Goal: Task Accomplishment & Management: Use online tool/utility

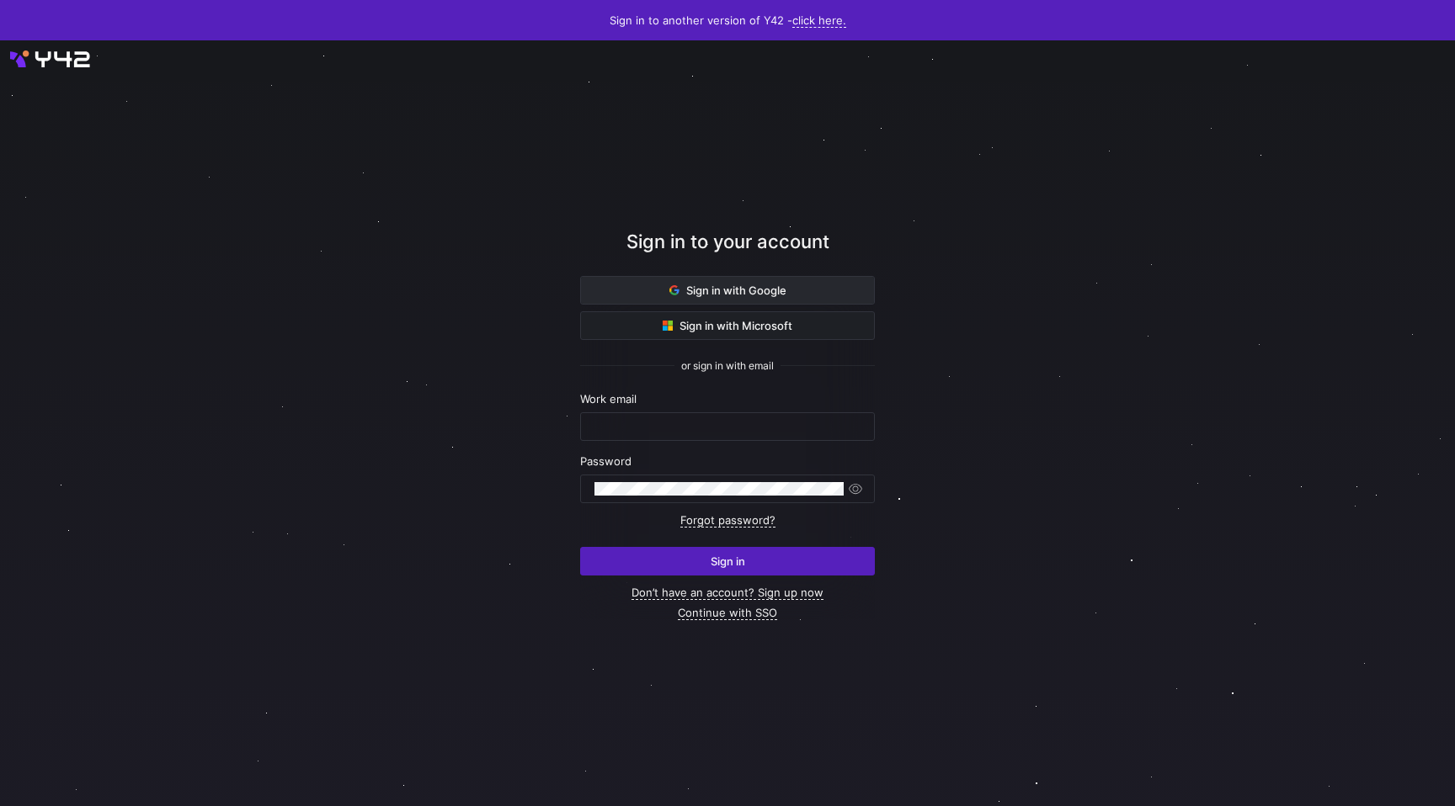
click at [770, 283] on button "Sign in with Google" at bounding box center [727, 290] width 295 height 29
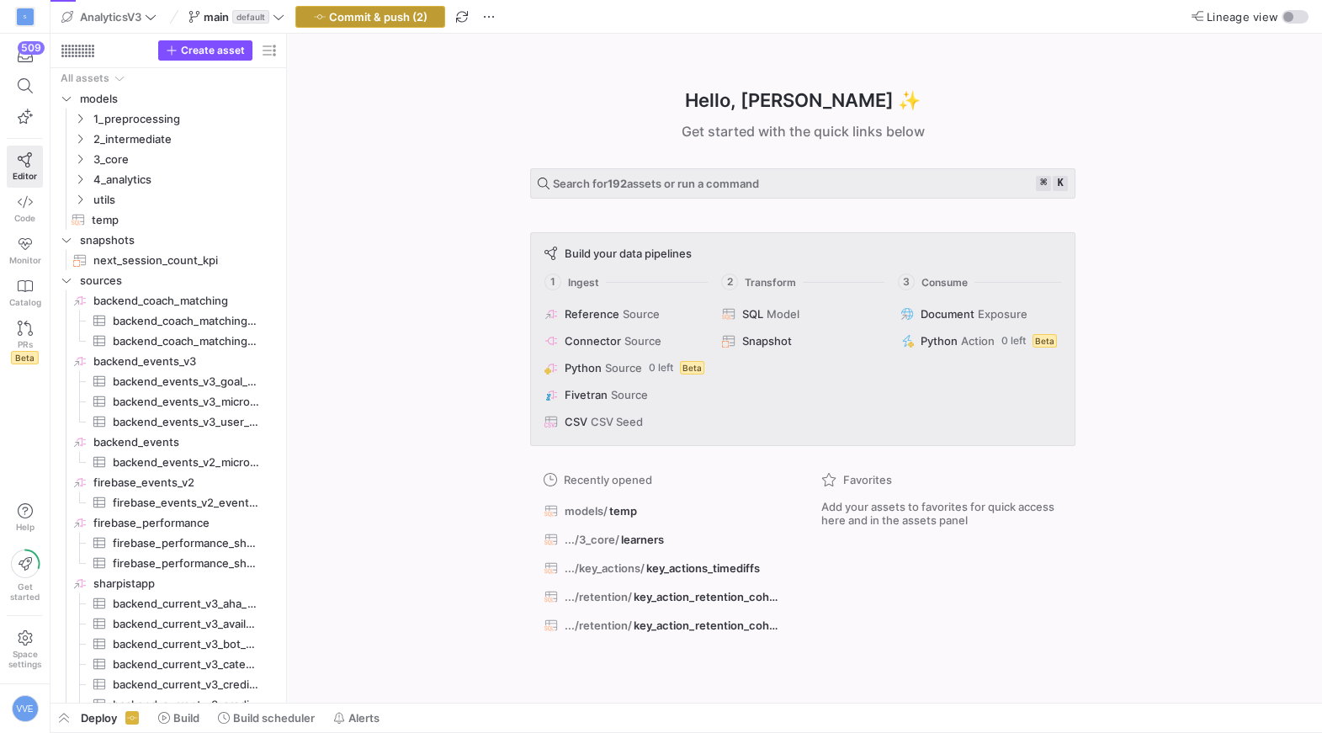
click at [416, 23] on span "button" at bounding box center [370, 17] width 148 height 20
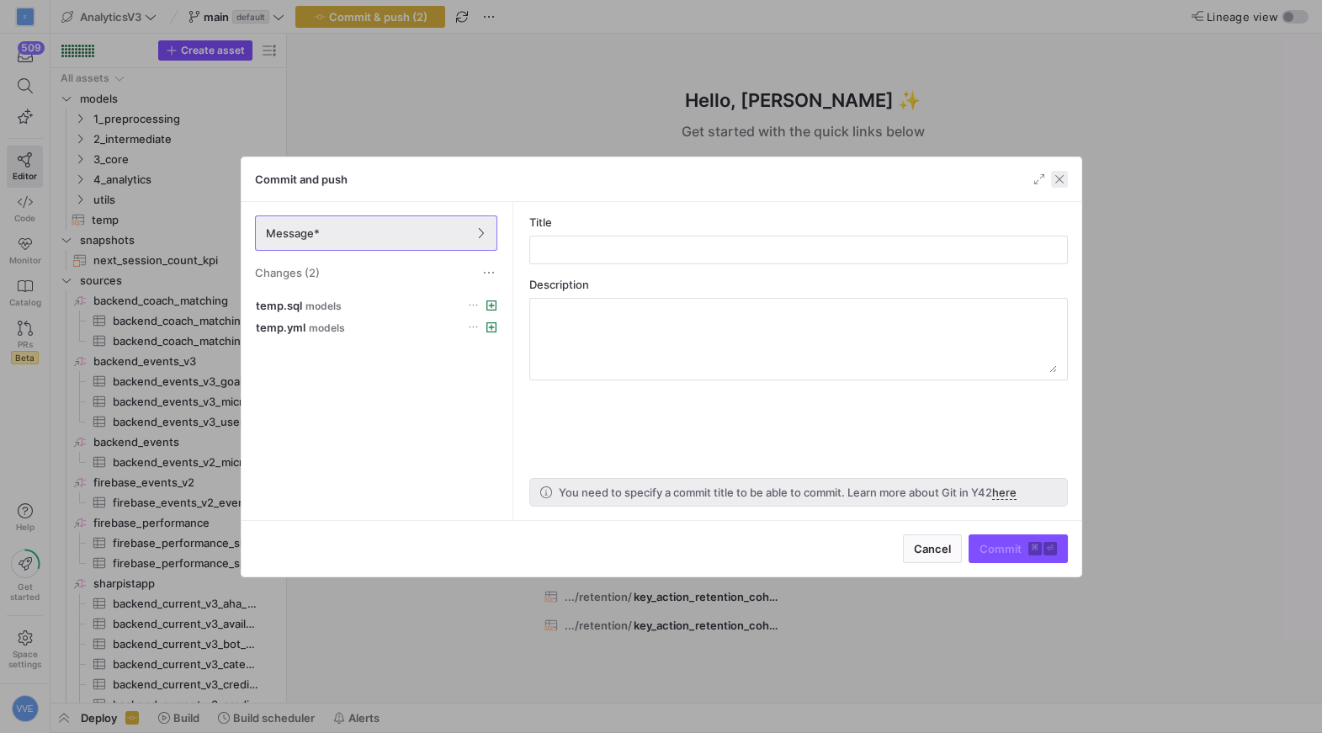
click at [1055, 178] on span "button" at bounding box center [1059, 179] width 17 height 17
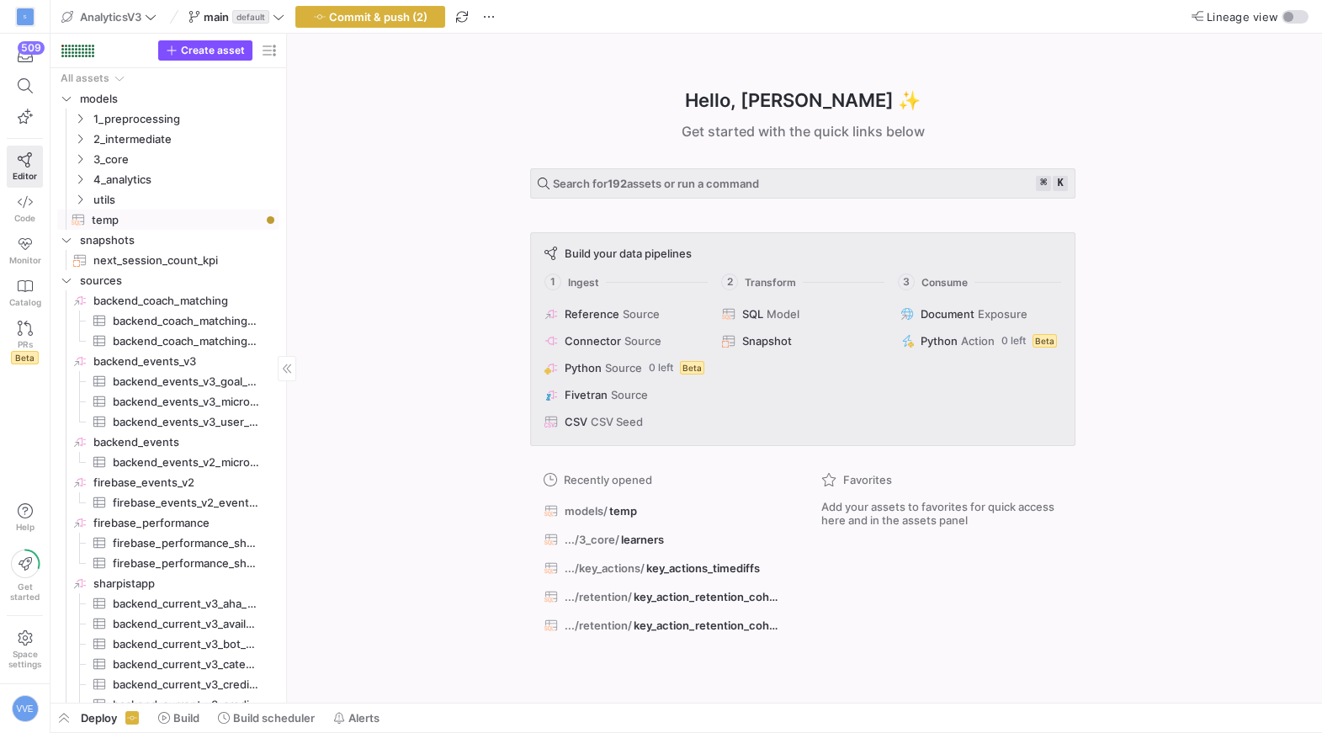
click at [190, 219] on span "temp​​​​​​​​​​" at bounding box center [176, 219] width 168 height 19
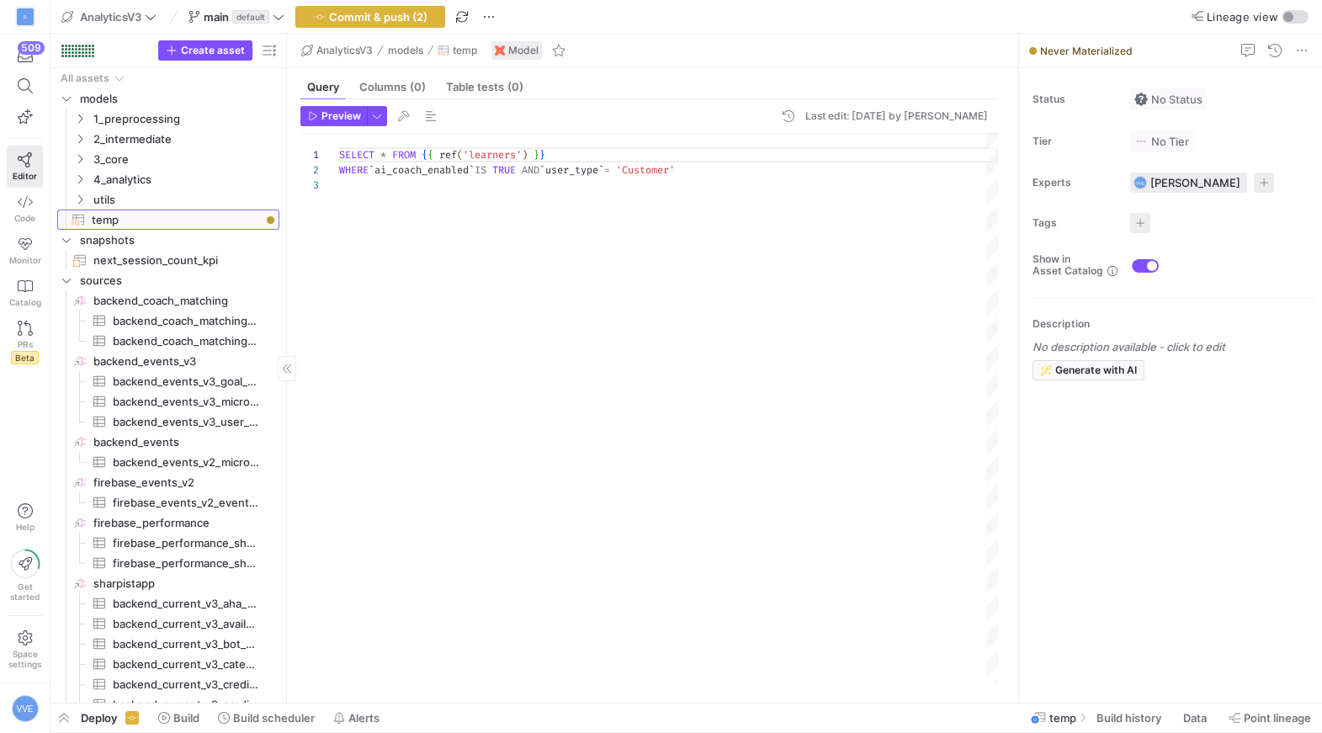
scroll to position [29, 0]
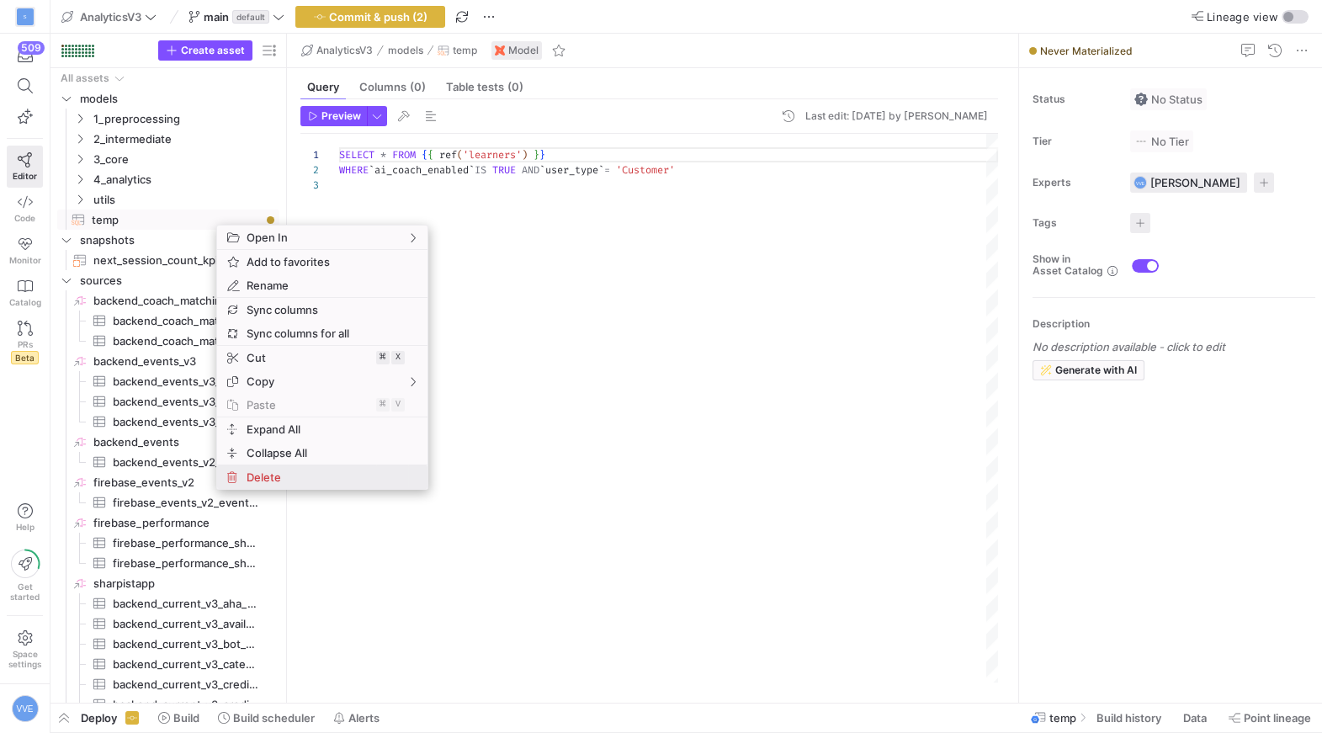
click at [283, 475] on span "Delete" at bounding box center [308, 478] width 136 height 24
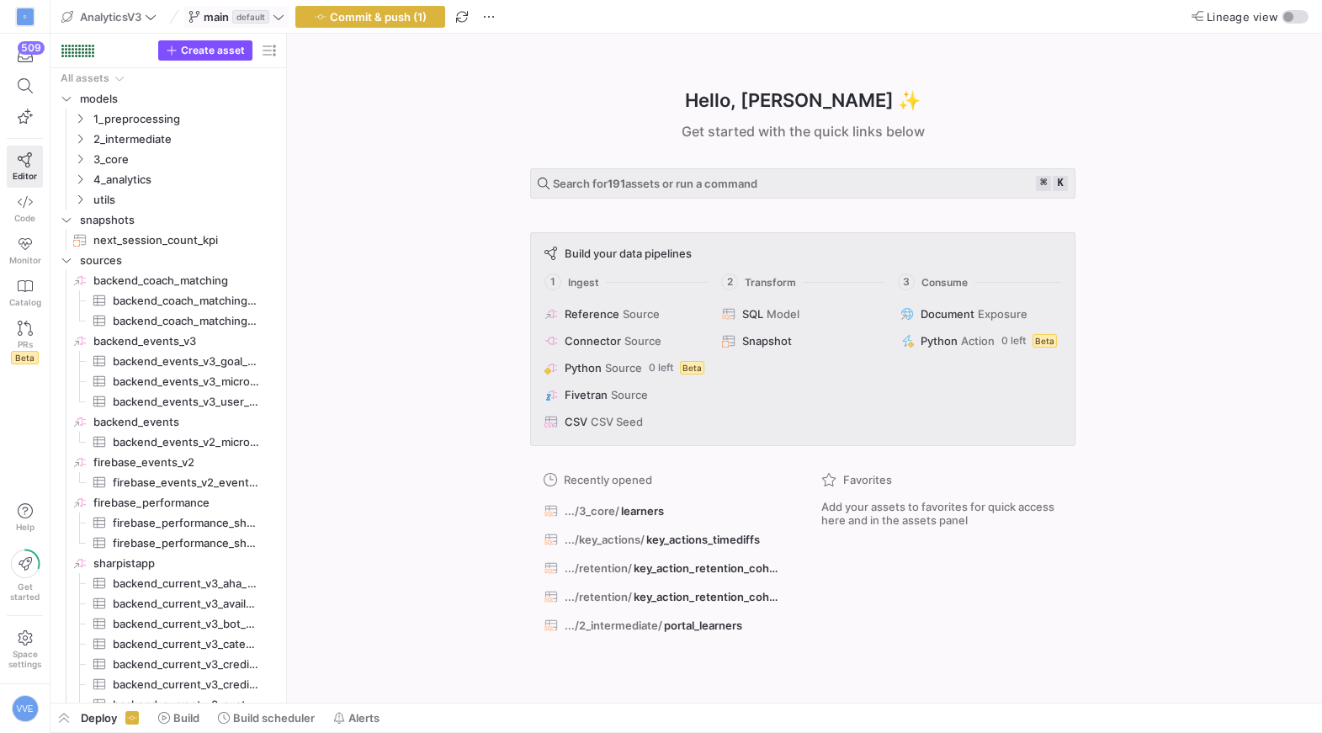
click at [249, 14] on span "default" at bounding box center [250, 16] width 37 height 13
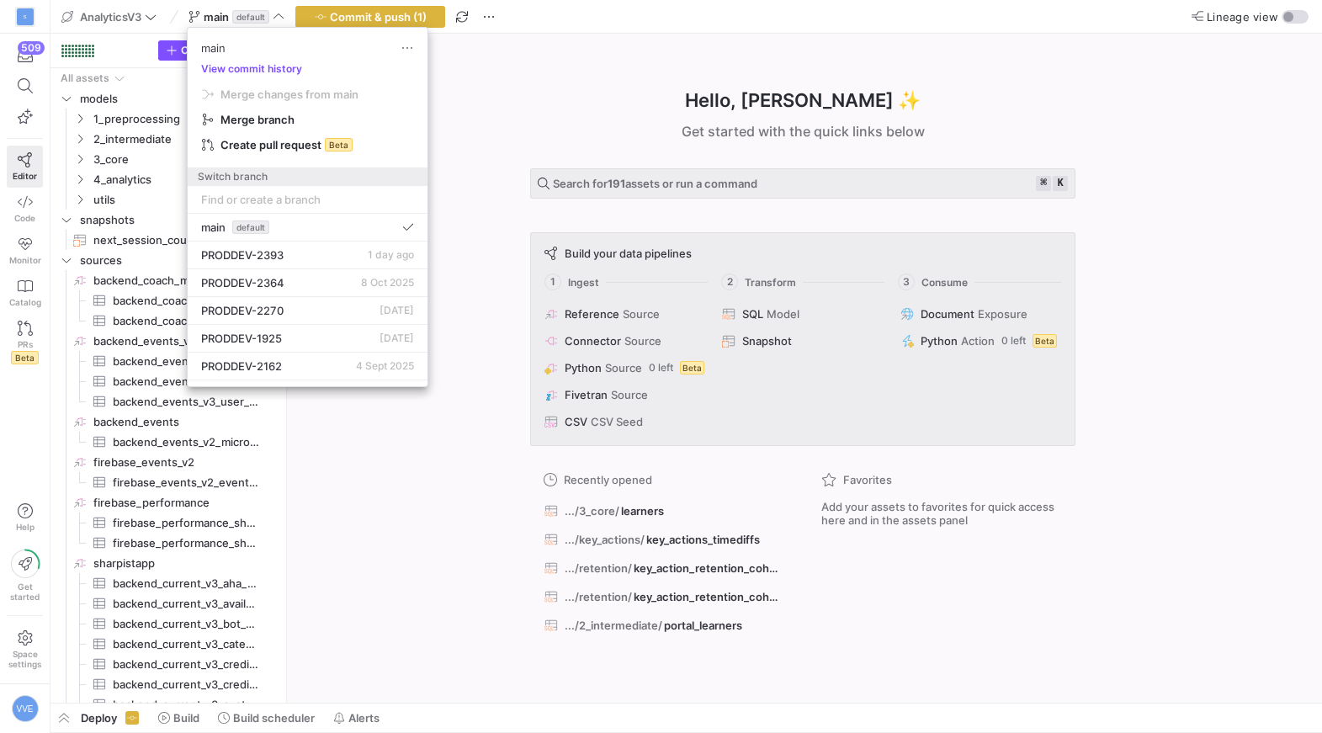
click at [96, 169] on div at bounding box center [661, 366] width 1322 height 733
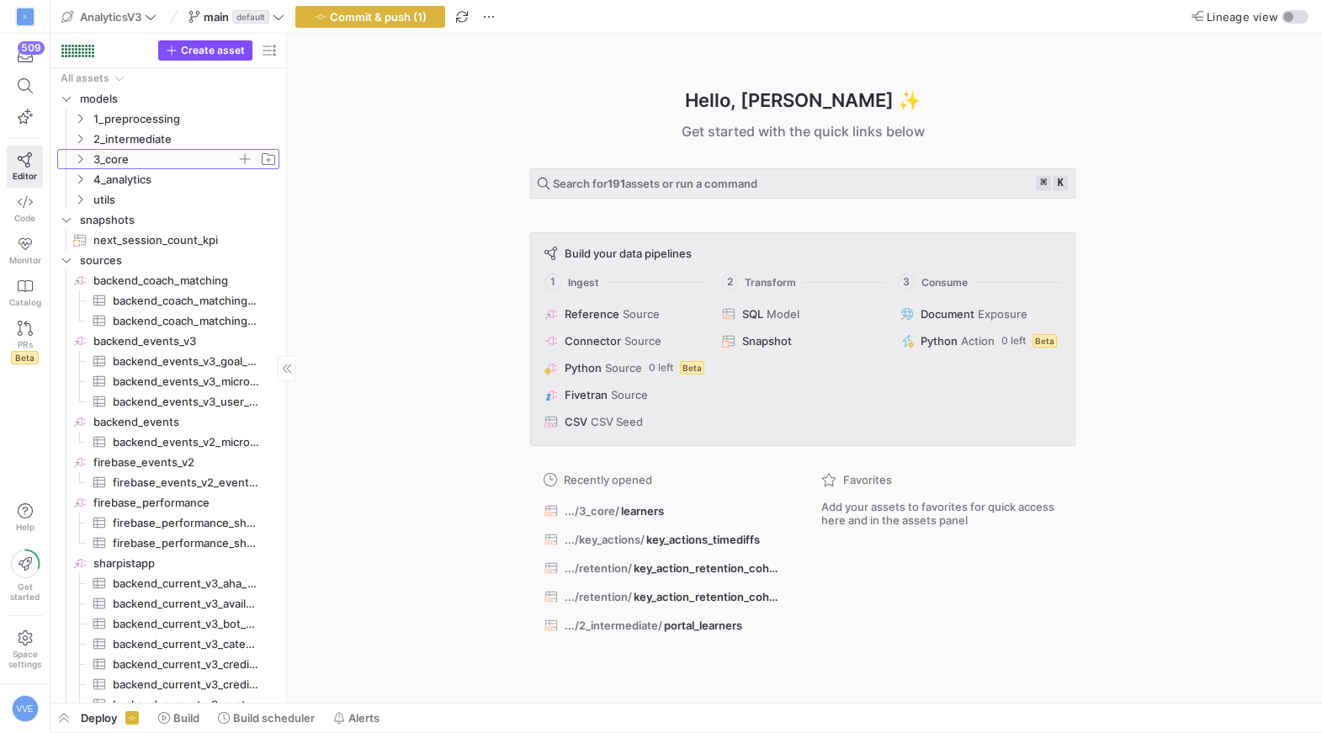
click at [80, 154] on icon "Press SPACE to select this row." at bounding box center [80, 159] width 12 height 10
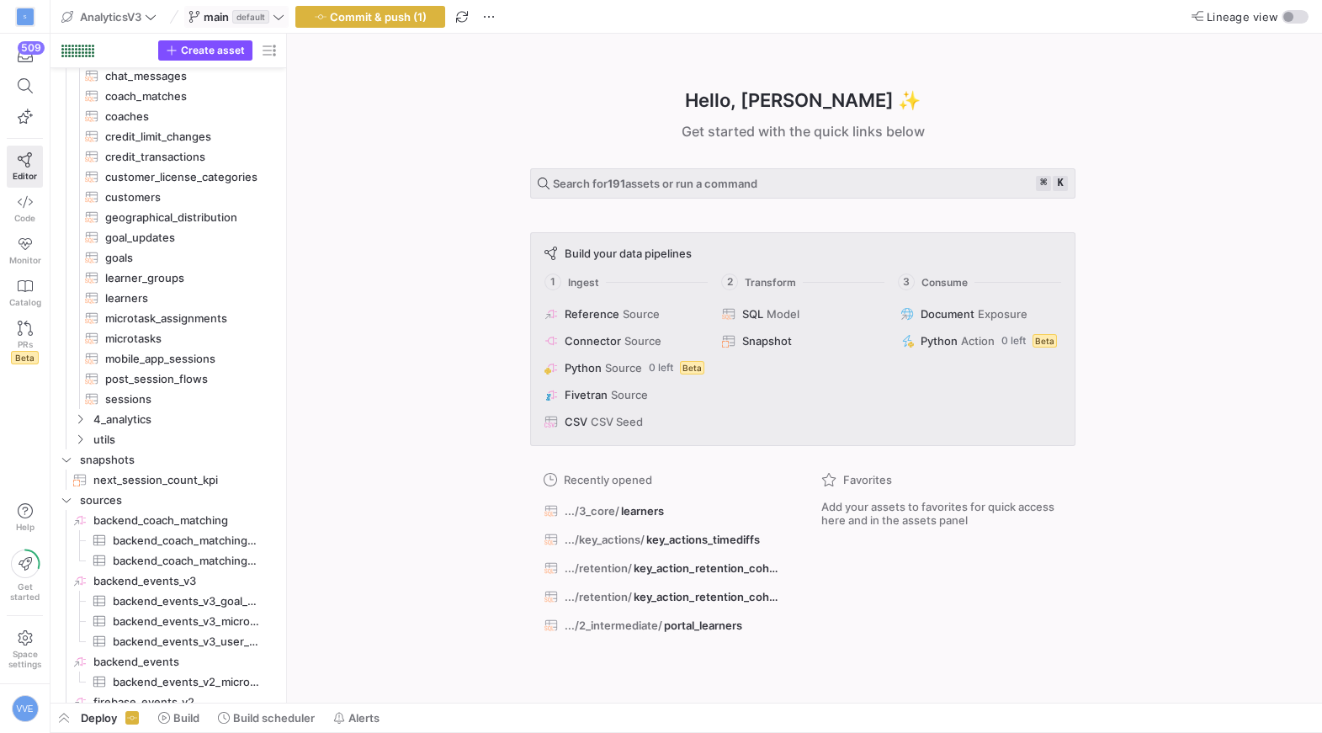
click at [273, 21] on span "main default" at bounding box center [237, 16] width 96 height 13
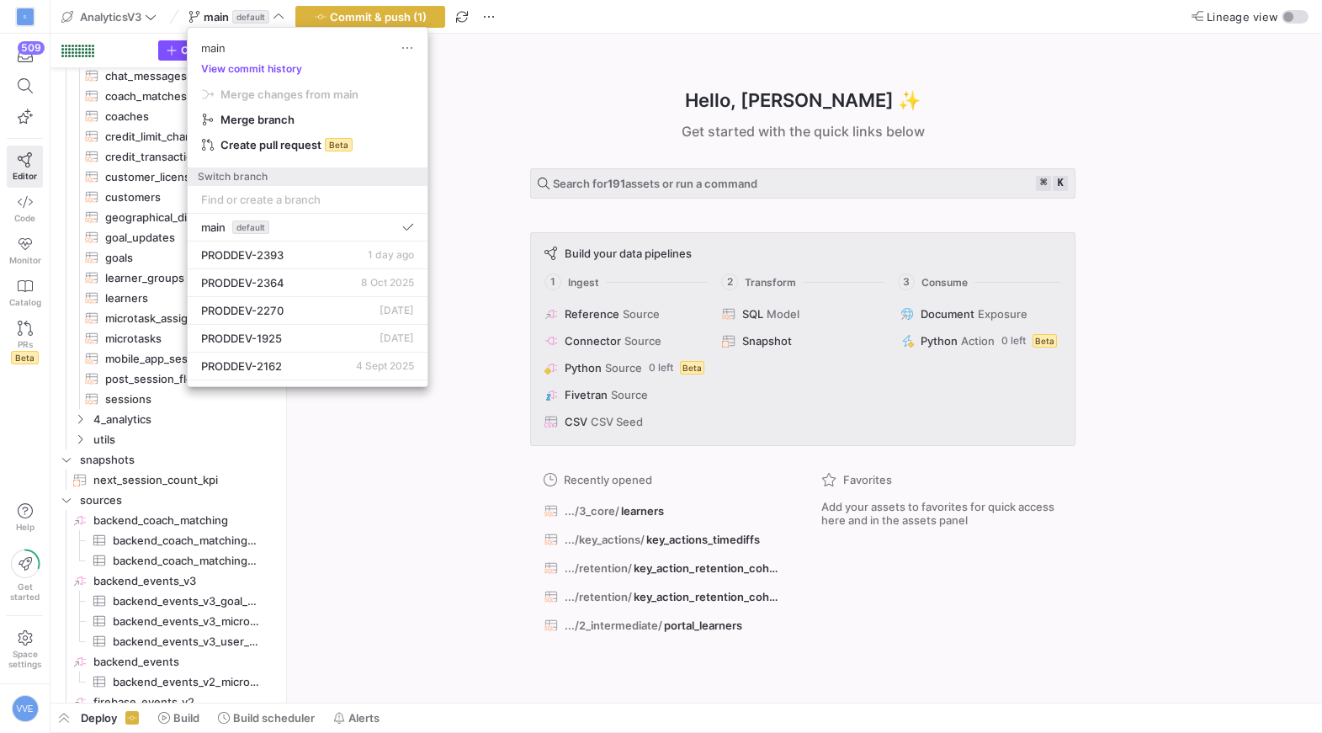
click at [145, 303] on div at bounding box center [661, 366] width 1322 height 733
click at [145, 303] on span "learners​​​​​​​​​​" at bounding box center [182, 298] width 155 height 19
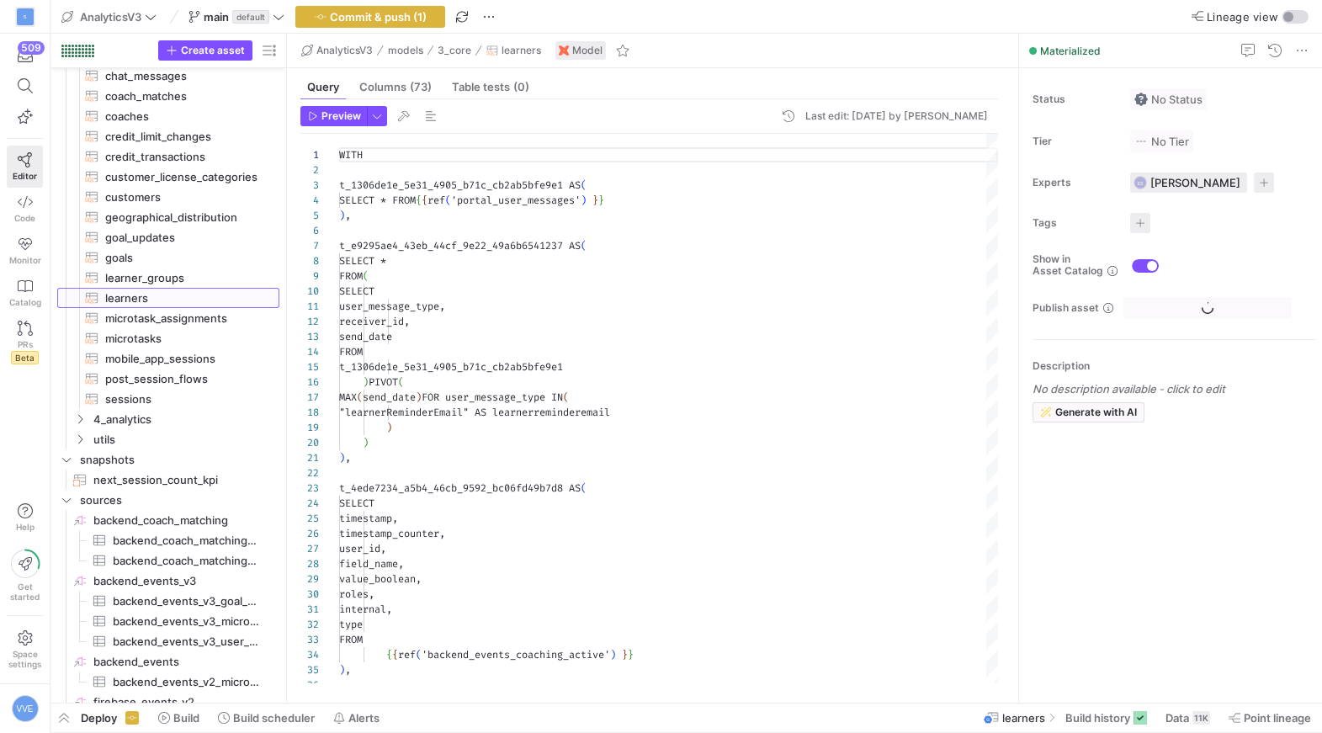
scroll to position [152, 0]
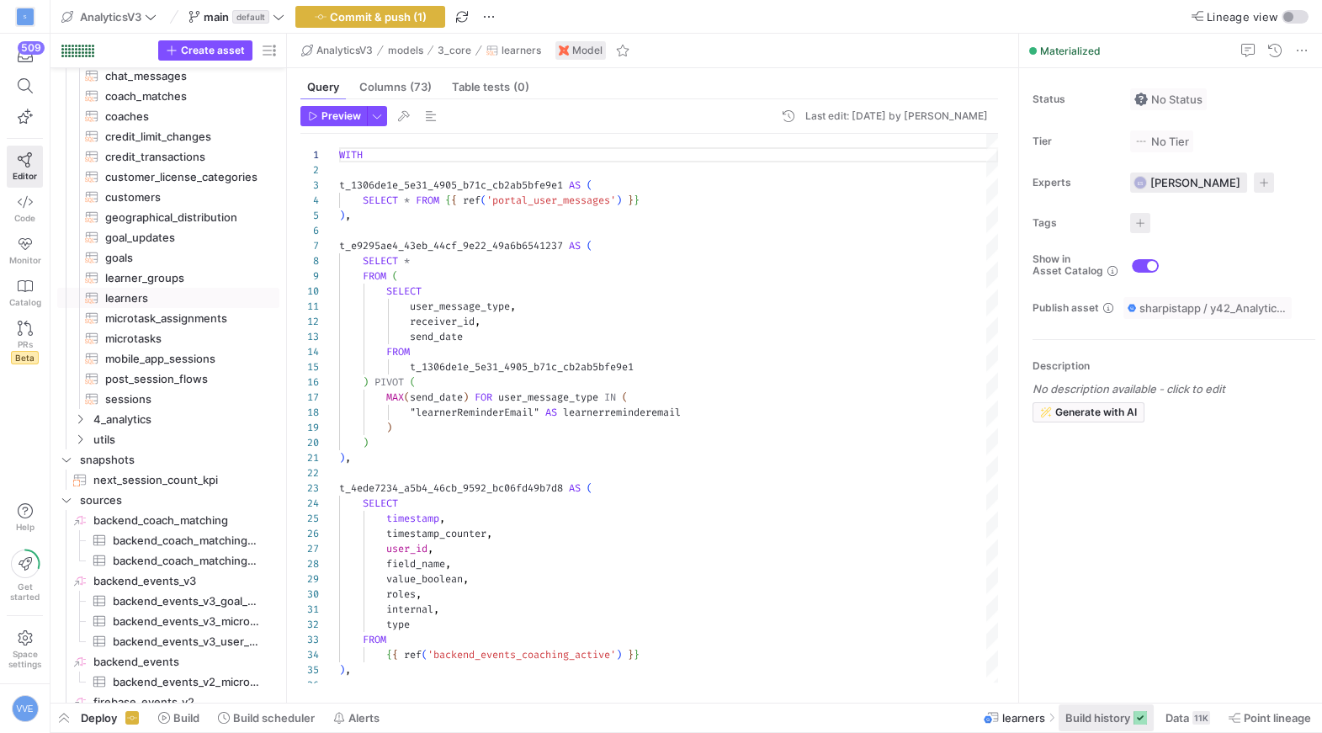
click at [1100, 726] on span at bounding box center [1106, 718] width 95 height 27
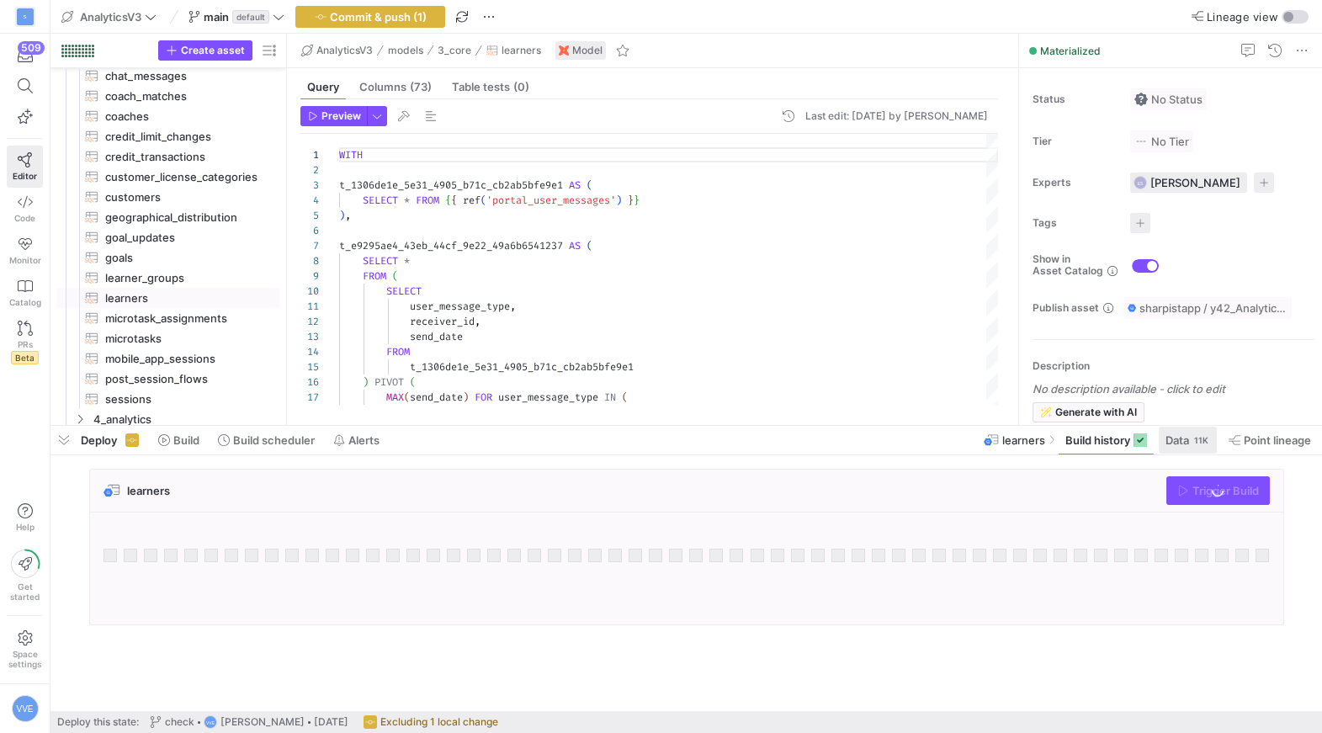
click at [1194, 452] on span at bounding box center [1188, 440] width 58 height 27
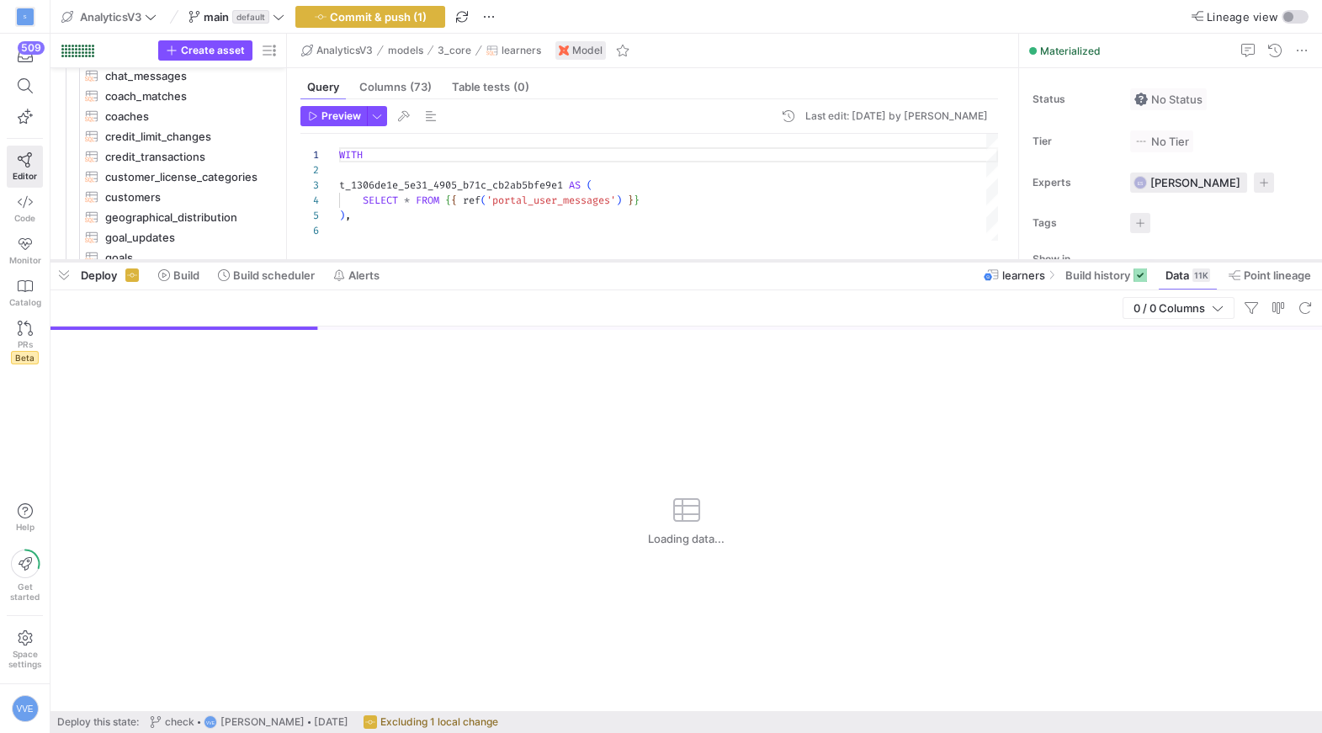
drag, startPoint x: 695, startPoint y: 424, endPoint x: 706, endPoint y: 251, distance: 173.8
click at [705, 258] on div at bounding box center [687, 261] width 1272 height 7
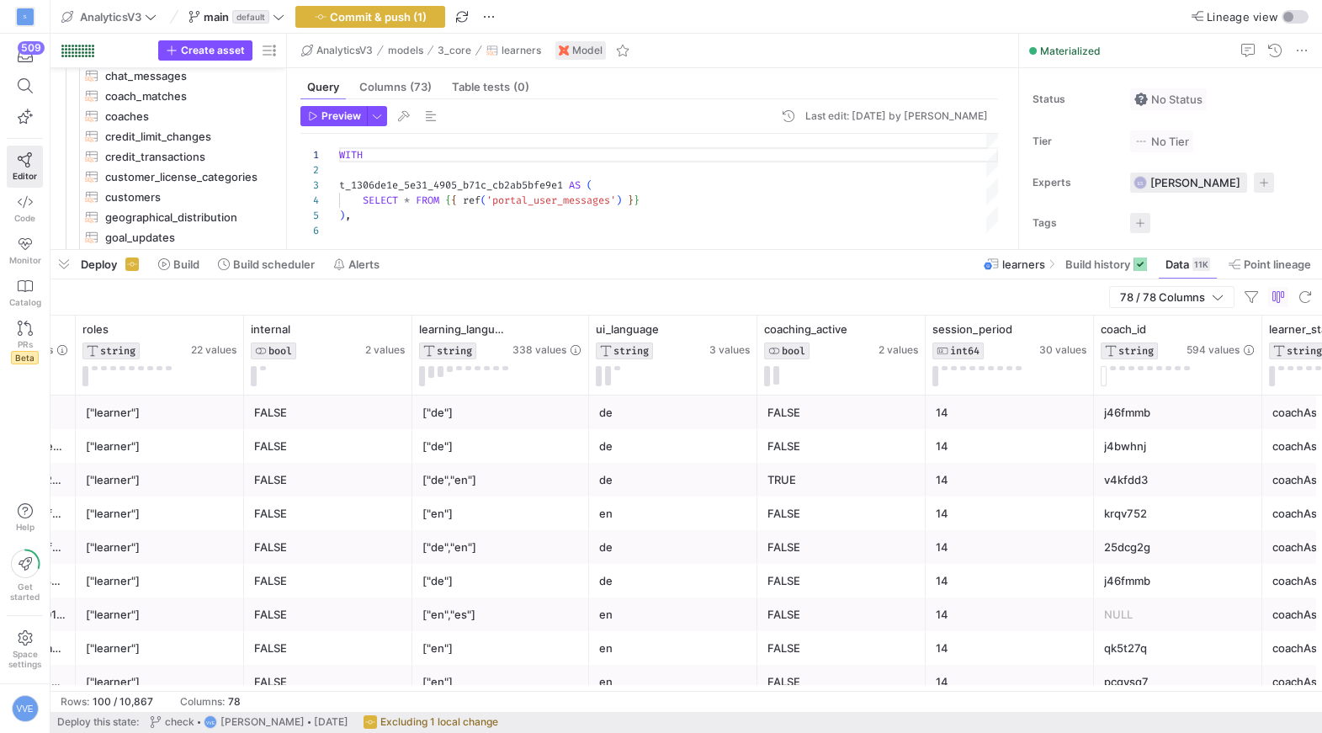
scroll to position [0, 530]
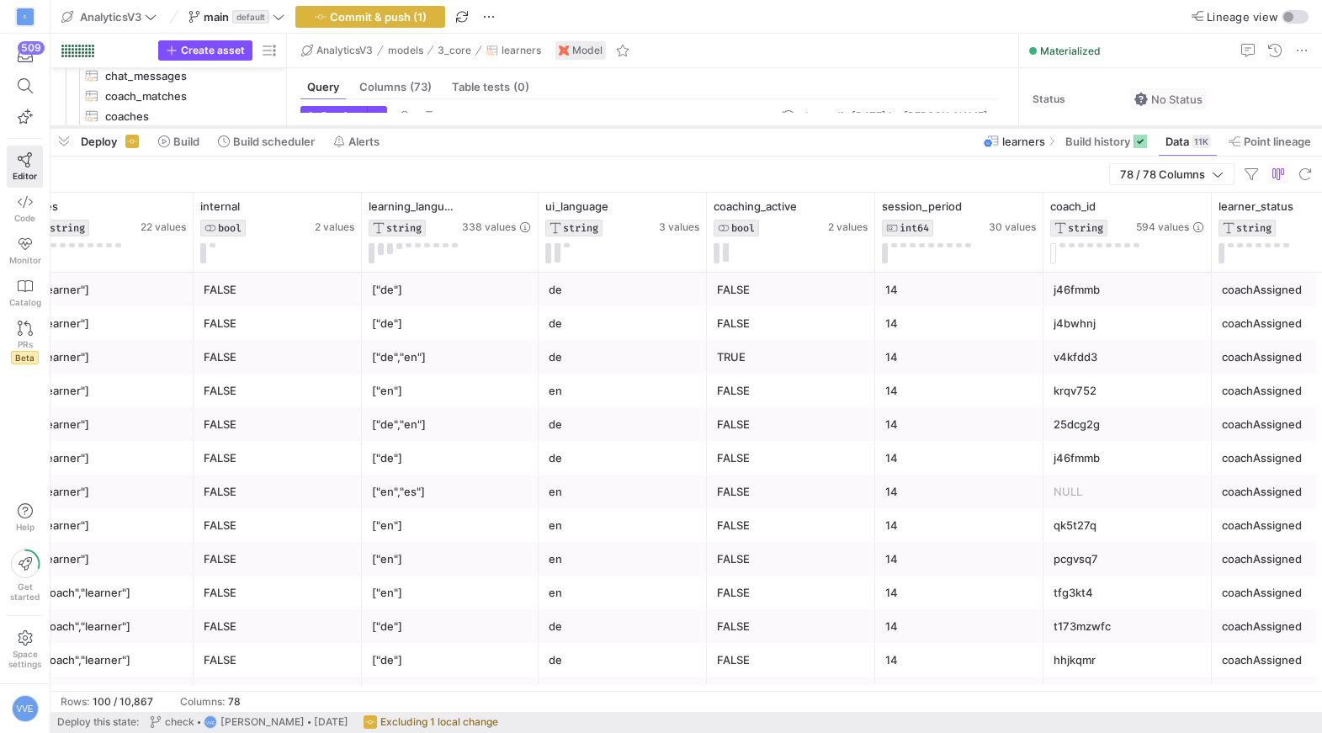
drag, startPoint x: 770, startPoint y: 247, endPoint x: 780, endPoint y: 117, distance: 130.8
click at [779, 124] on div at bounding box center [687, 127] width 1272 height 7
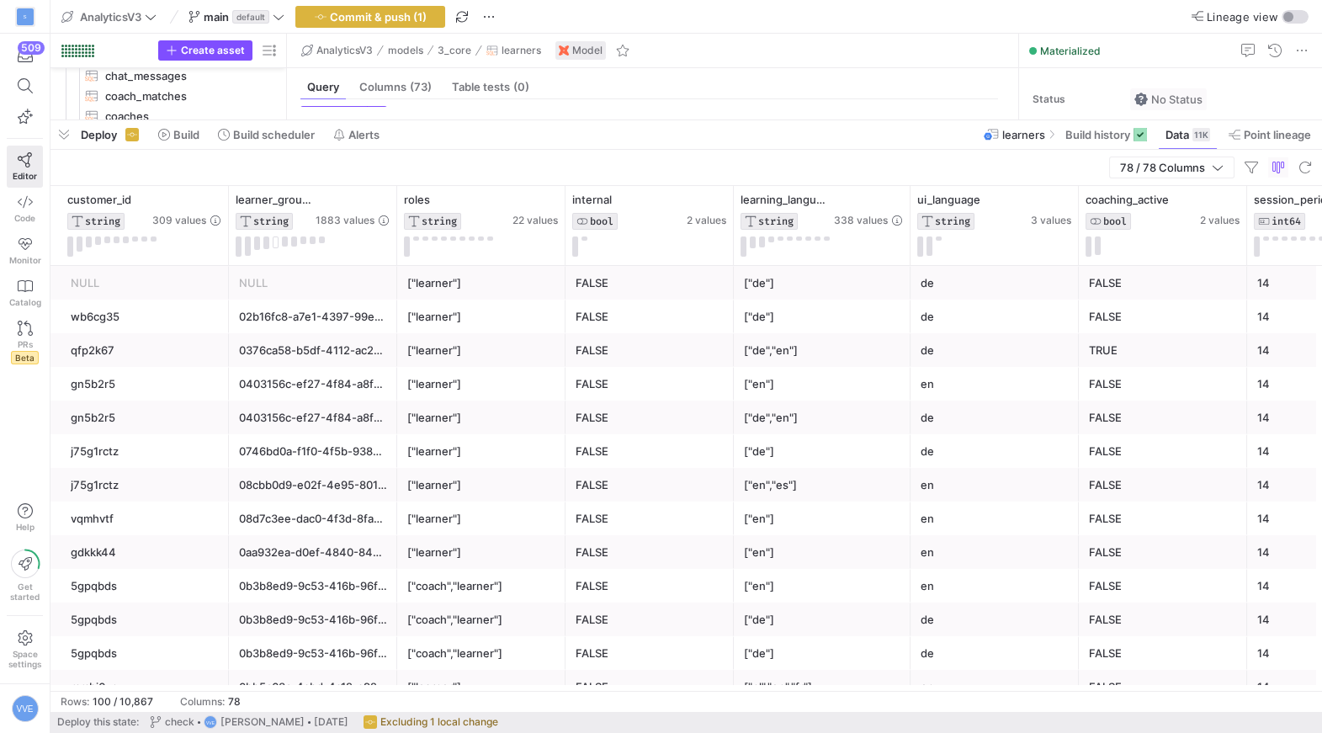
scroll to position [0, 0]
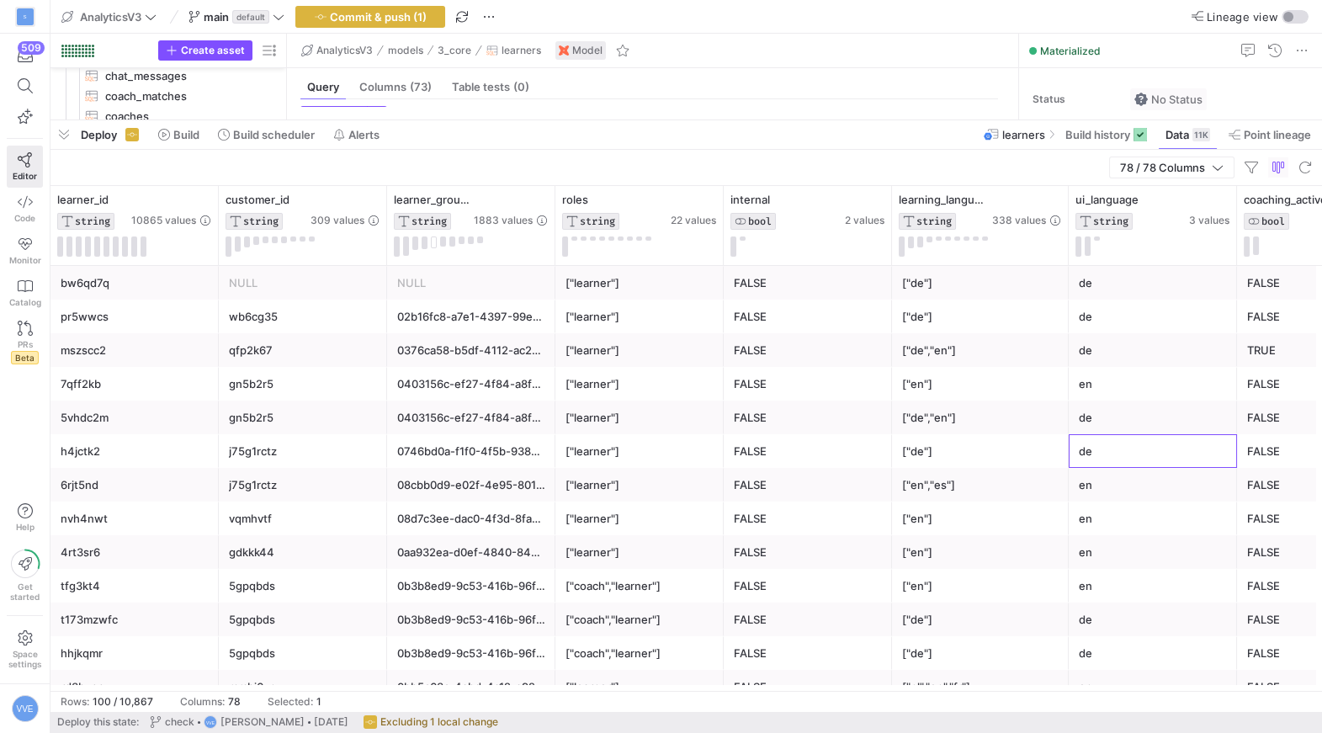
click at [1152, 464] on div "de" at bounding box center [1153, 451] width 148 height 33
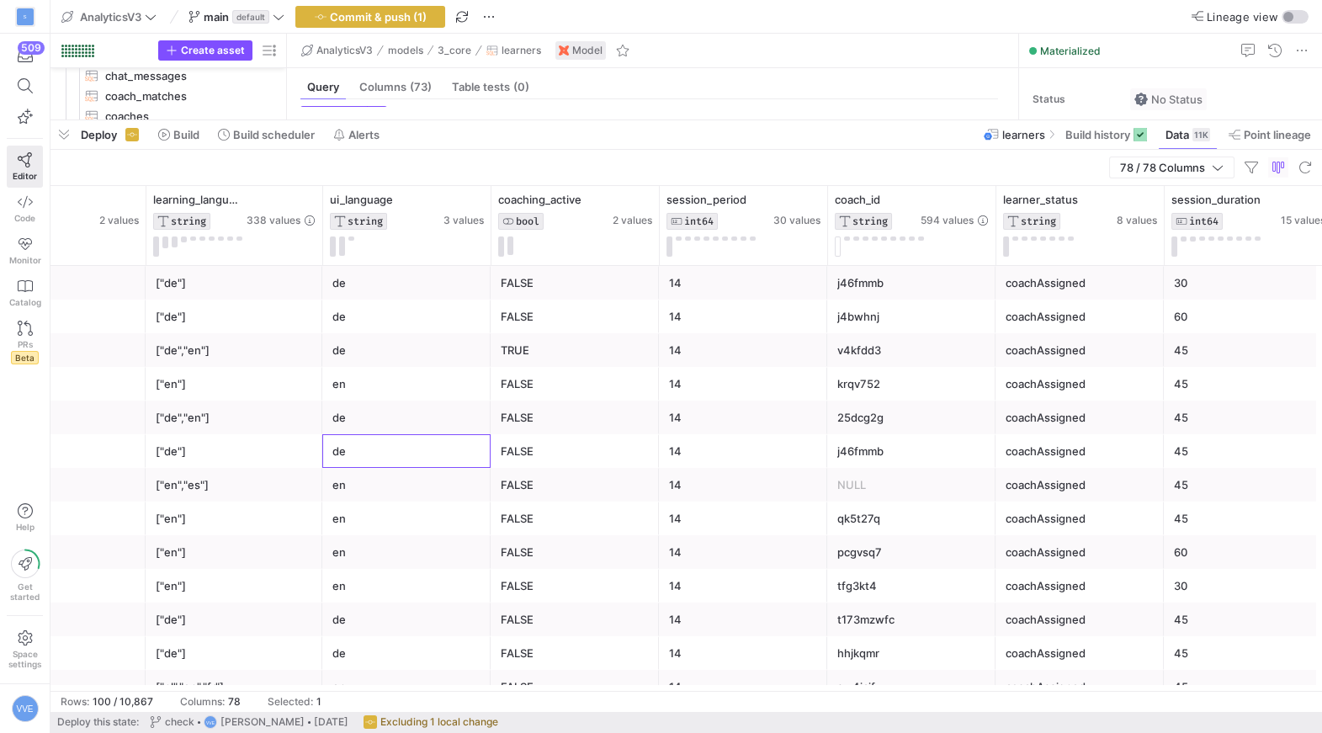
scroll to position [0, 787]
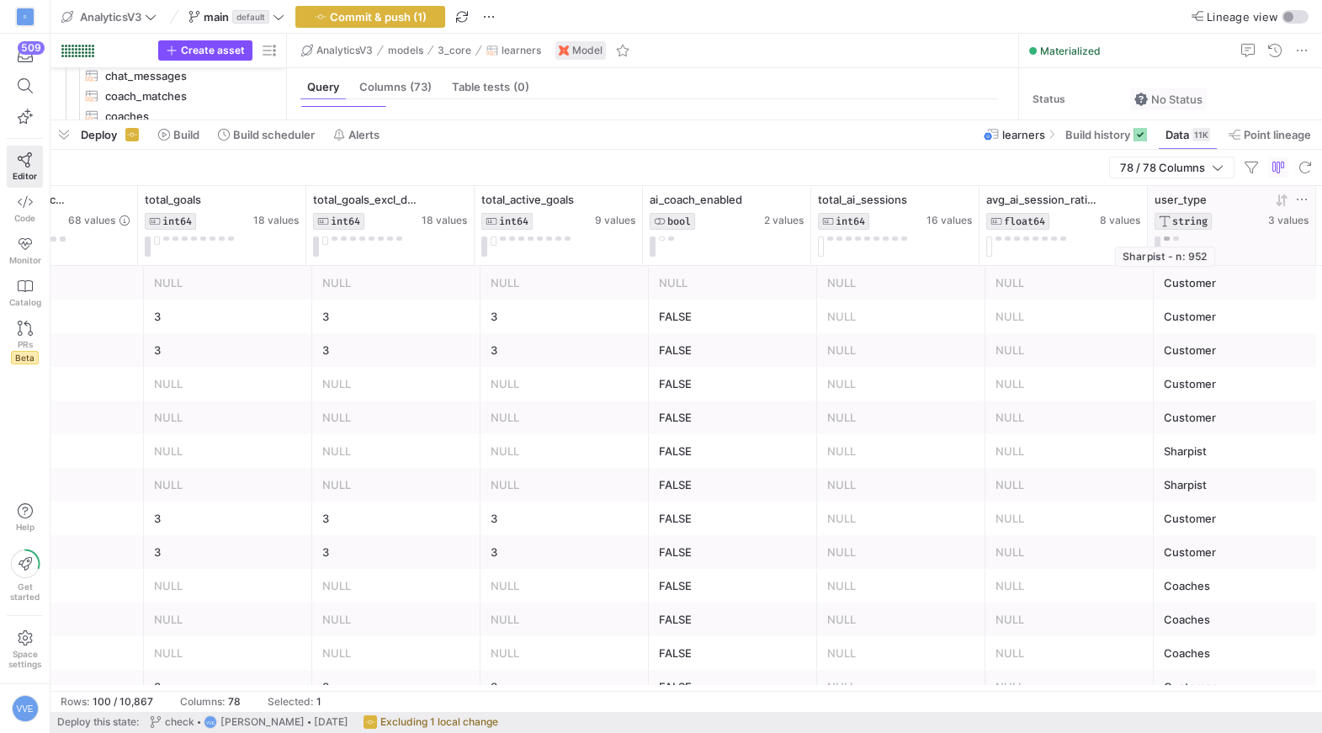
click at [1167, 237] on button at bounding box center [1167, 239] width 6 height 4
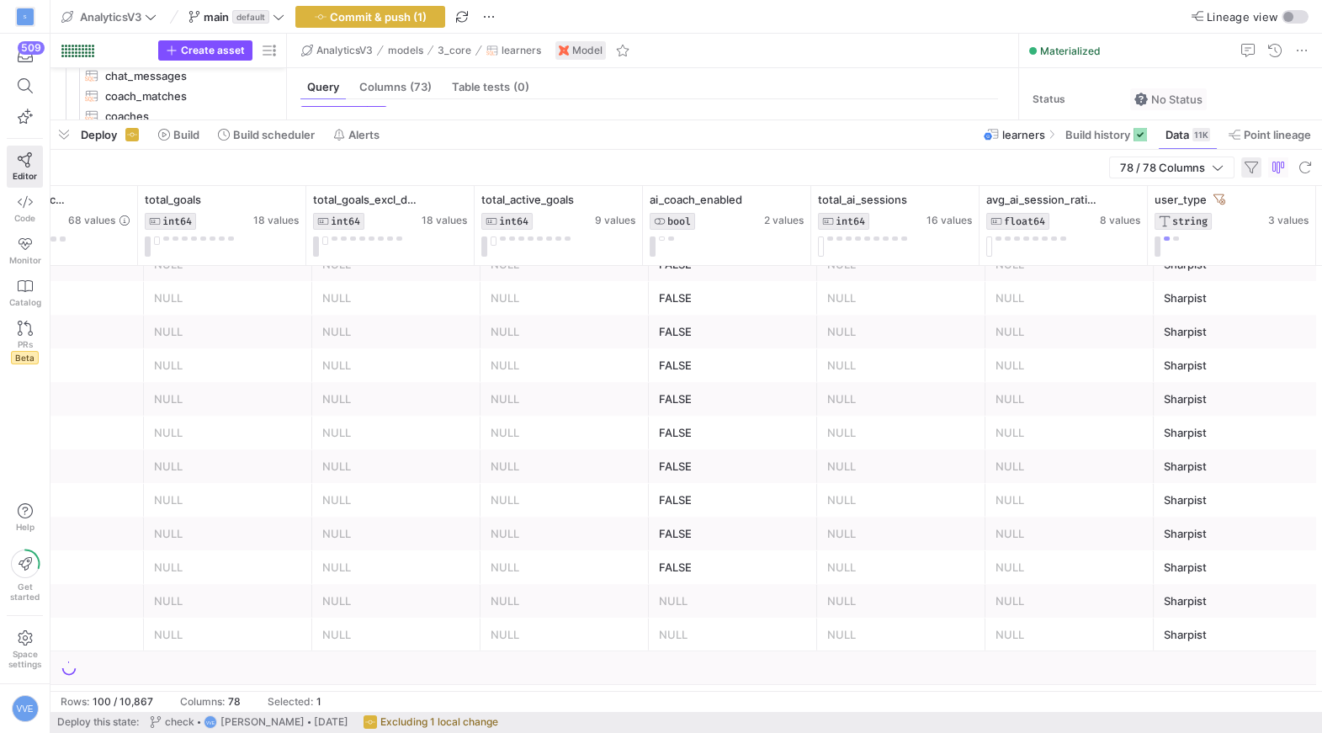
click at [1253, 172] on span "button" at bounding box center [1252, 167] width 20 height 20
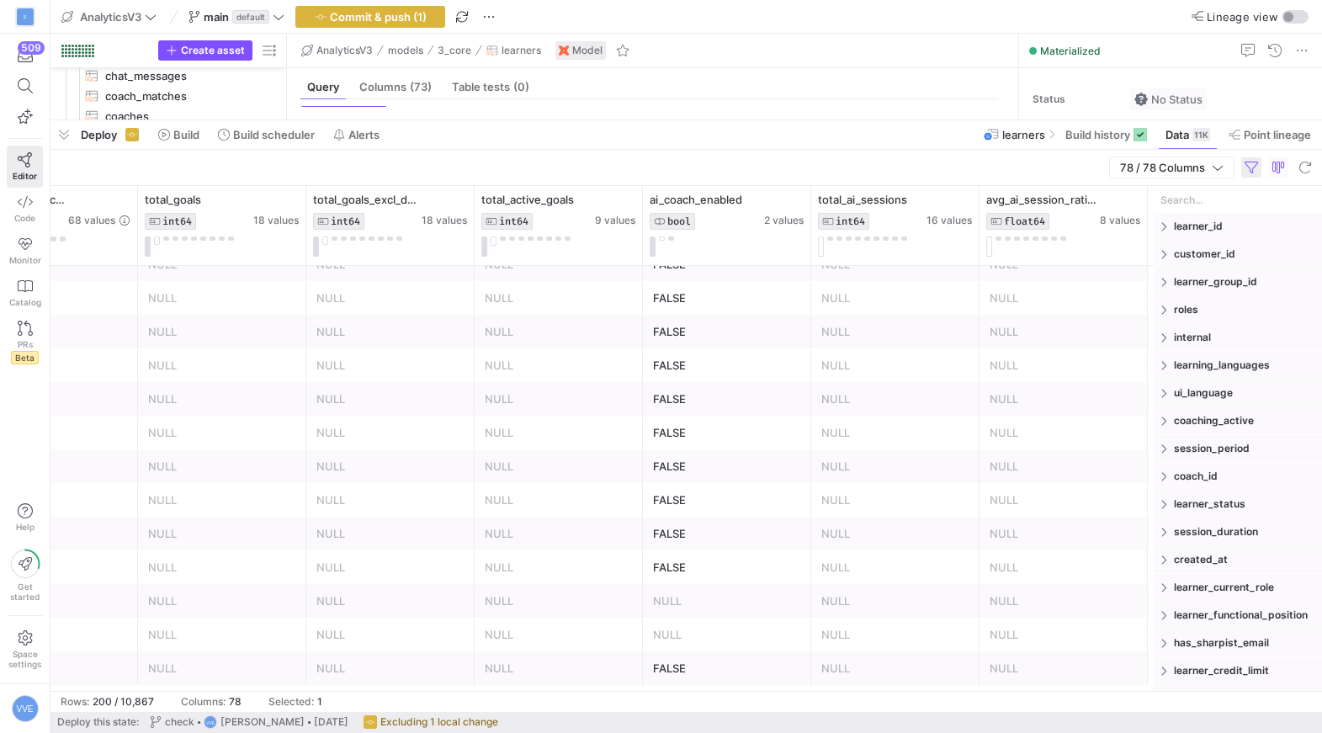
click at [1244, 166] on span "button" at bounding box center [1252, 167] width 20 height 20
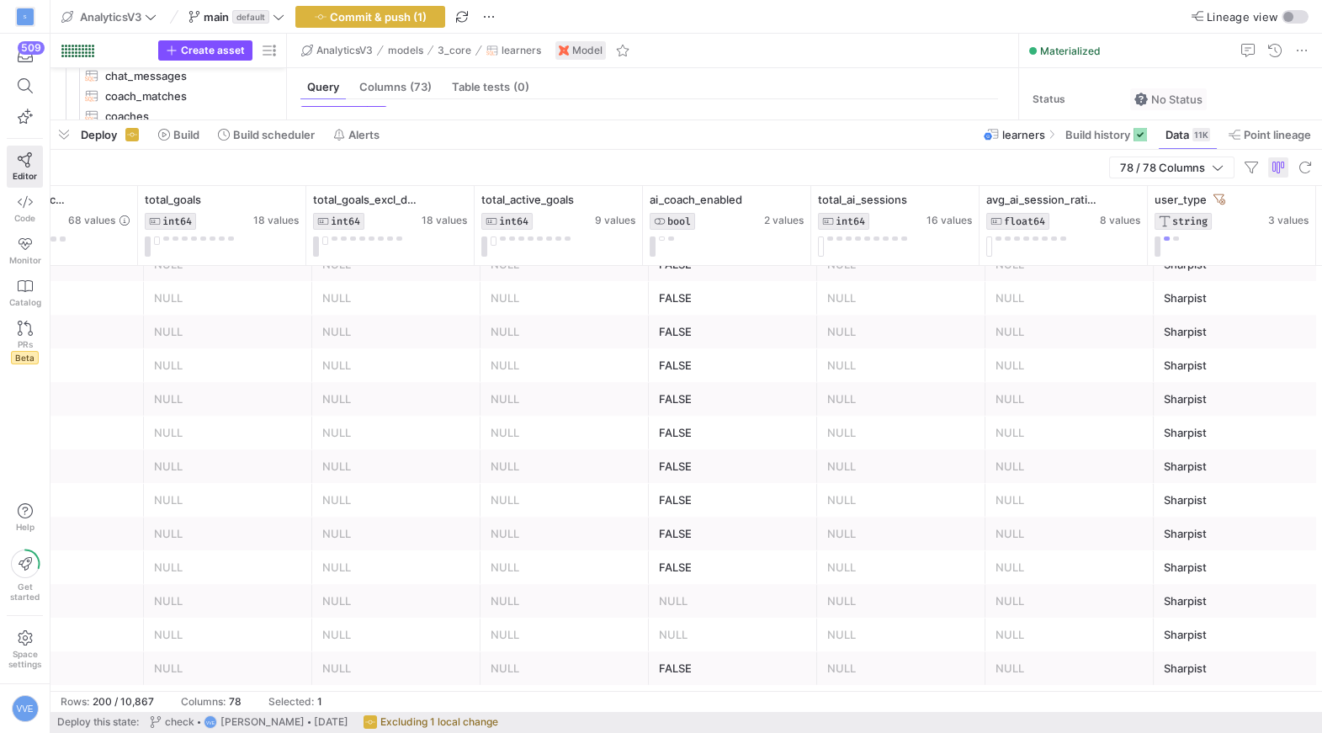
click at [1275, 168] on span "button" at bounding box center [1279, 167] width 20 height 20
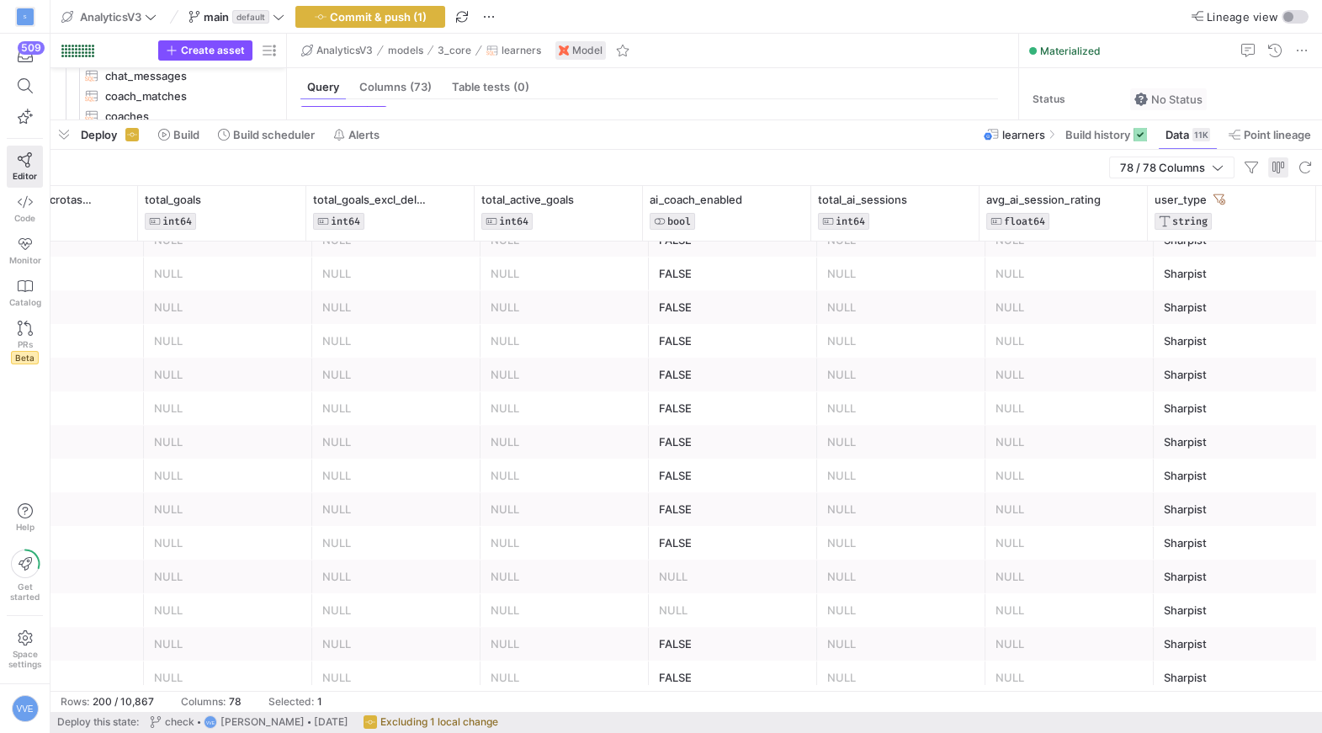
click at [1274, 159] on span "button" at bounding box center [1279, 167] width 20 height 20
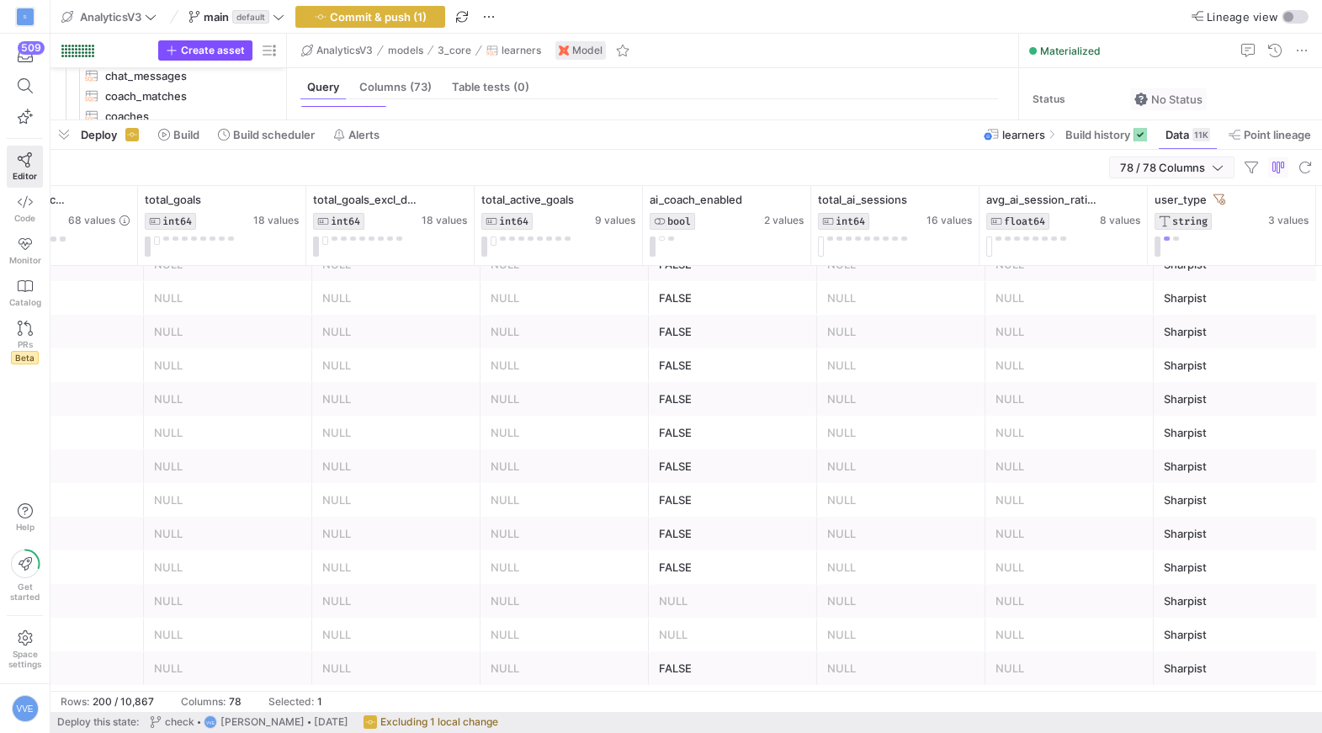
click at [1212, 164] on icon "button" at bounding box center [1218, 168] width 12 height 12
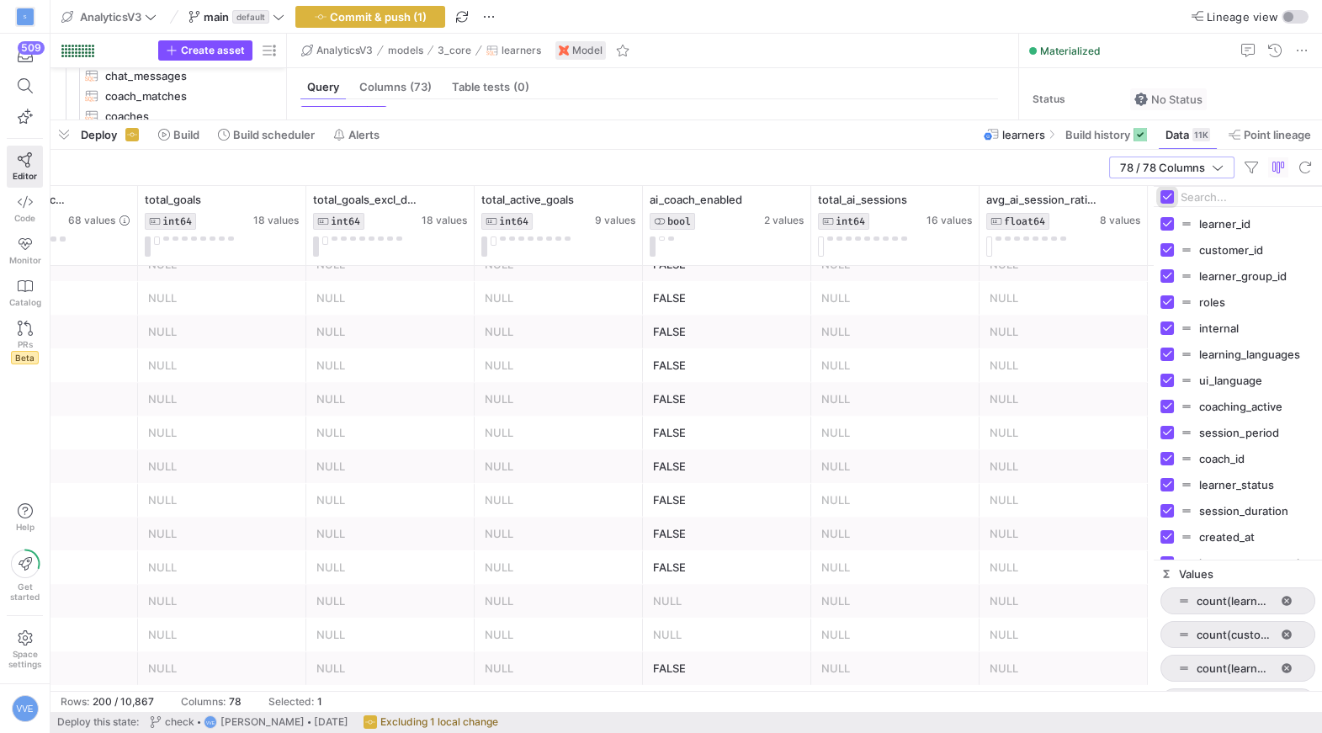
click at [1168, 195] on input "Toggle Select All Columns" at bounding box center [1167, 196] width 13 height 13
checkbox input "false"
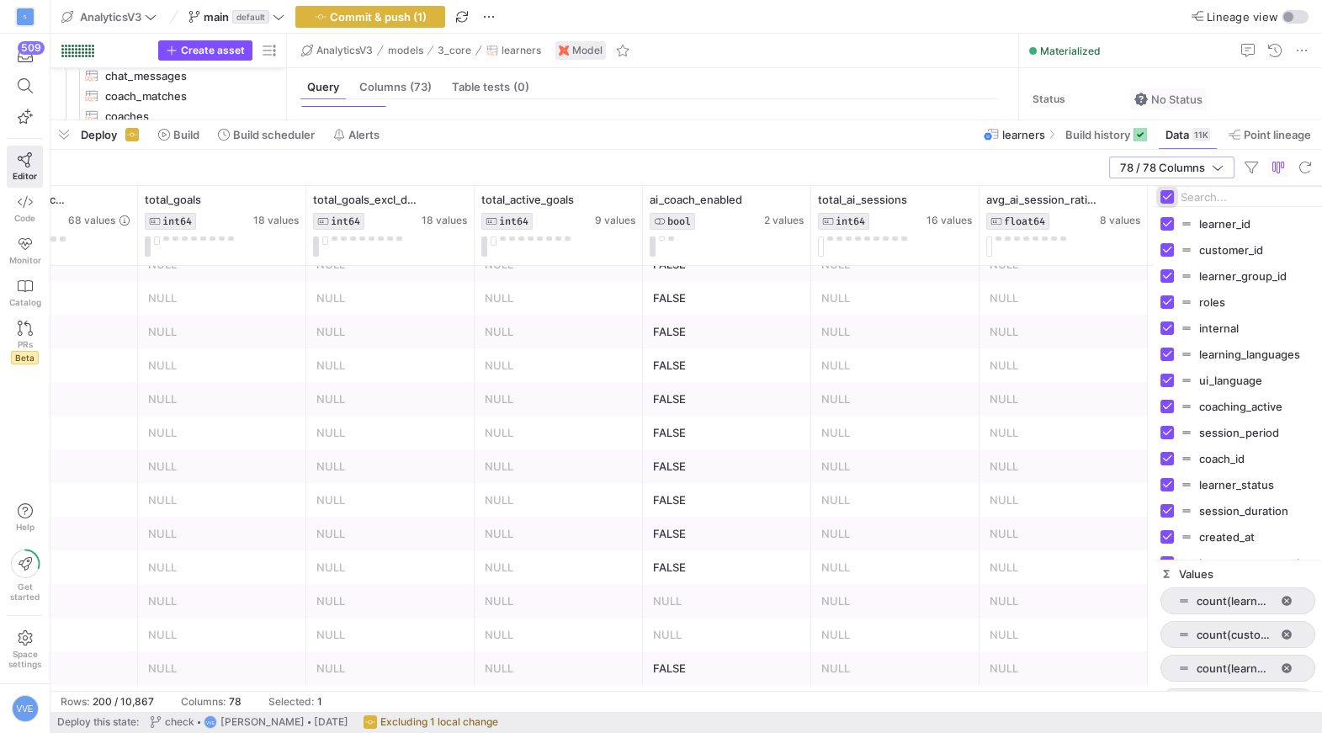
checkbox input "false"
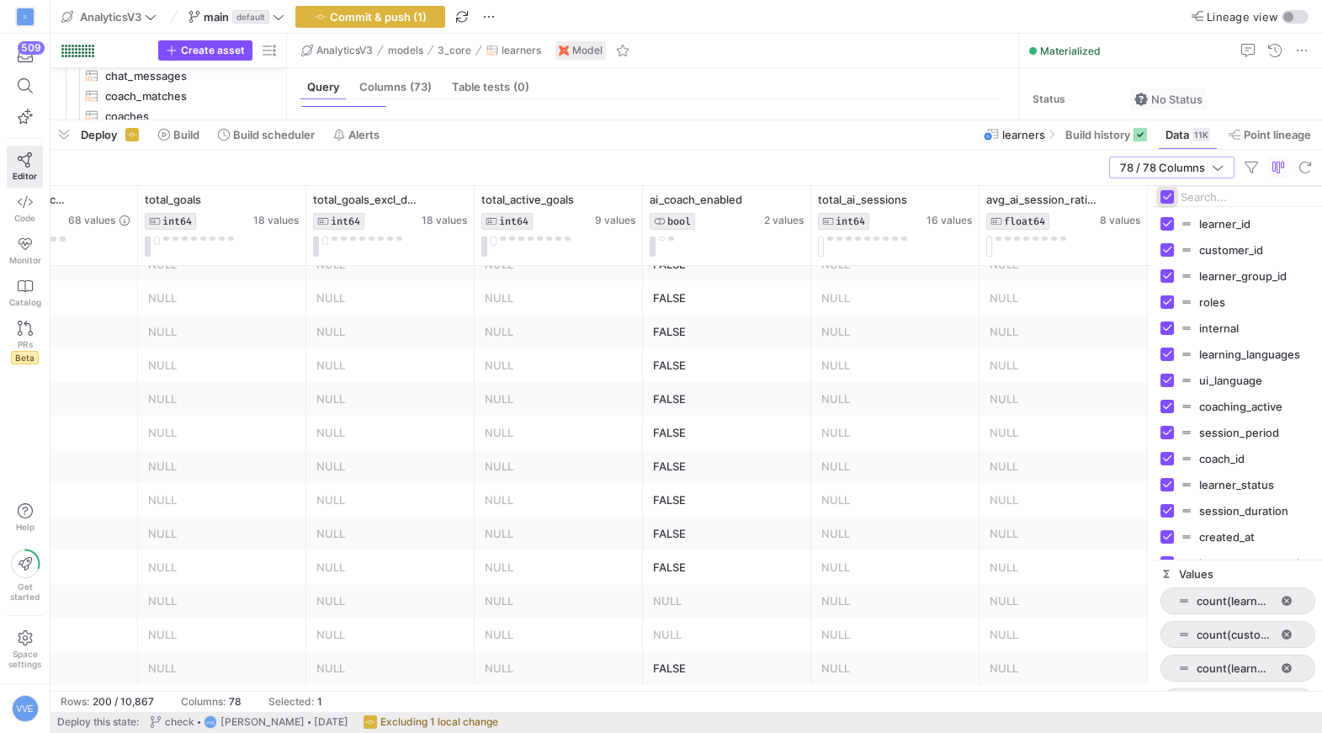
checkbox input "false"
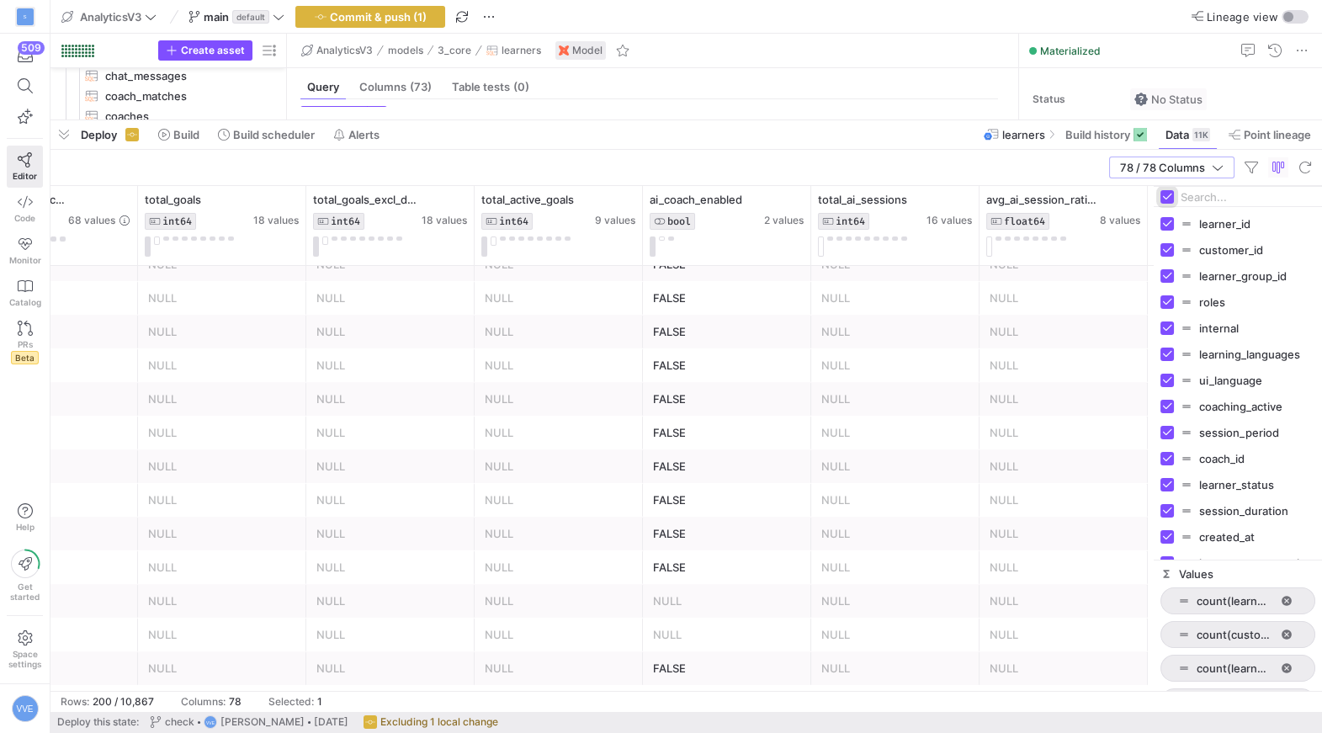
checkbox input "false"
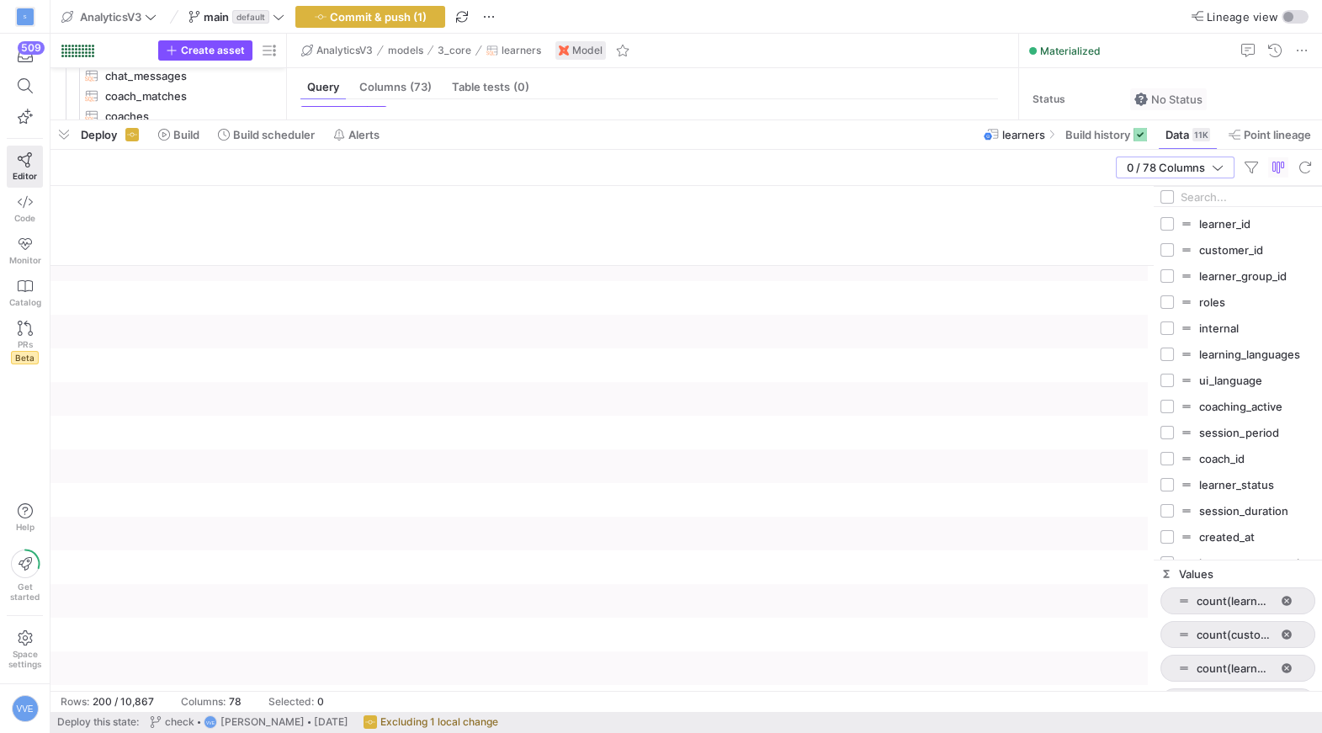
click at [1204, 189] on input "Filter Columns Input" at bounding box center [1248, 197] width 135 height 34
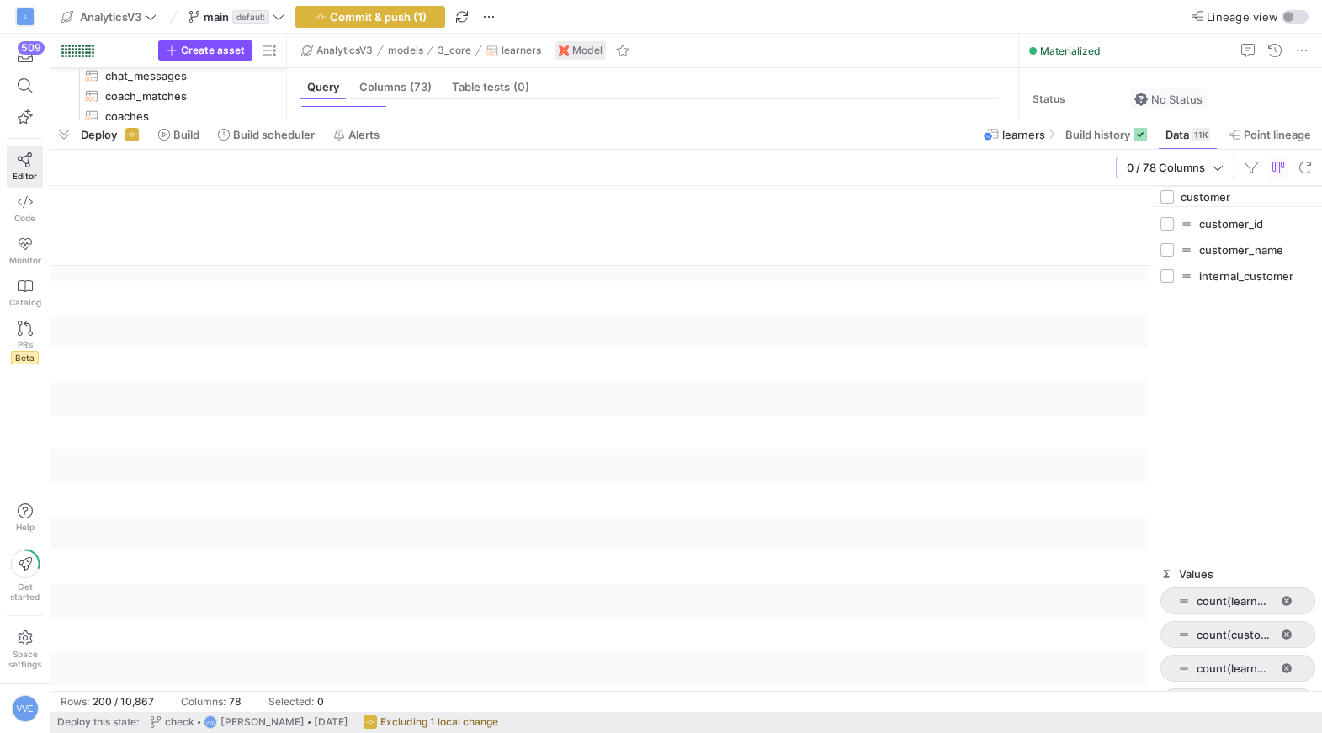
type input "customer"
click at [1169, 247] on input "Press SPACE to toggle visibility (hidden)" at bounding box center [1167, 249] width 13 height 13
checkbox input "true"
checkbox input "false"
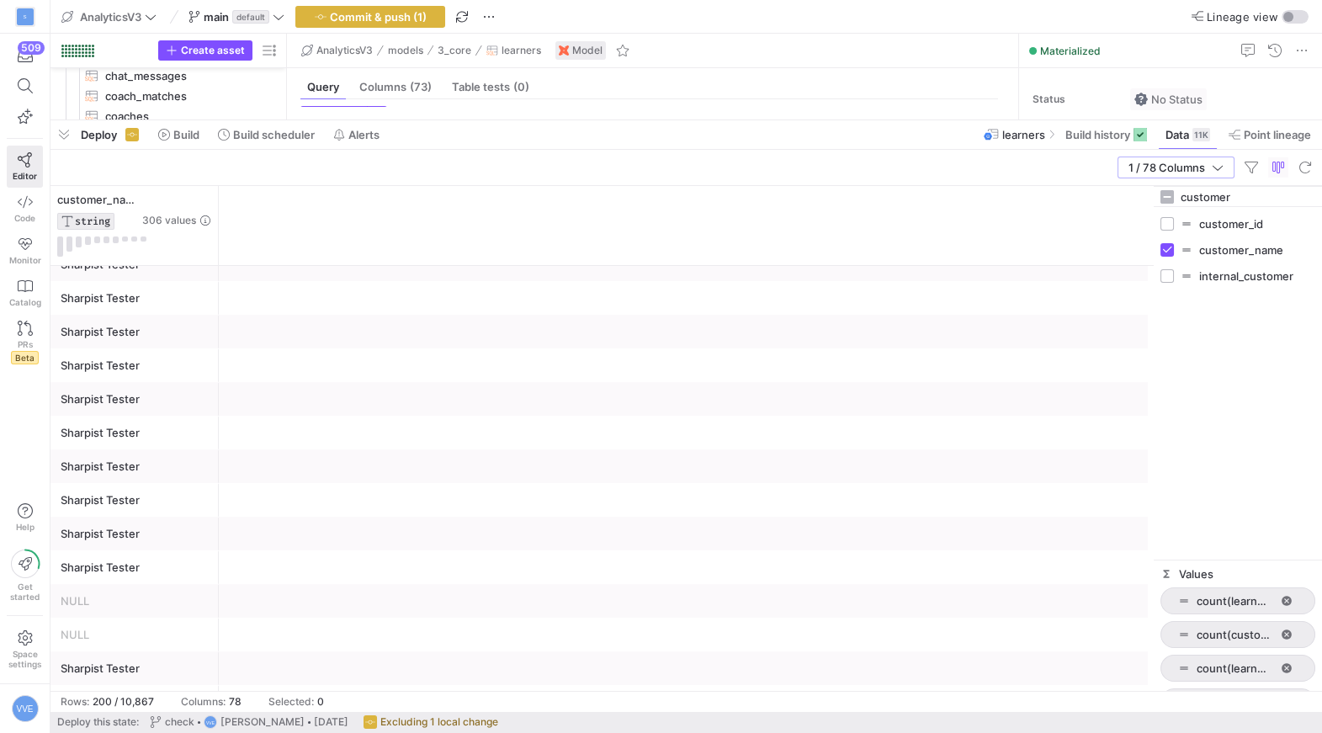
click at [1213, 200] on input "customer" at bounding box center [1248, 197] width 135 height 34
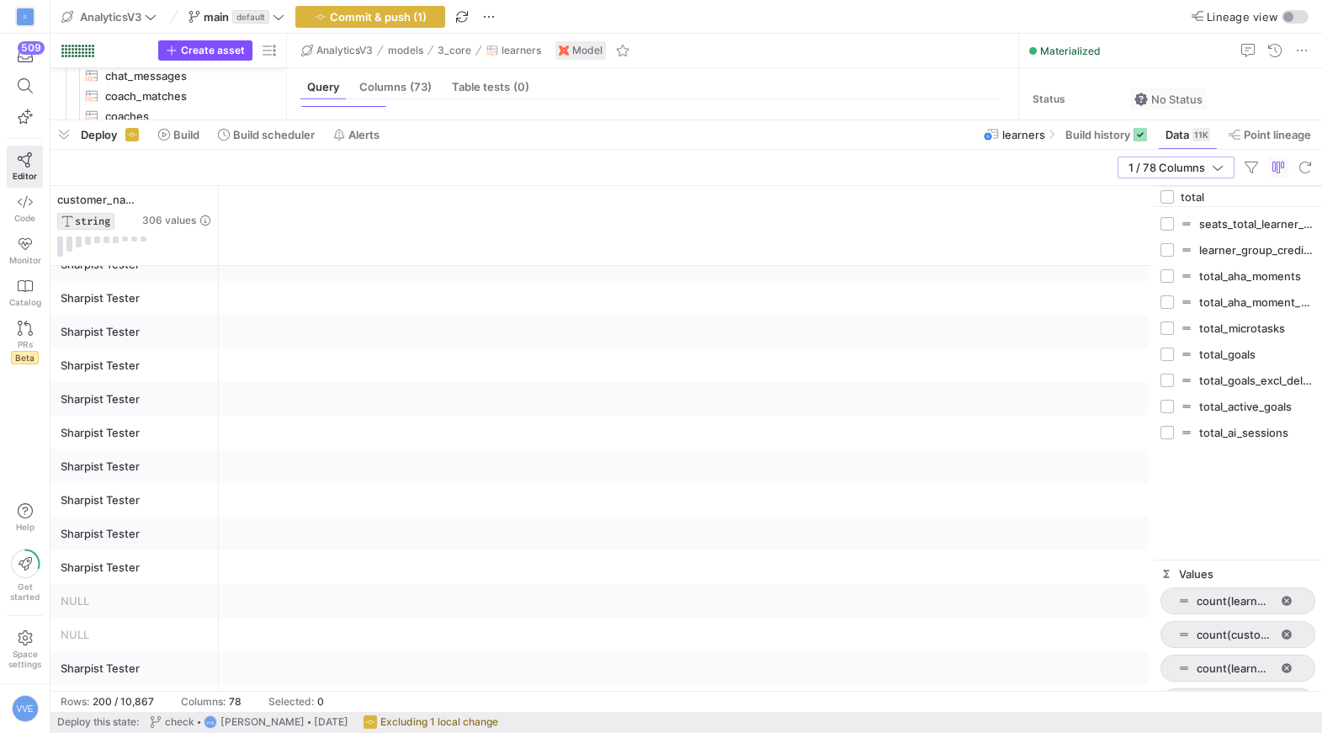
type input "total"
click at [1173, 427] on input "Press SPACE to toggle visibility (hidden)" at bounding box center [1167, 432] width 13 height 13
checkbox input "true"
checkbox input "false"
click at [1225, 202] on input "total" at bounding box center [1248, 197] width 135 height 34
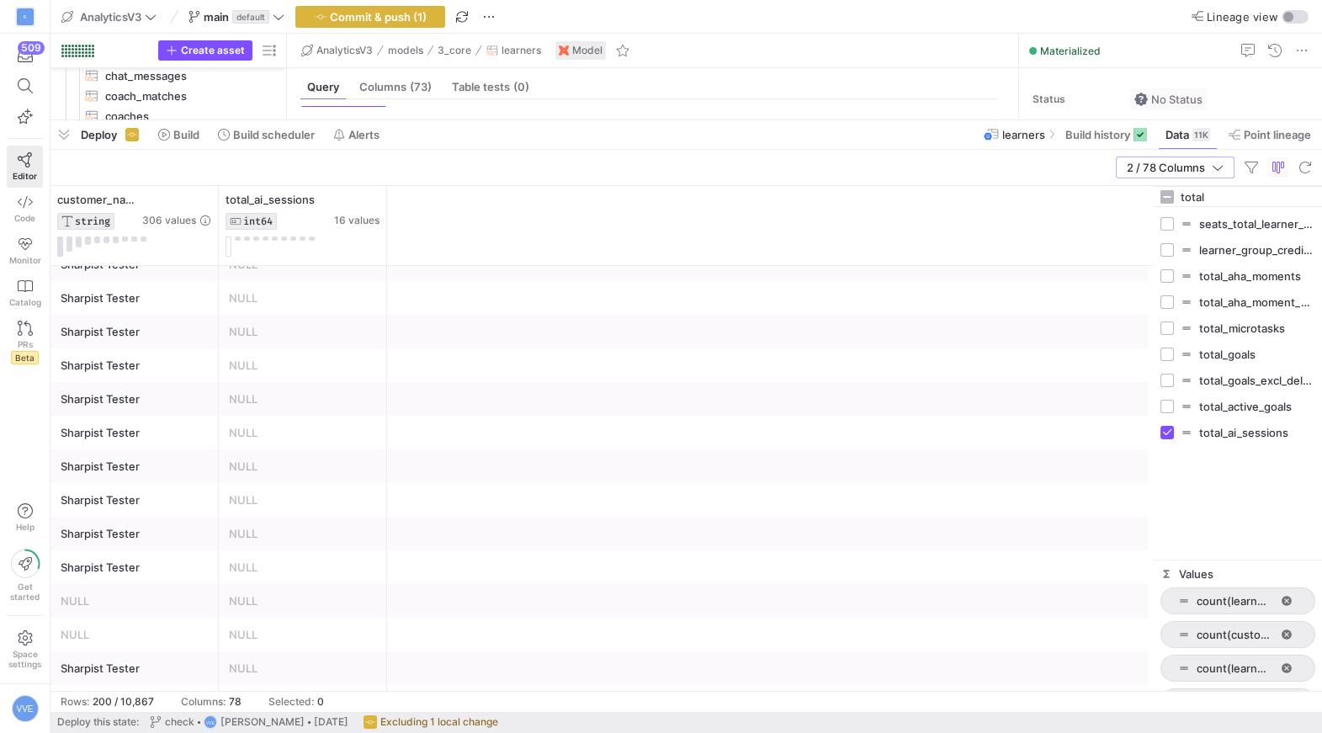
click at [1225, 202] on input "total" at bounding box center [1248, 197] width 135 height 34
click at [1225, 201] on input "total" at bounding box center [1248, 197] width 135 height 34
type input "ai"
click at [1164, 355] on input "Press SPACE to toggle visibility (hidden)" at bounding box center [1167, 354] width 13 height 13
checkbox input "true"
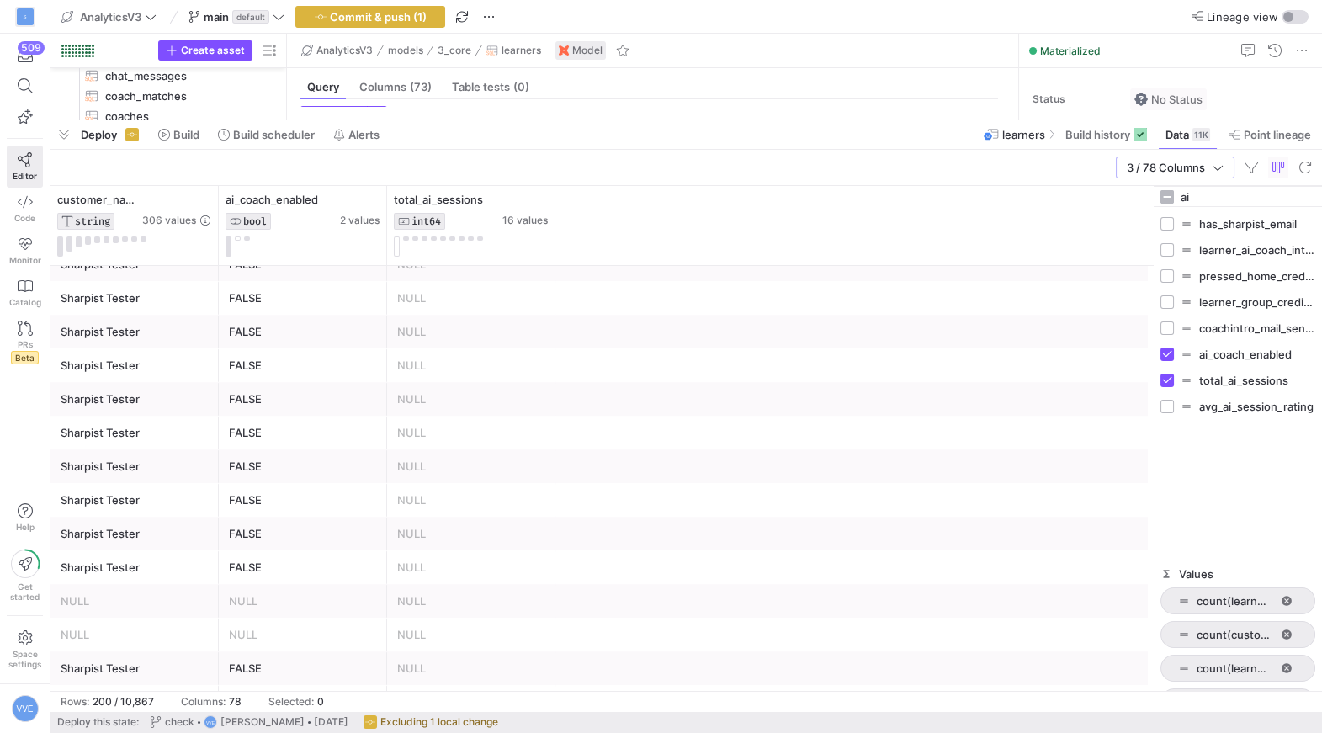
click at [1216, 194] on input "ai" at bounding box center [1248, 197] width 135 height 34
click at [1216, 195] on input "ai" at bounding box center [1248, 197] width 135 height 34
type input "a"
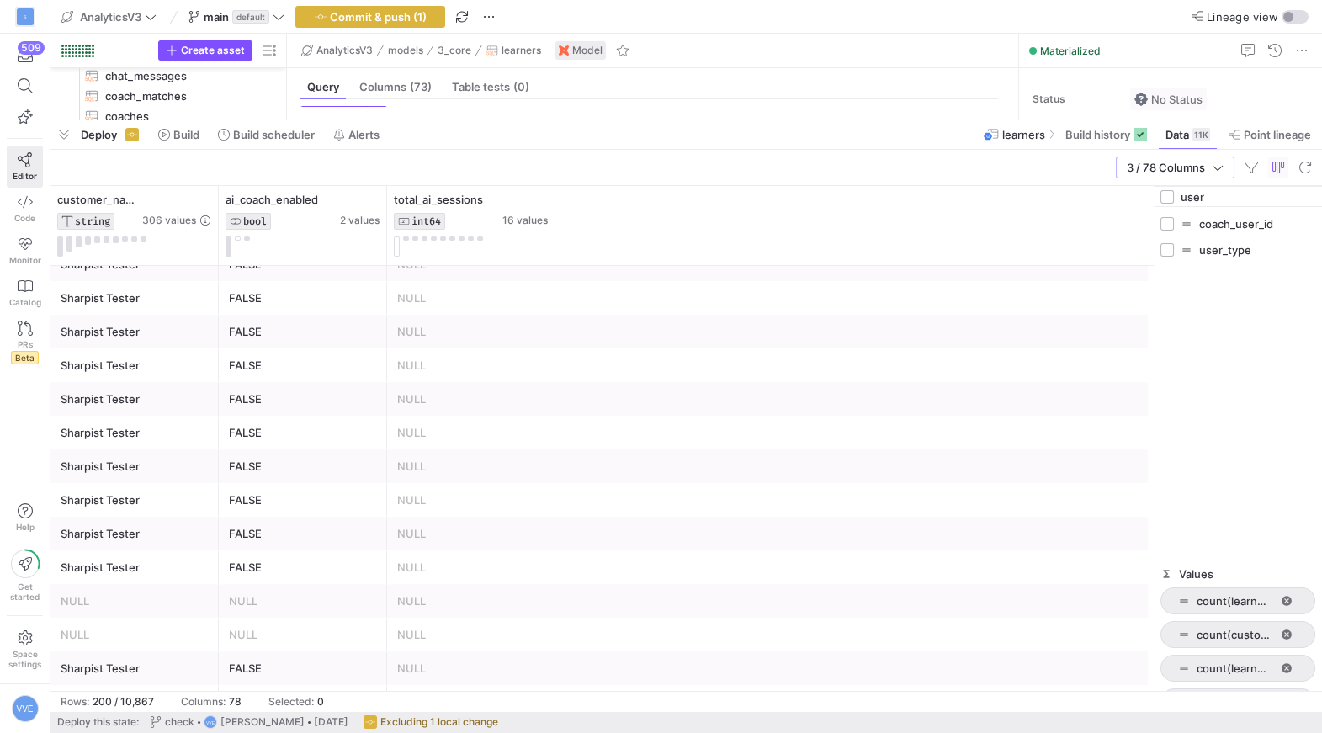
type input "user"
click at [1172, 252] on input "Press SPACE to toggle visibility (hidden)" at bounding box center [1167, 249] width 13 height 13
checkbox input "true"
checkbox input "false"
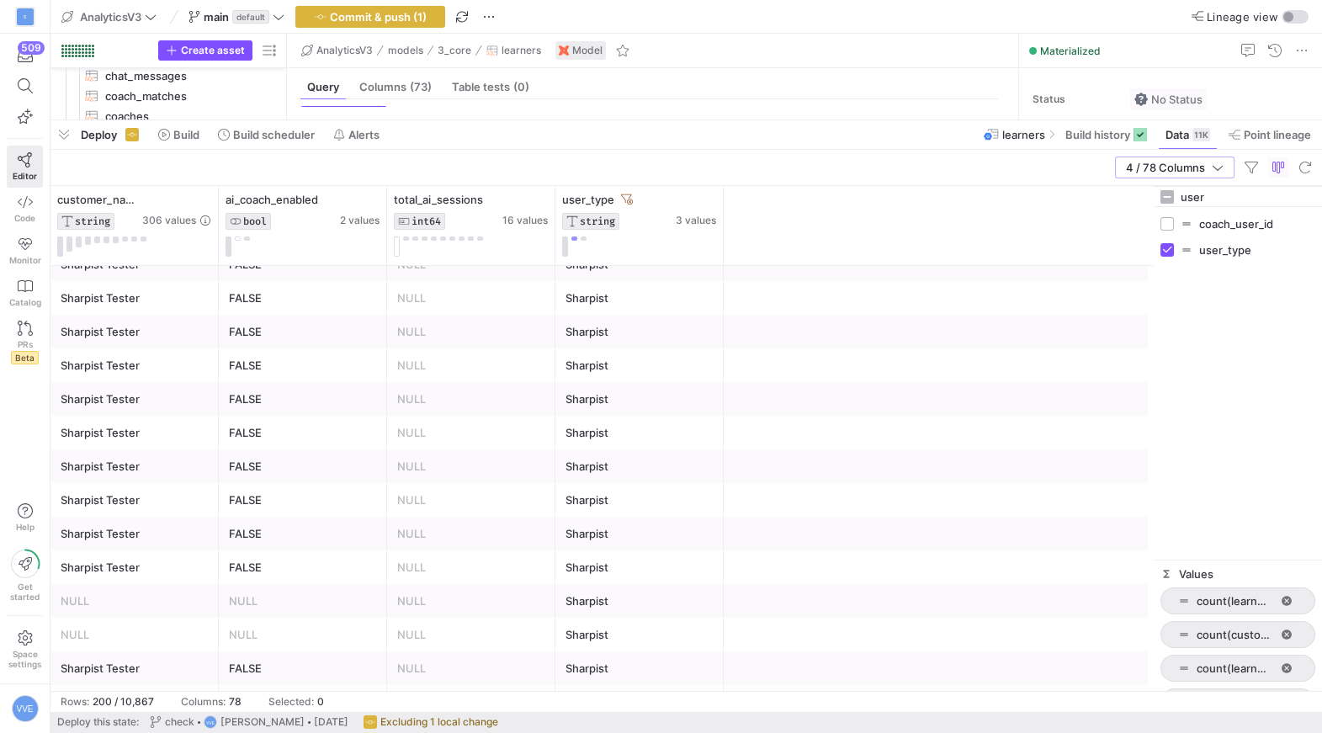
click at [1199, 196] on input "user" at bounding box center [1248, 197] width 135 height 34
type input "learner_id"
click at [1166, 222] on input "Press SPACE to toggle visibility (hidden)" at bounding box center [1167, 223] width 13 height 13
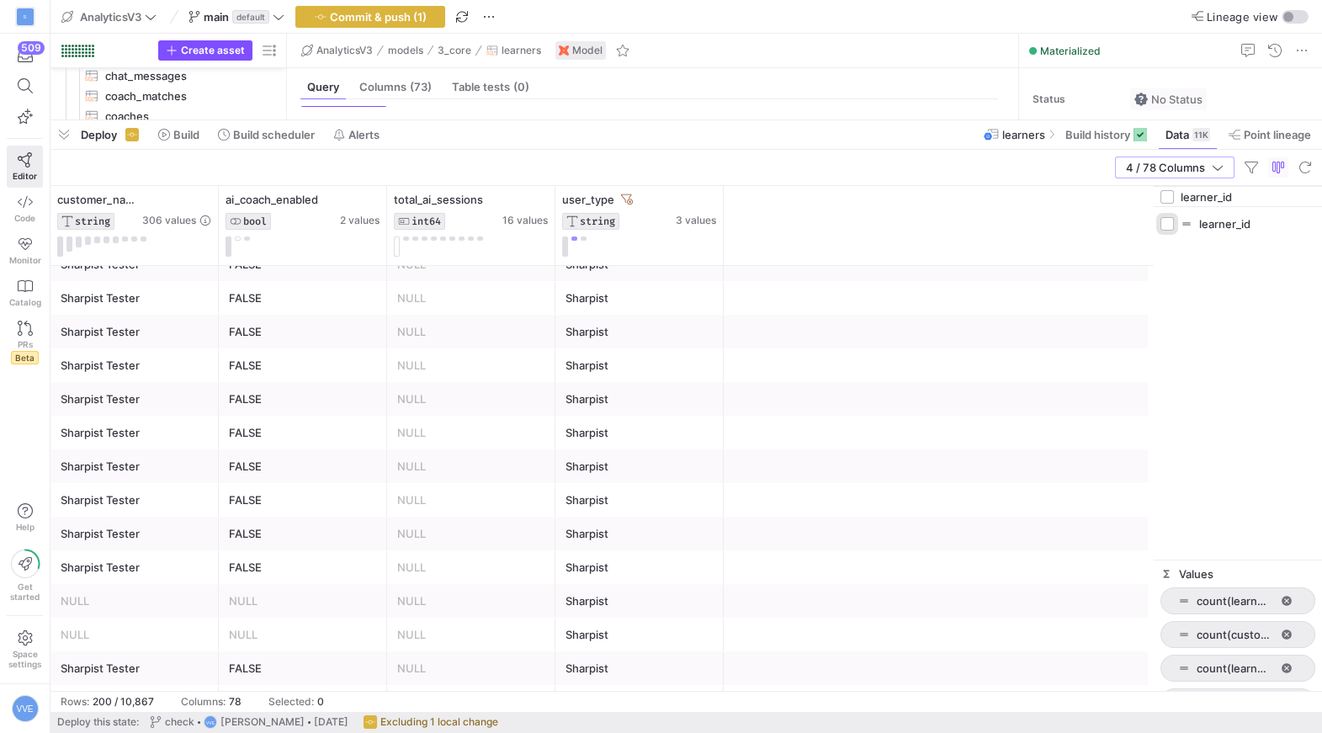
checkbox input "true"
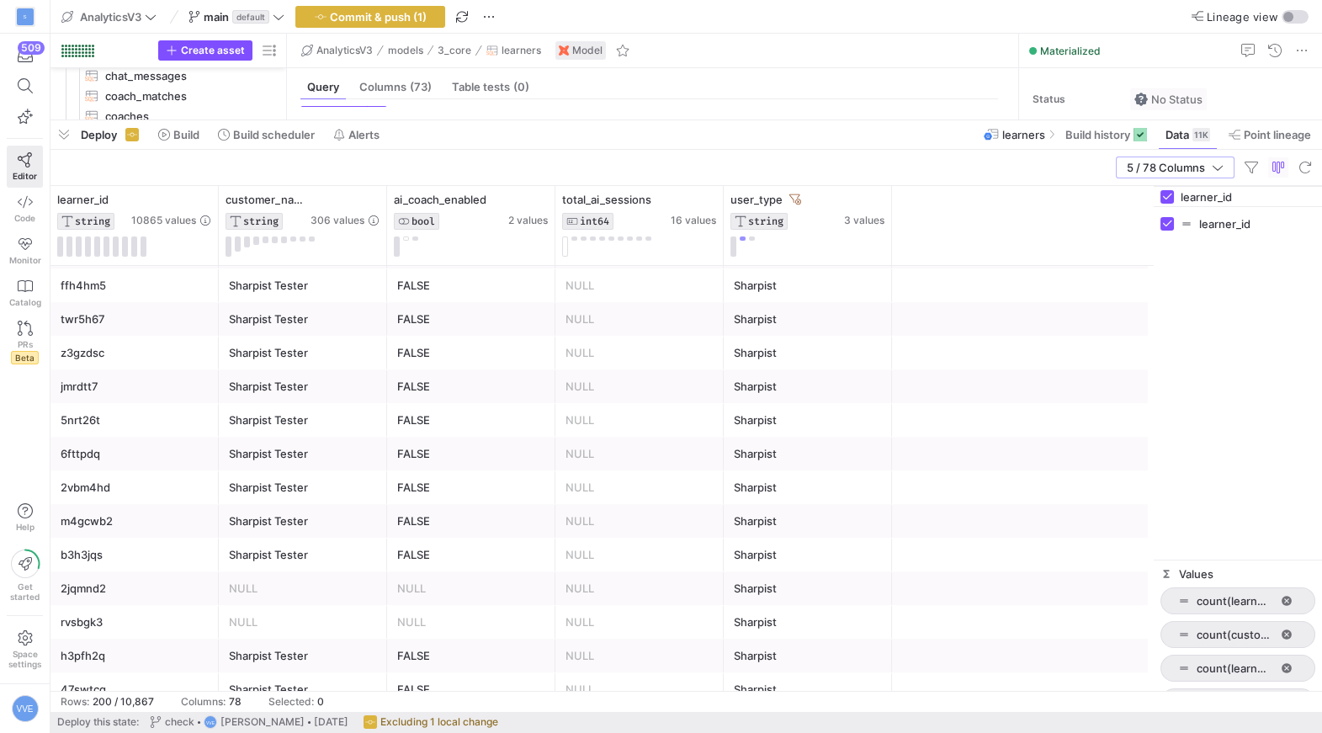
click at [322, 590] on div "NULL" at bounding box center [303, 588] width 148 height 33
click at [714, 201] on icon at bounding box center [709, 199] width 13 height 13
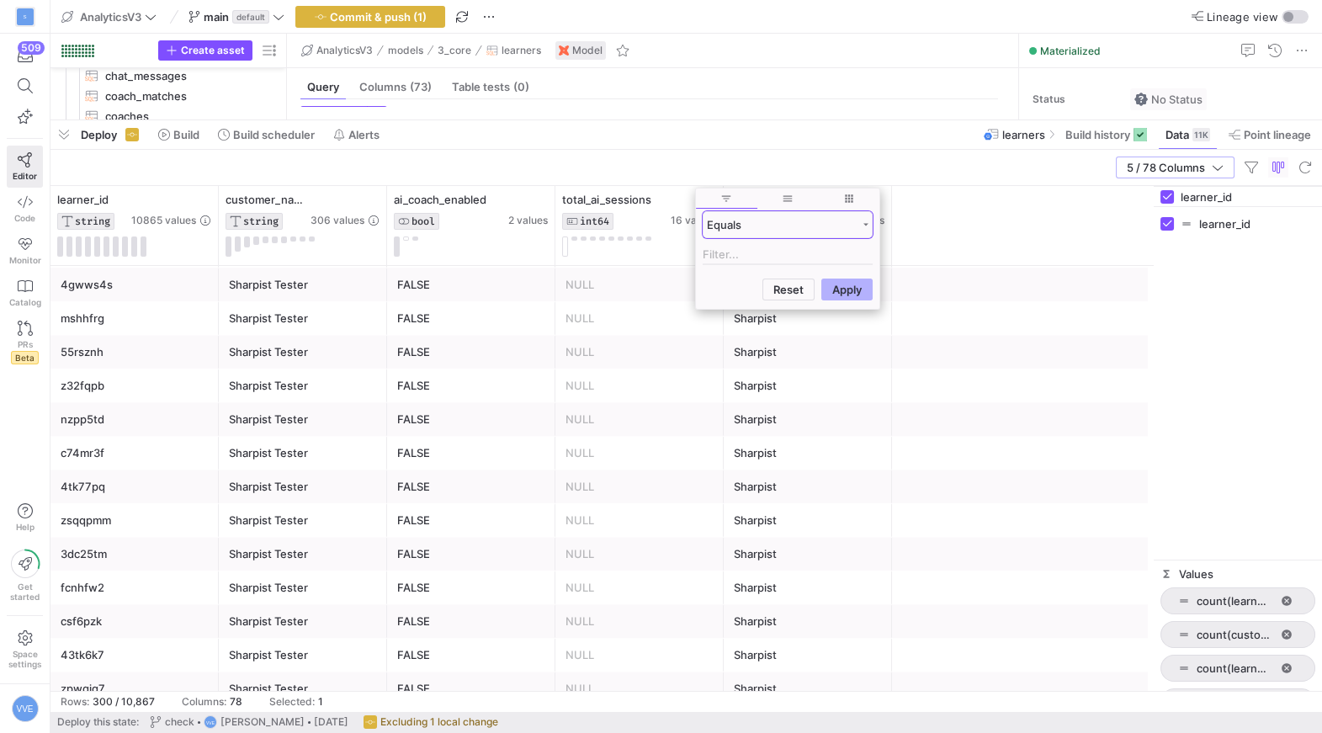
click at [760, 229] on div "Equals" at bounding box center [782, 224] width 150 height 13
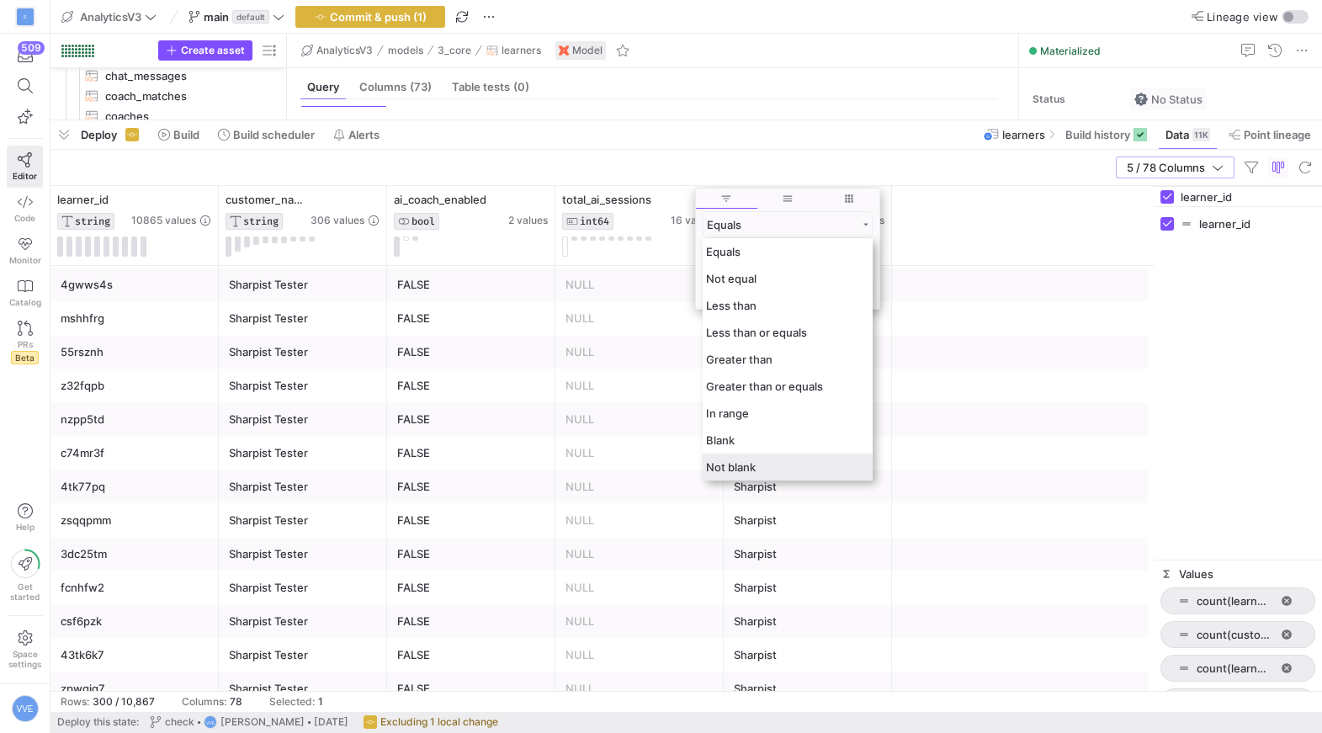
click at [735, 466] on span "Not blank" at bounding box center [731, 466] width 50 height 13
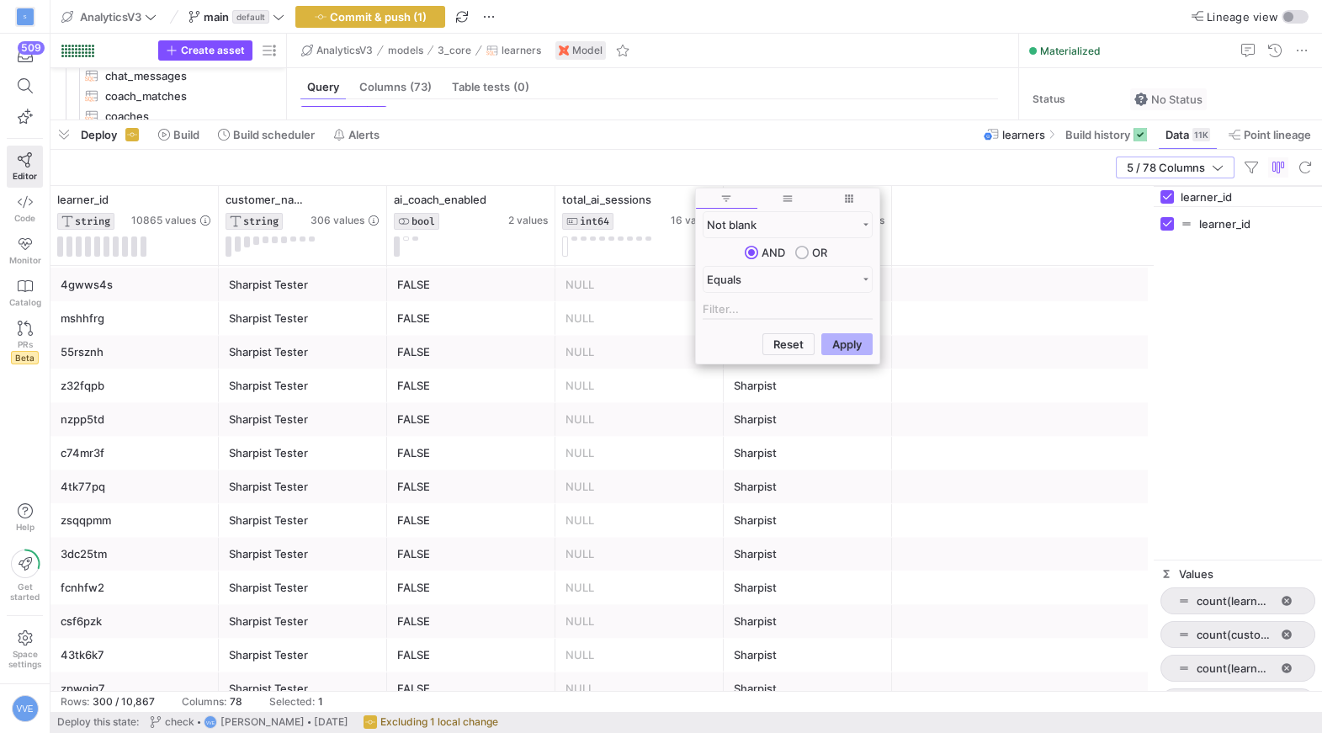
click at [849, 356] on div "Reset Apply" at bounding box center [788, 344] width 184 height 35
click at [850, 349] on button "Apply" at bounding box center [847, 344] width 51 height 22
click at [668, 420] on div "15" at bounding box center [640, 418] width 148 height 33
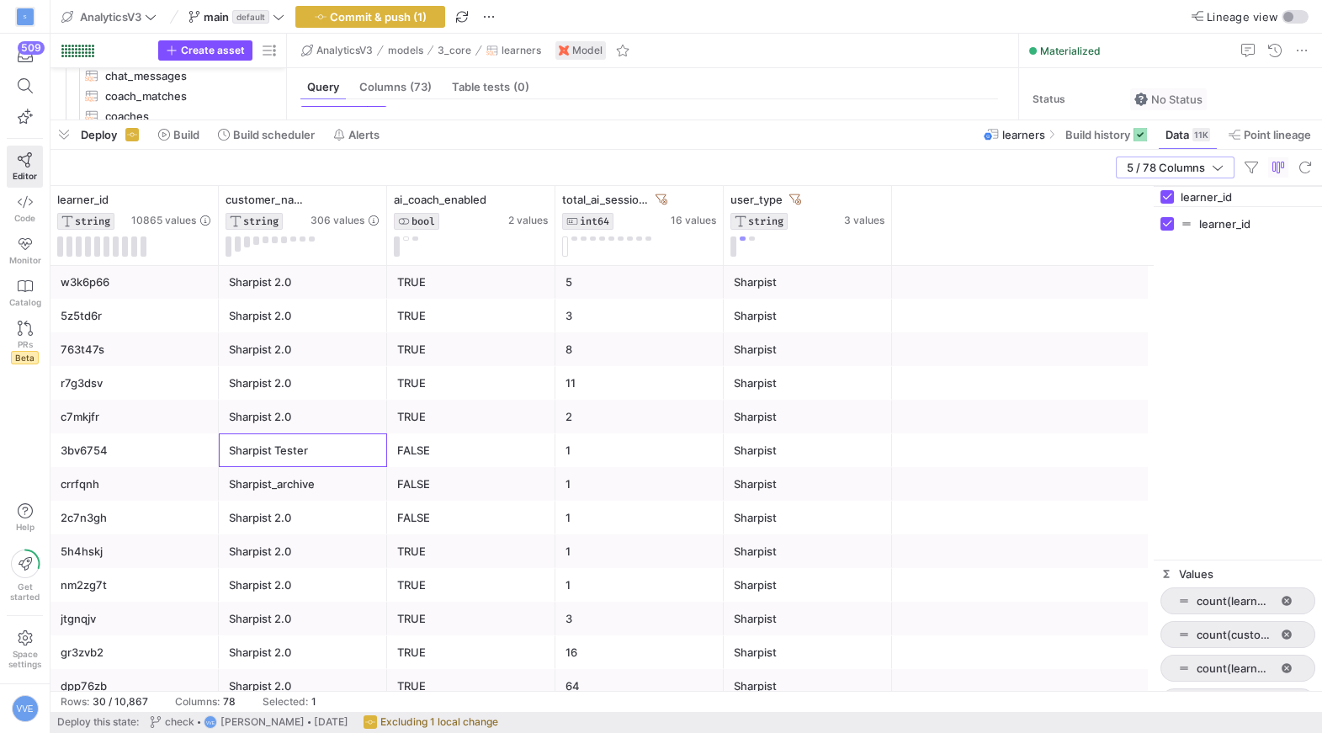
click at [240, 437] on div "Sharpist Tester" at bounding box center [303, 450] width 148 height 33
click at [311, 474] on div "Sharpist_archive" at bounding box center [303, 484] width 148 height 33
click at [311, 450] on div "Sharpist Tester" at bounding box center [303, 450] width 148 height 33
click at [463, 444] on div "FALSE" at bounding box center [471, 450] width 148 height 33
click at [460, 491] on div "FALSE" at bounding box center [471, 484] width 148 height 33
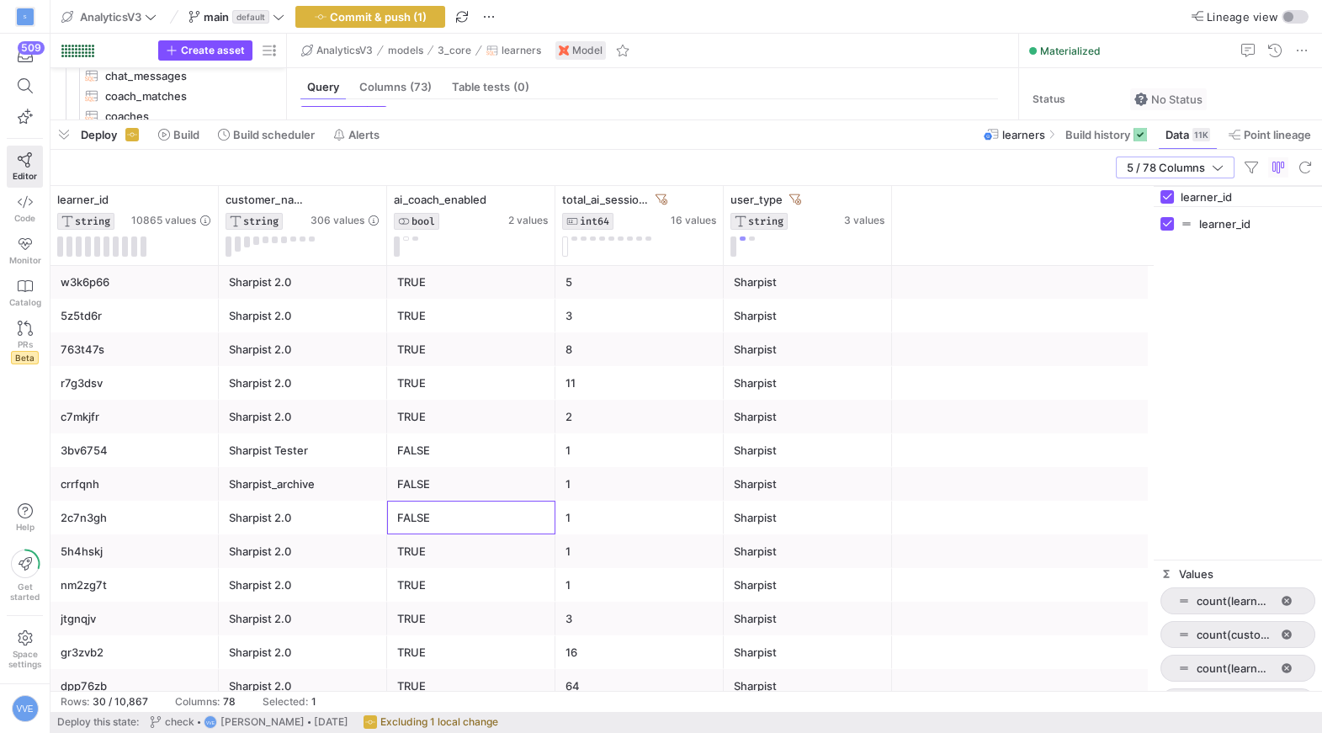
click at [458, 513] on div "FALSE" at bounding box center [471, 518] width 148 height 33
click at [438, 547] on div "TRUE" at bounding box center [471, 551] width 148 height 33
click at [439, 442] on div "FALSE" at bounding box center [471, 451] width 148 height 33
click at [445, 486] on div "FALSE" at bounding box center [471, 485] width 148 height 33
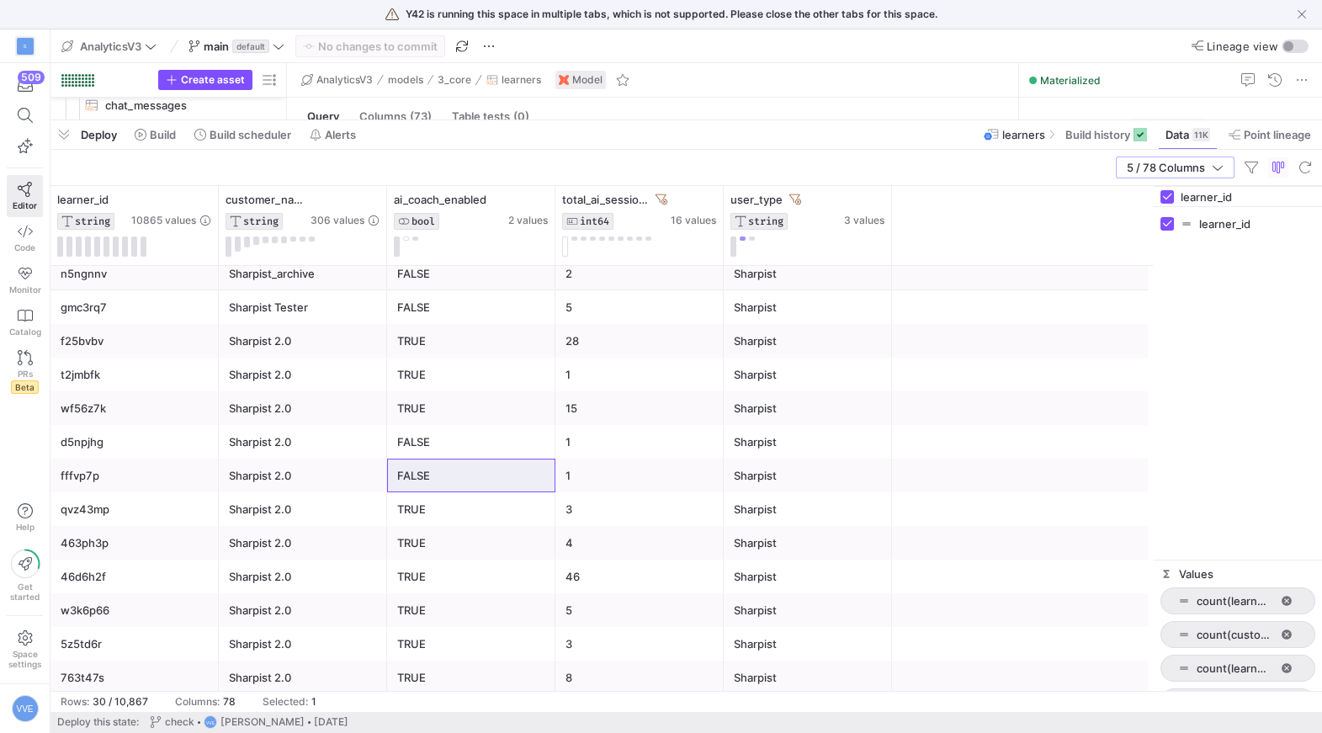
click at [476, 370] on div "TRUE" at bounding box center [471, 375] width 148 height 33
click at [242, 393] on div "Sharpist 2.0" at bounding box center [303, 408] width 148 height 33
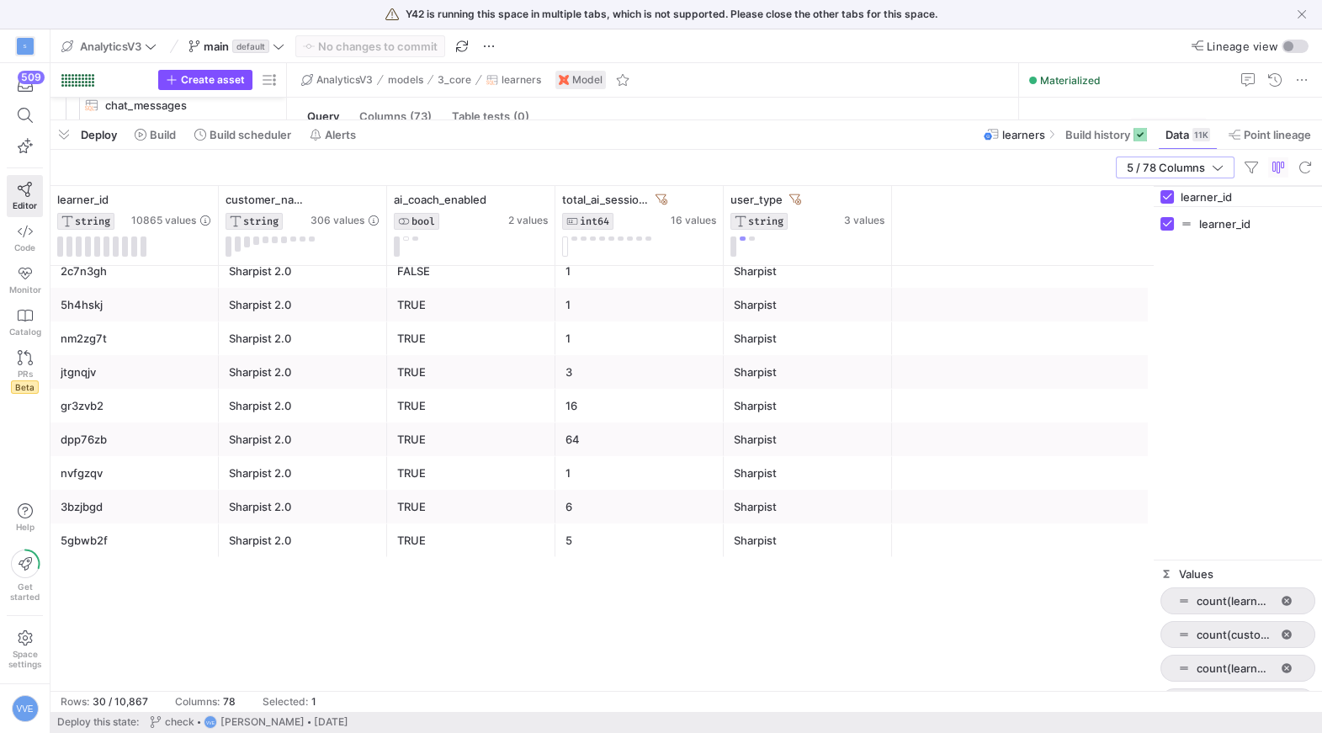
scroll to position [0, 0]
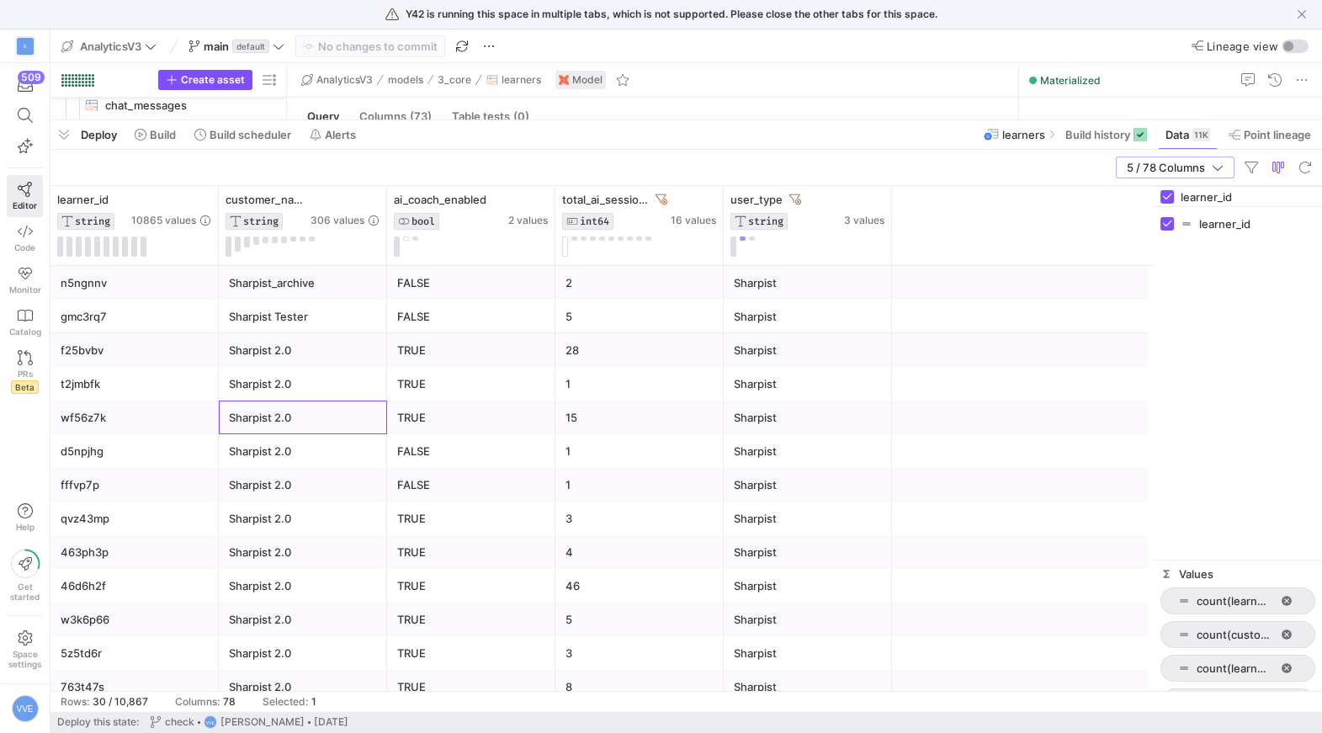
click at [772, 268] on div "Sharpist" at bounding box center [808, 283] width 148 height 33
click at [56, 139] on span "button" at bounding box center [64, 134] width 27 height 29
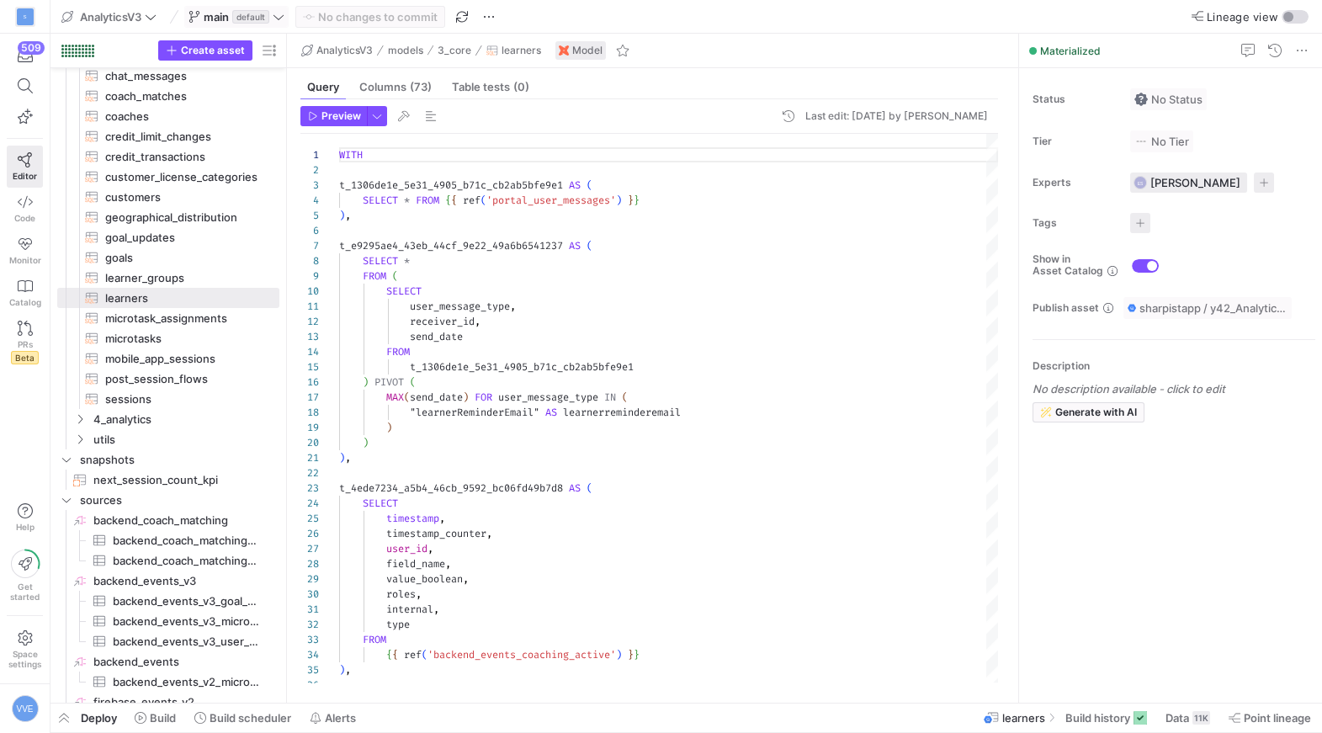
click at [51, 704] on button "button" at bounding box center [64, 718] width 27 height 29
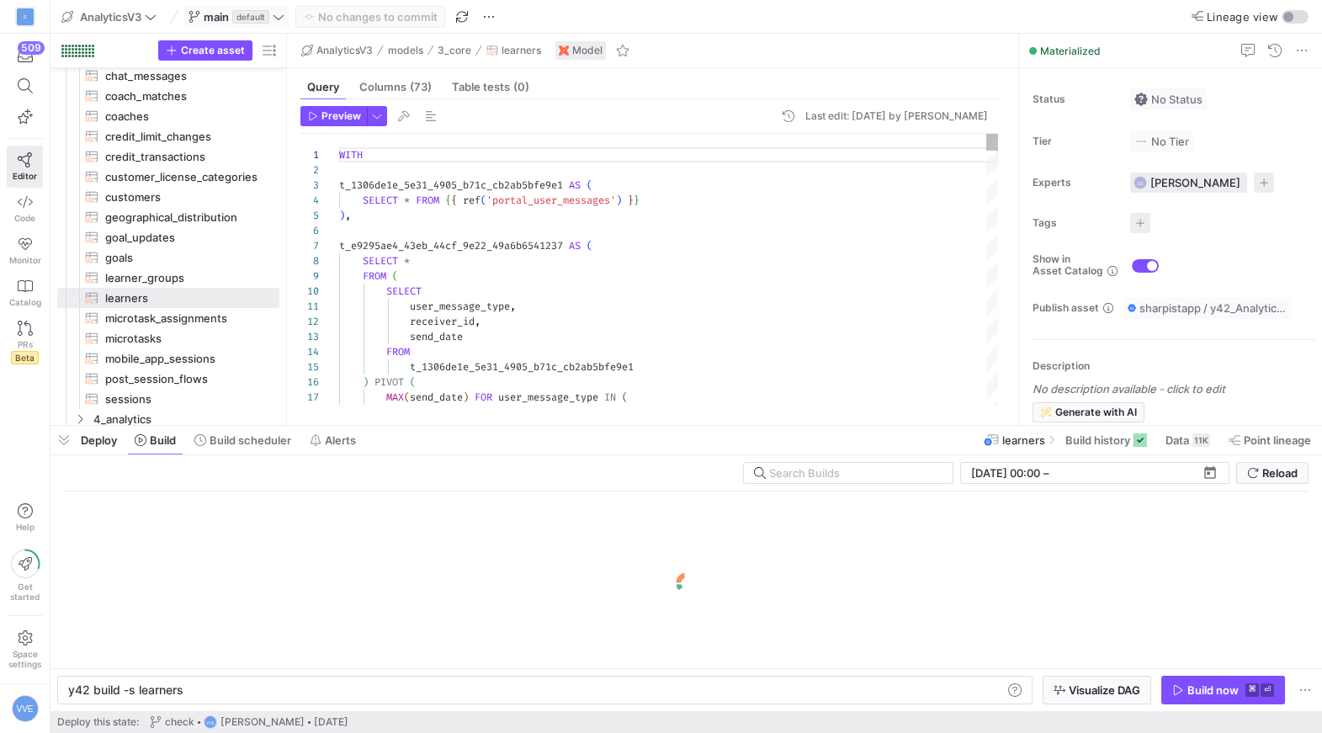
scroll to position [0, 114]
click at [51, 426] on button "button" at bounding box center [64, 440] width 27 height 29
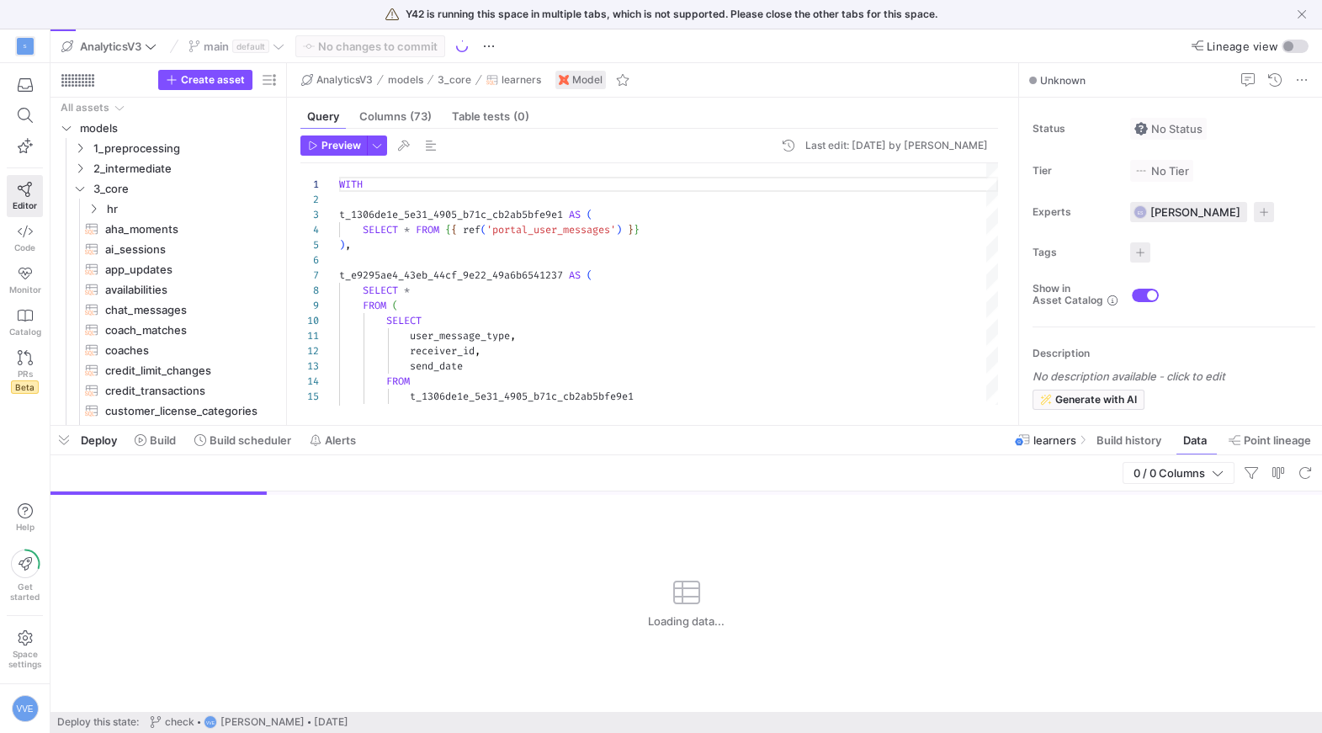
scroll to position [152, 0]
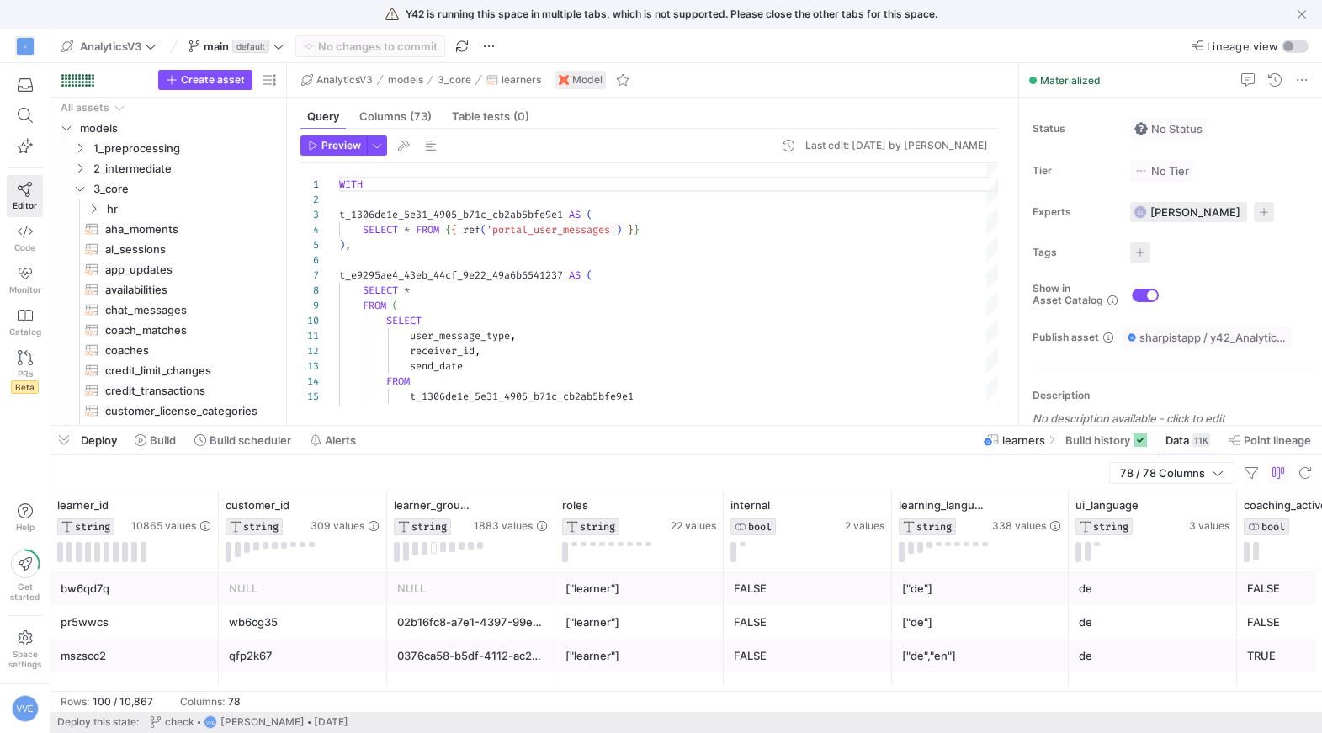
click at [562, 428] on div "Deploy Build Build scheduler Alerts learners Build history Data 11K Point linea…" at bounding box center [687, 440] width 1272 height 29
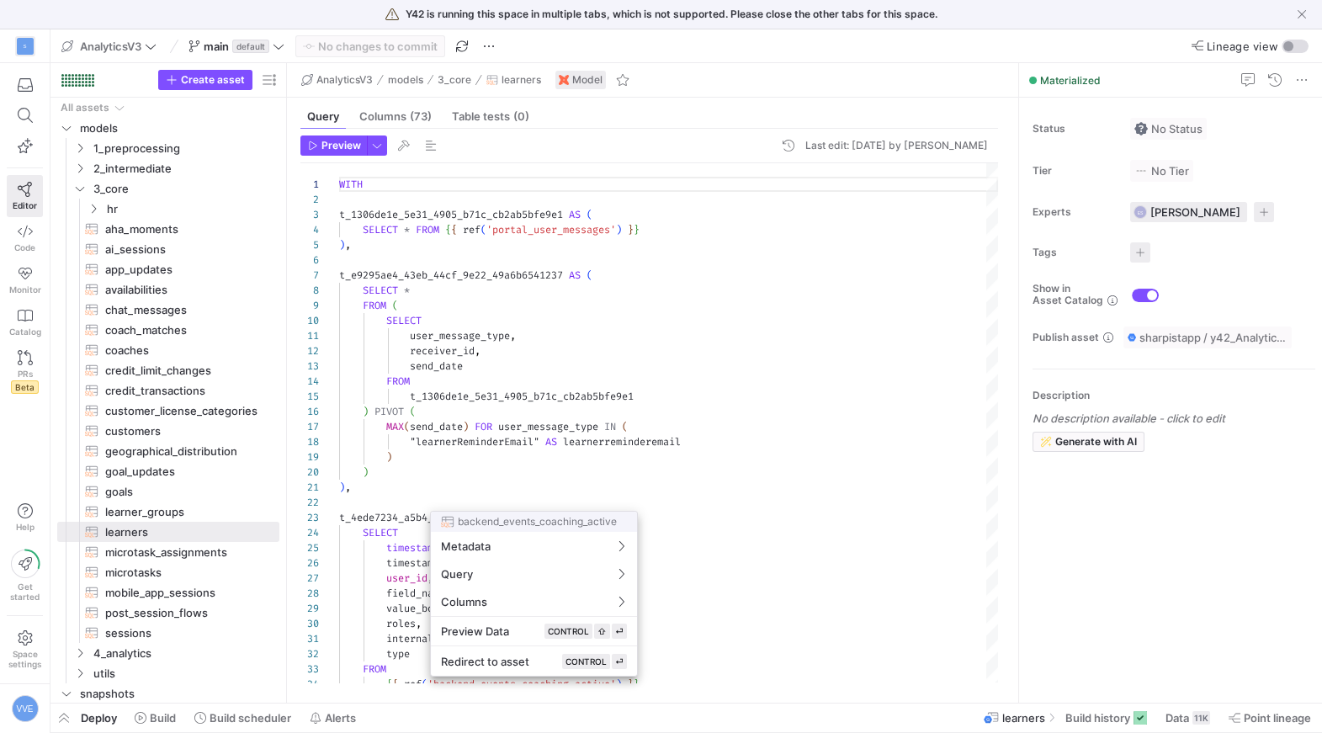
click at [1184, 720] on div at bounding box center [661, 366] width 1322 height 733
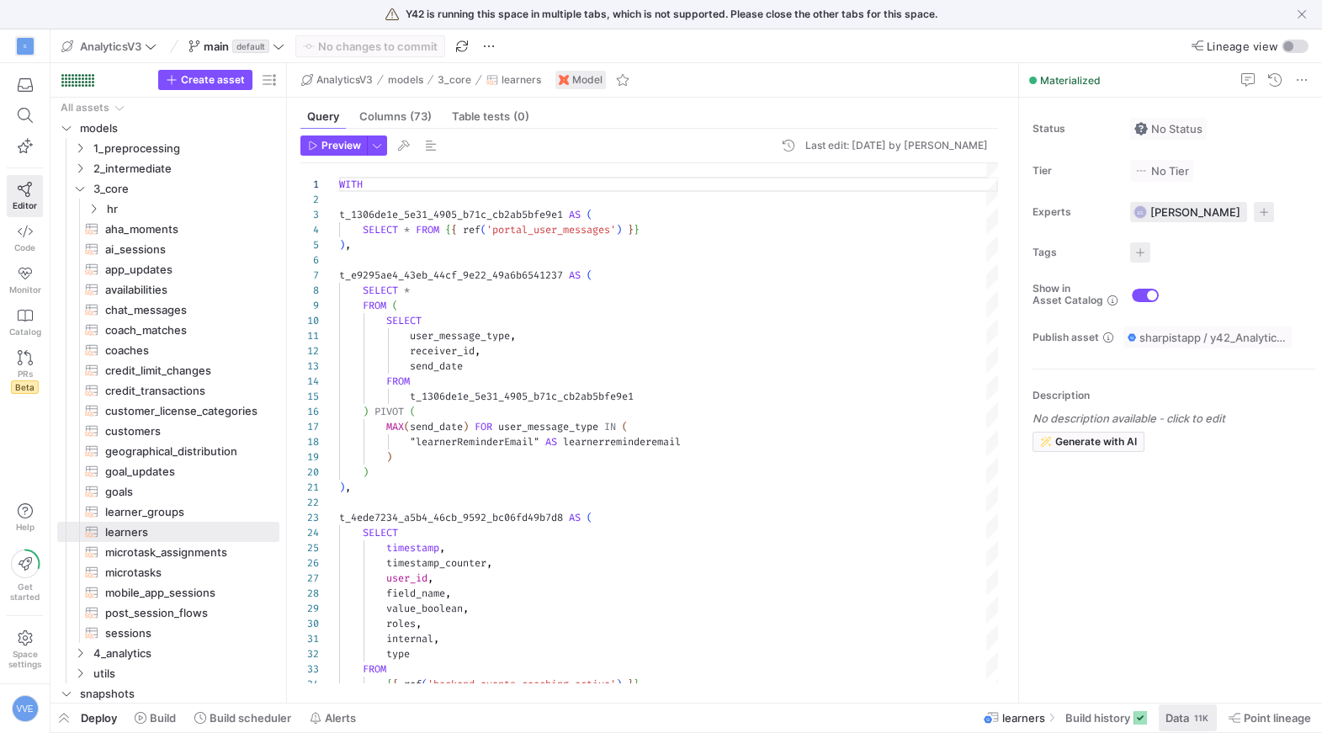
click at [1184, 720] on span "Data" at bounding box center [1178, 717] width 24 height 13
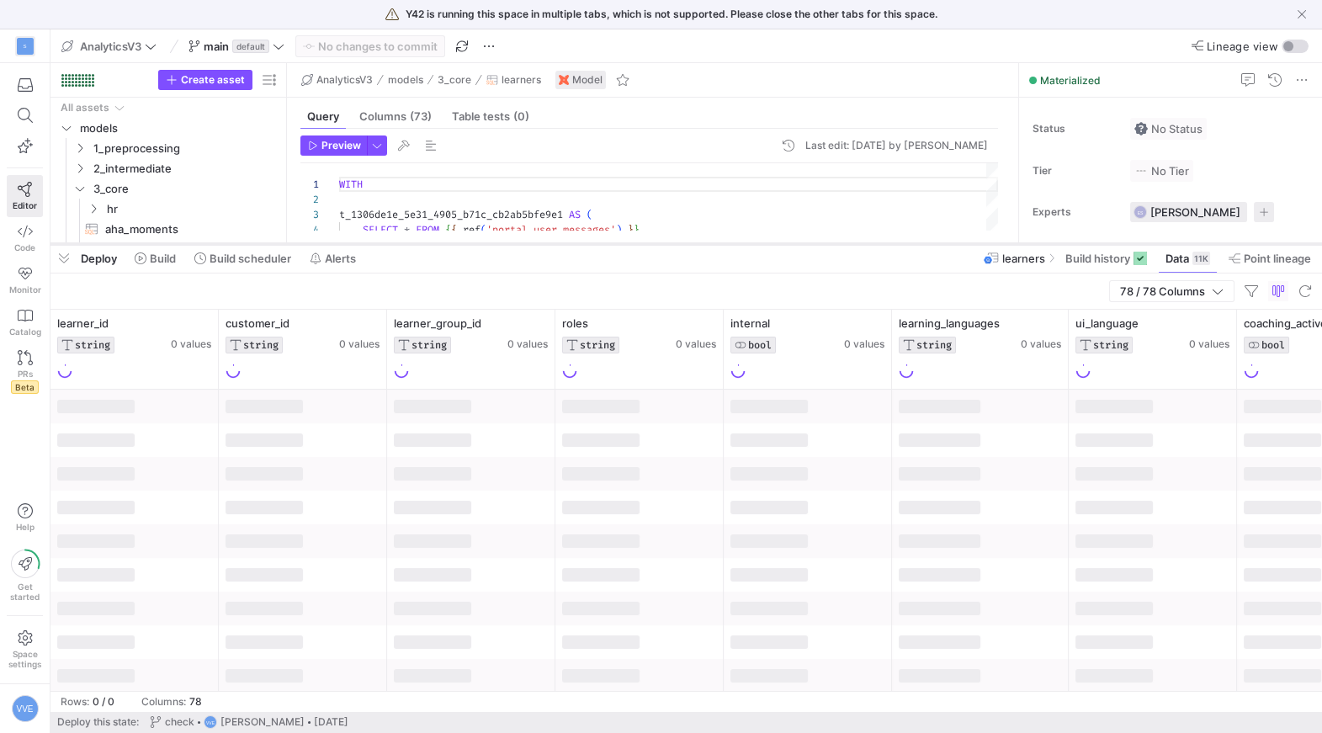
drag, startPoint x: 710, startPoint y: 426, endPoint x: 721, endPoint y: 247, distance: 179.6
click at [721, 247] on div at bounding box center [687, 244] width 1272 height 7
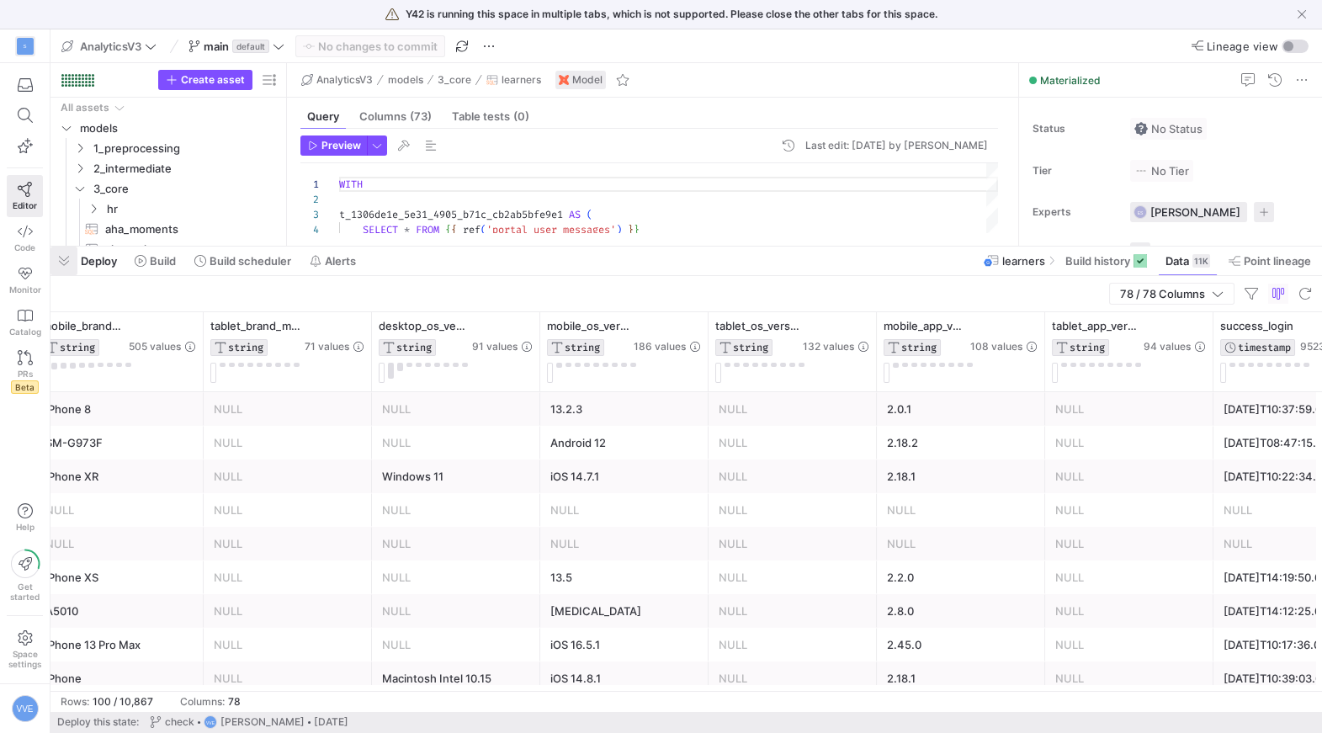
click at [65, 260] on span "button" at bounding box center [64, 261] width 27 height 29
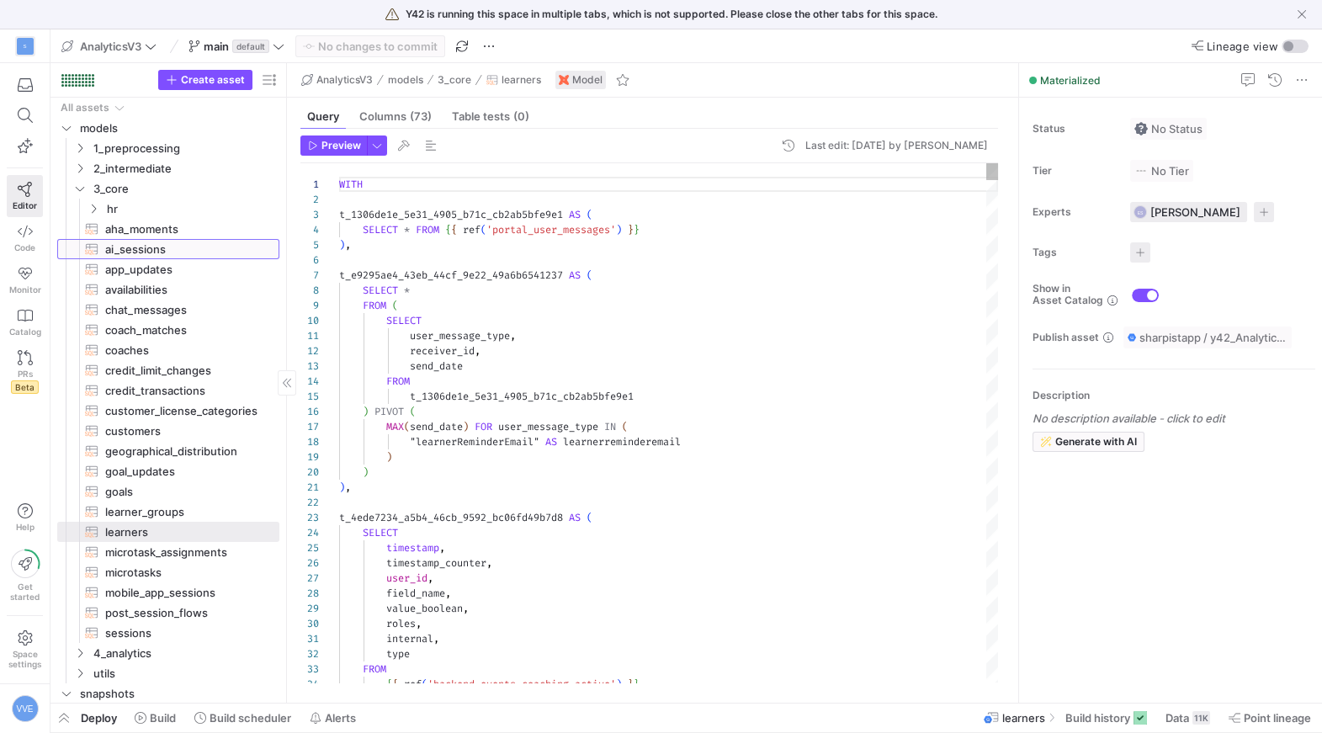
click at [156, 247] on span "ai_sessions​​​​​​​​​​" at bounding box center [182, 249] width 155 height 19
type textarea "WITH -- Backend sessions (primary source) backend_sessions AS ( SELECT bot_conv…"
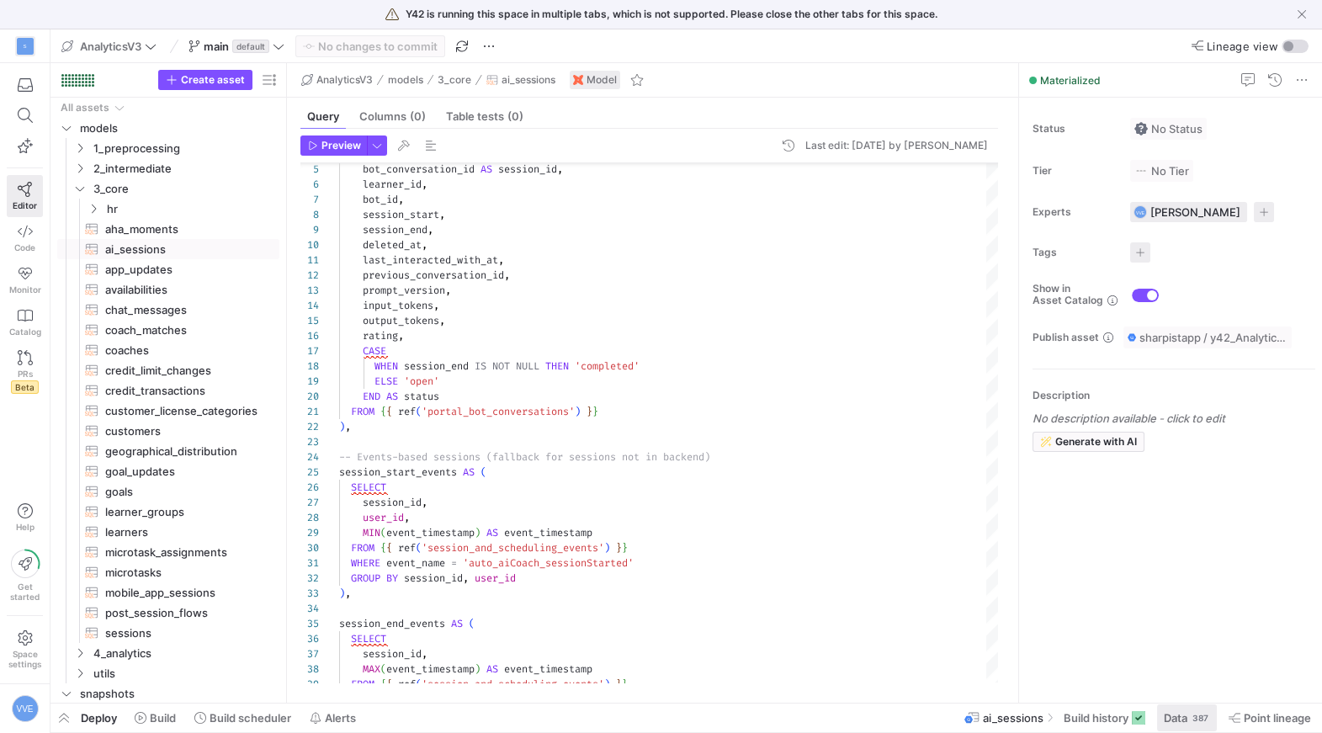
click at [1169, 723] on span "Data" at bounding box center [1176, 717] width 24 height 13
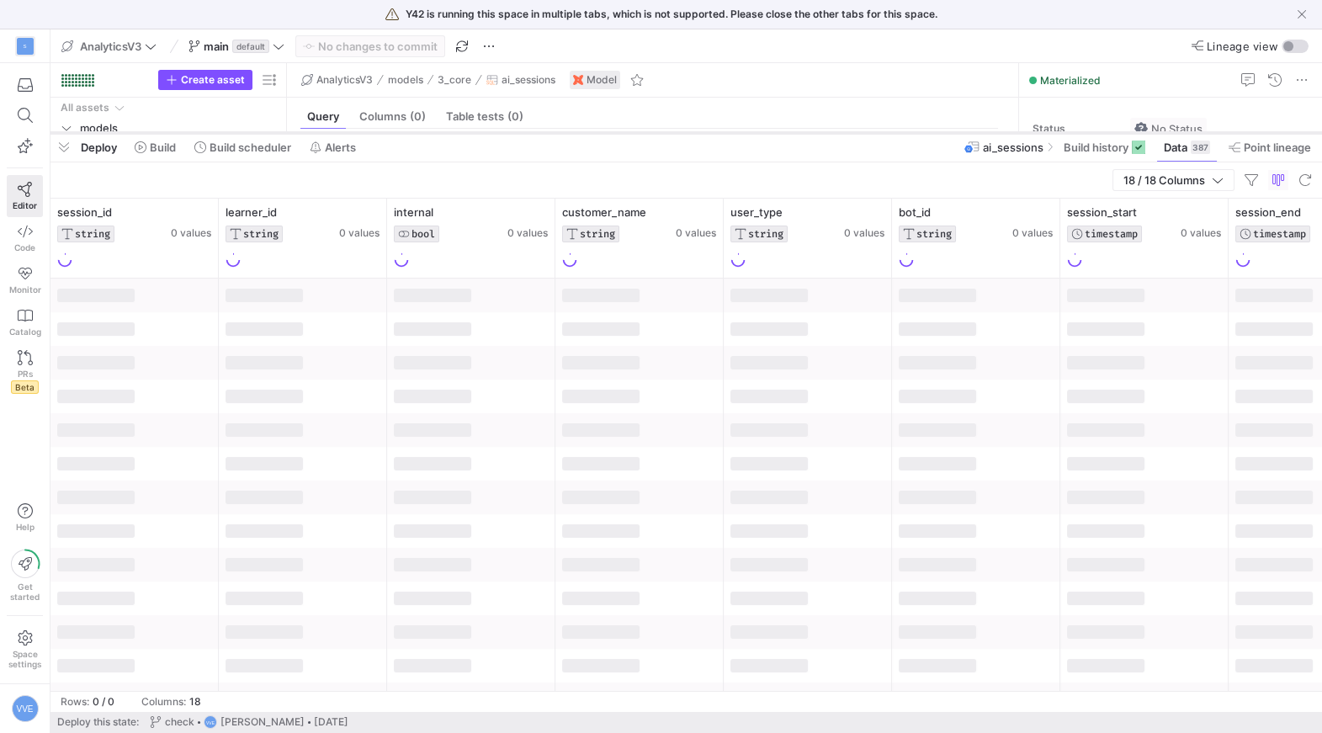
drag, startPoint x: 714, startPoint y: 424, endPoint x: 755, endPoint y: 120, distance: 306.7
click at [754, 130] on div at bounding box center [687, 133] width 1272 height 7
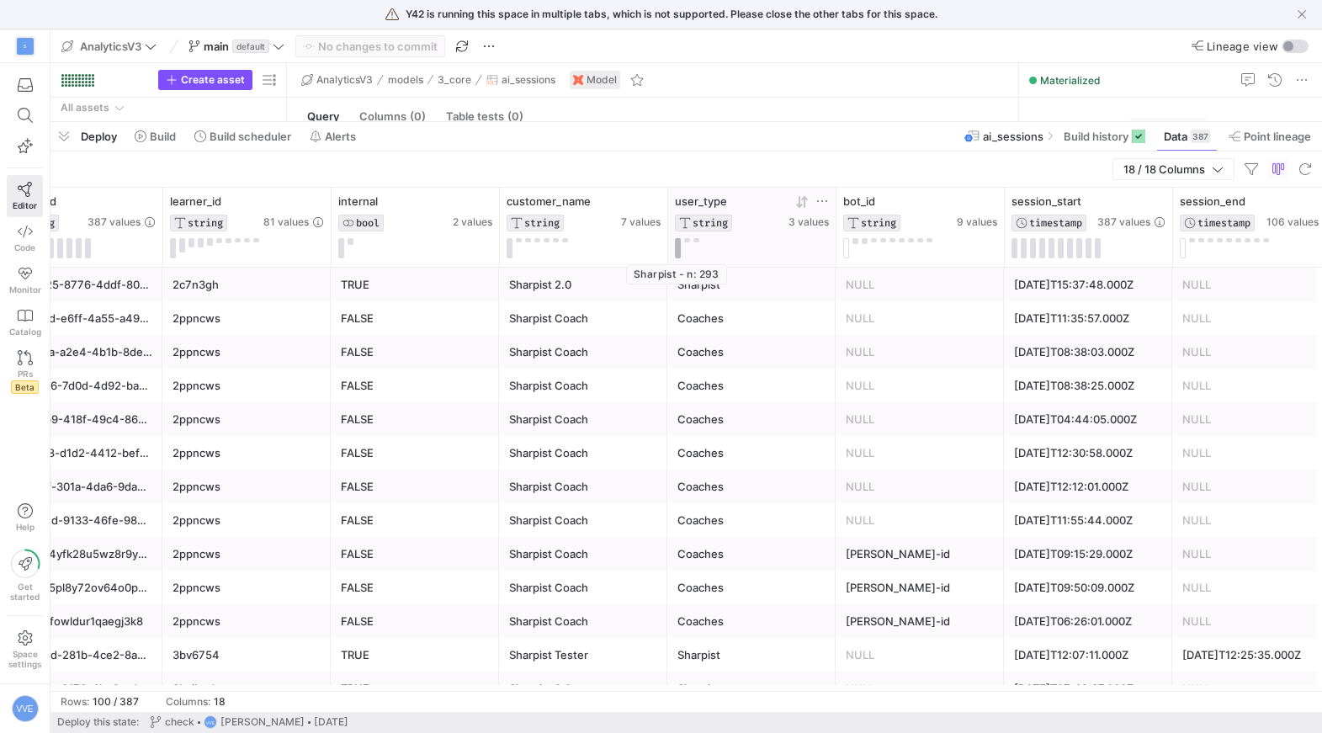
click at [678, 240] on button at bounding box center [678, 248] width 6 height 20
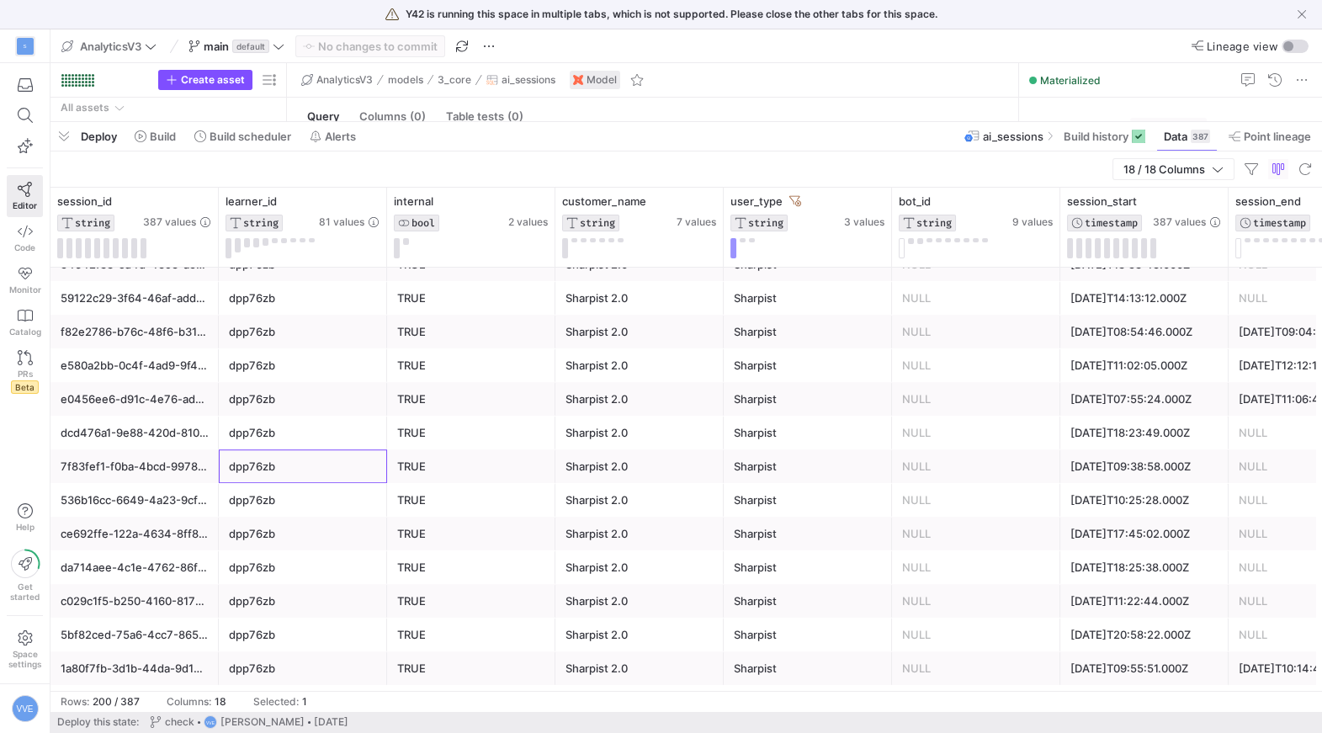
click at [355, 456] on div "dpp76zb" at bounding box center [303, 466] width 148 height 33
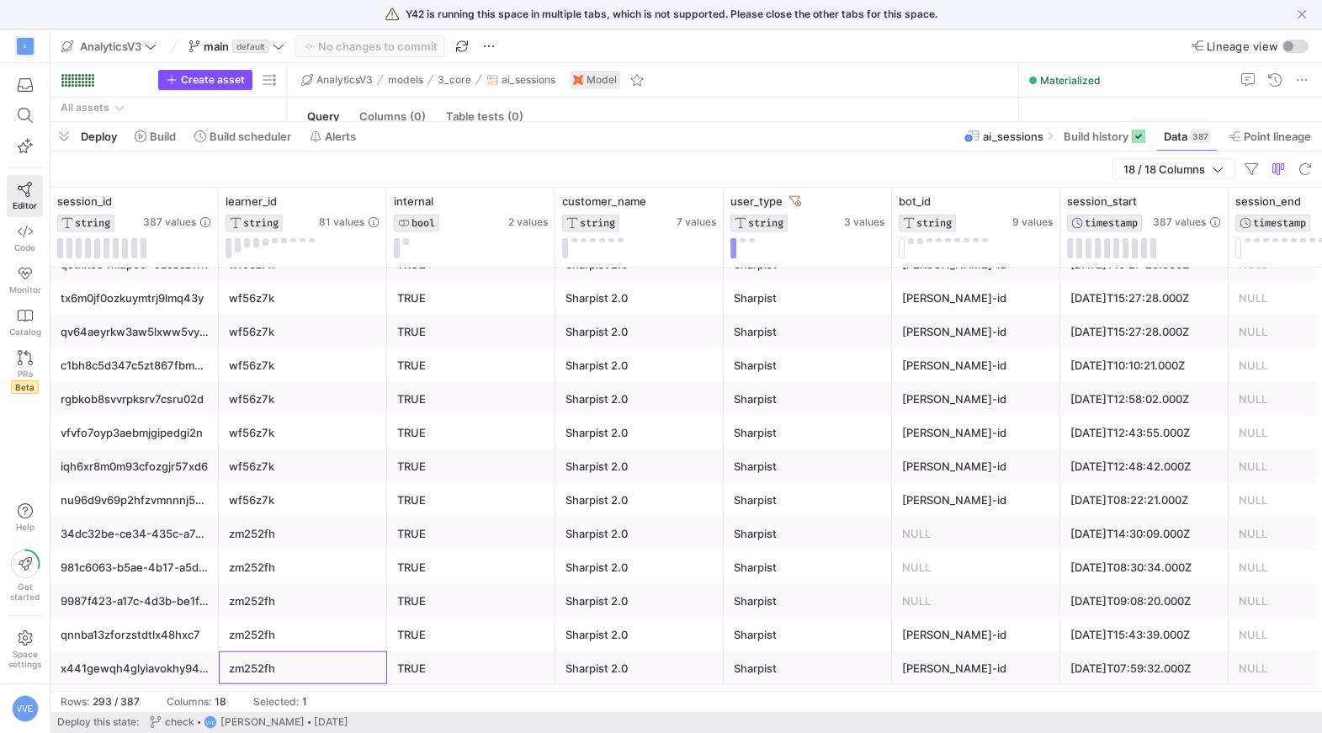
click at [319, 652] on div "zm252fh" at bounding box center [303, 668] width 148 height 33
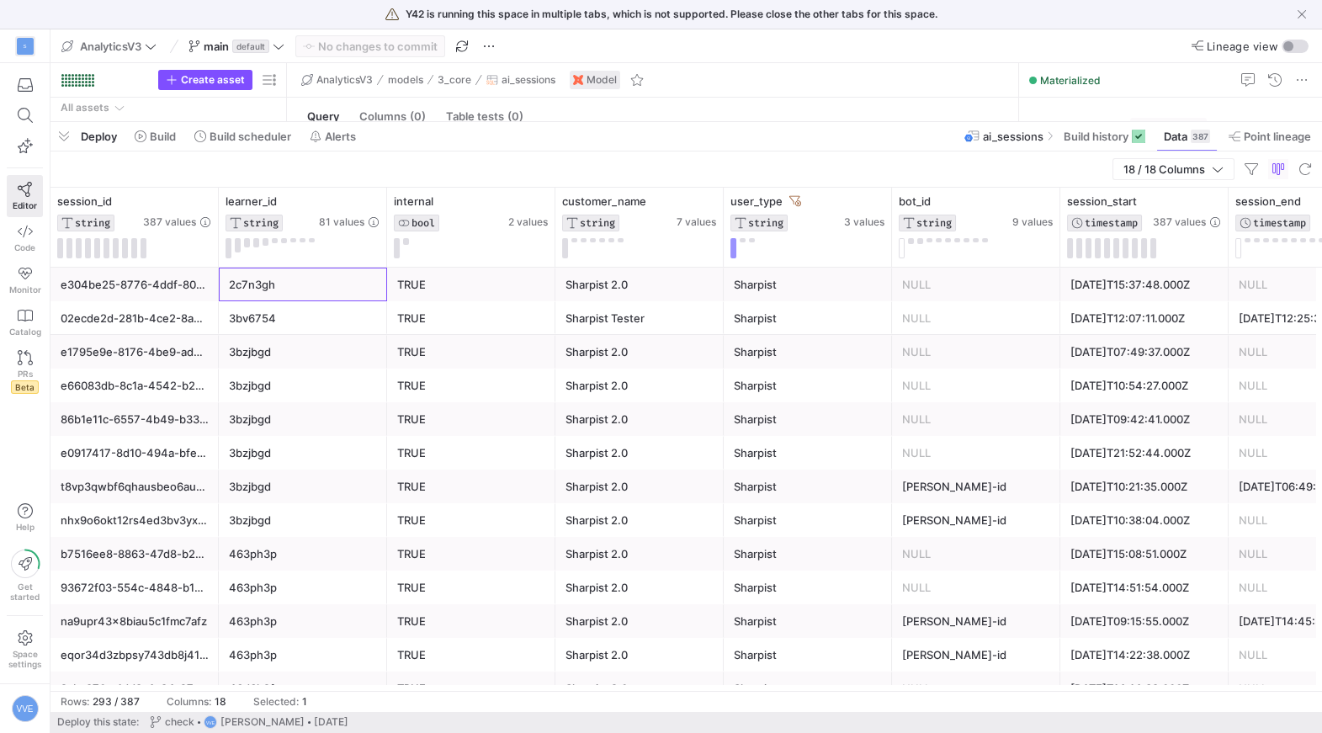
click at [290, 291] on div "2c7n3gh" at bounding box center [303, 285] width 148 height 33
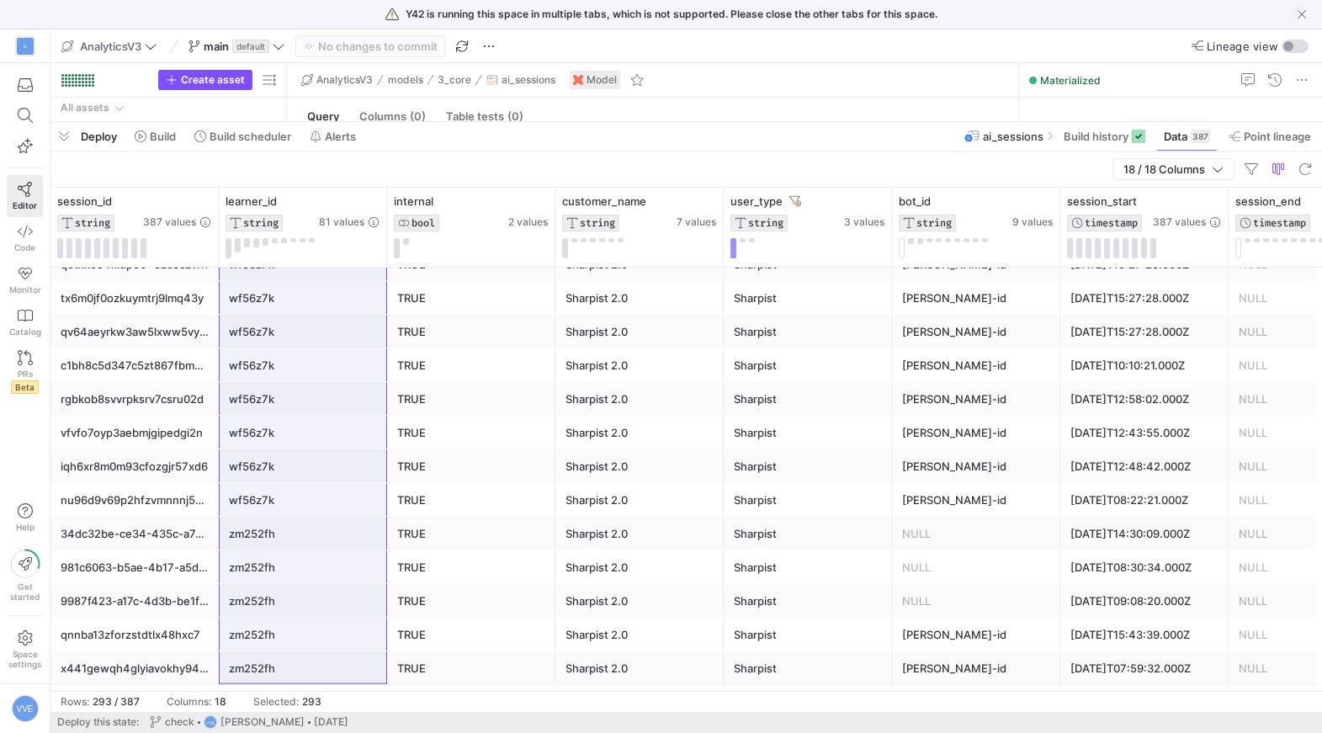
click at [302, 672] on div "zm252fh" at bounding box center [303, 668] width 148 height 33
click at [190, 703] on div "Columns:" at bounding box center [189, 702] width 45 height 12
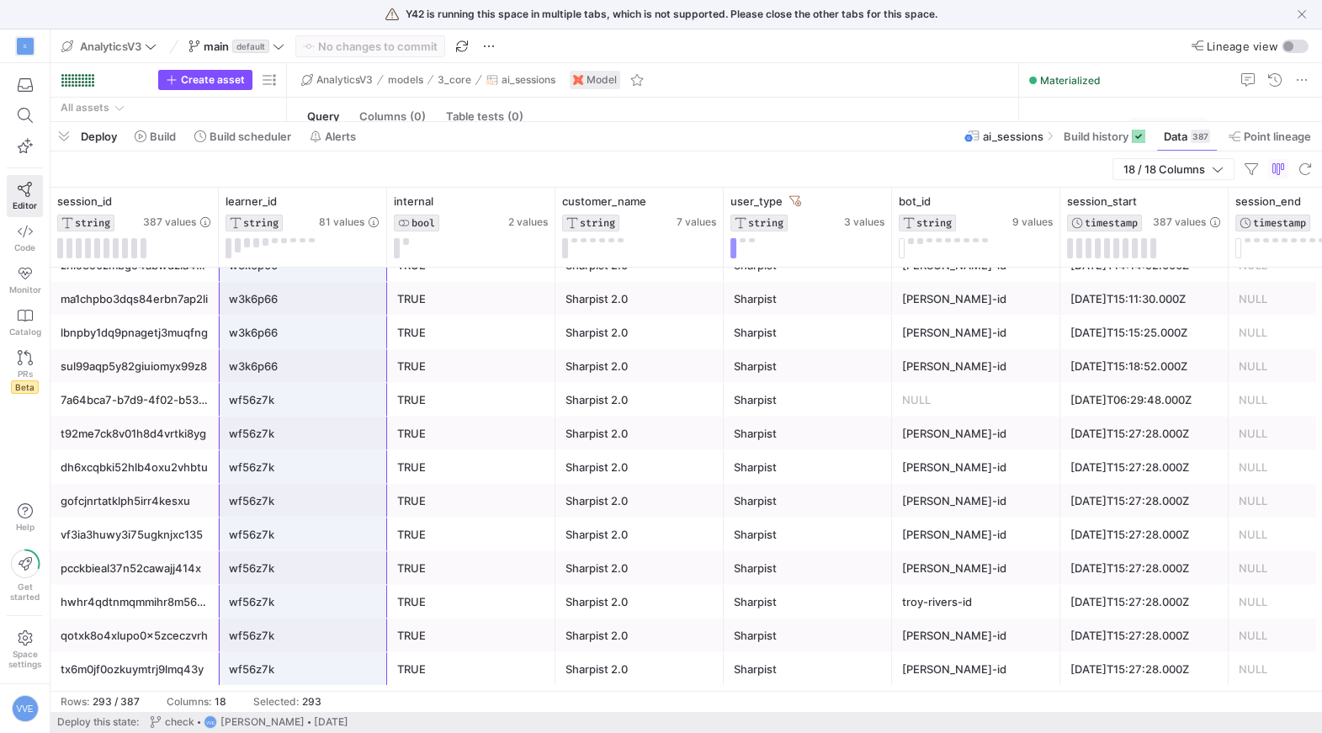
click at [283, 700] on div "Selected:" at bounding box center [275, 702] width 45 height 12
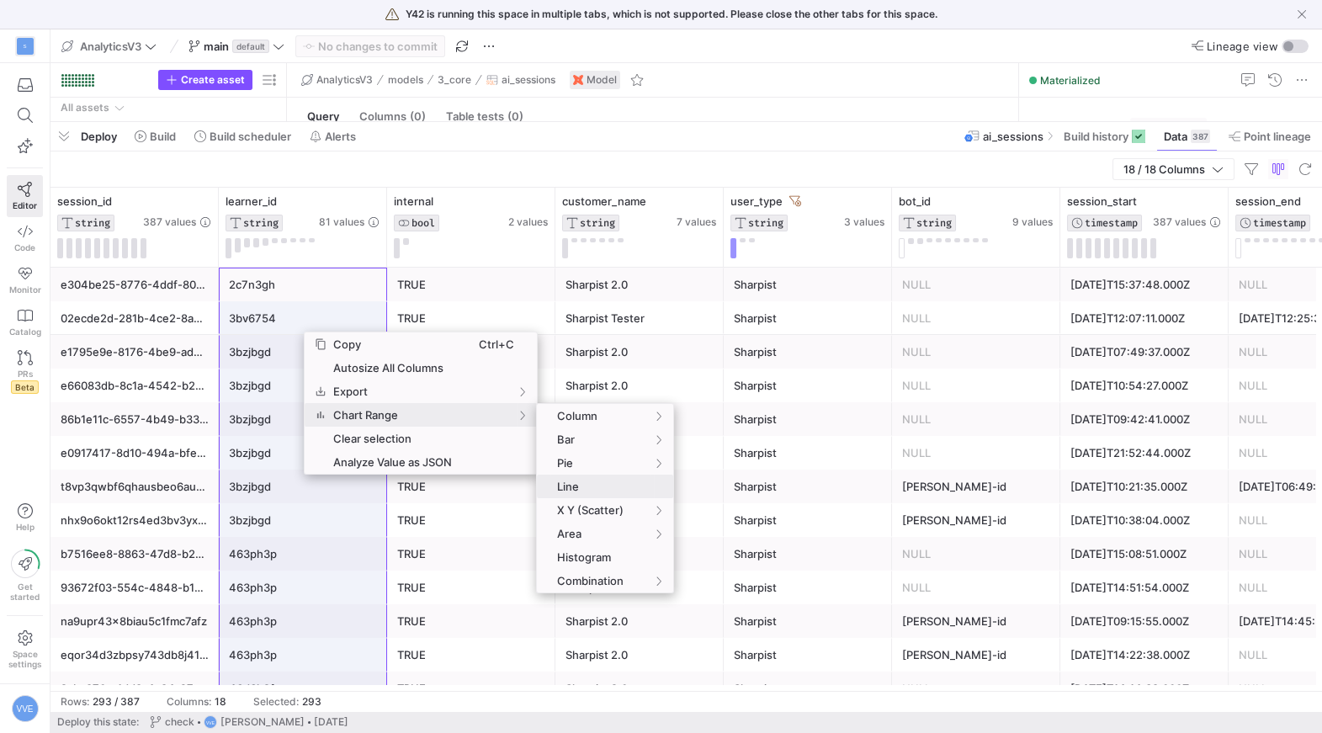
click at [609, 489] on span "Line‎" at bounding box center [601, 487] width 100 height 24
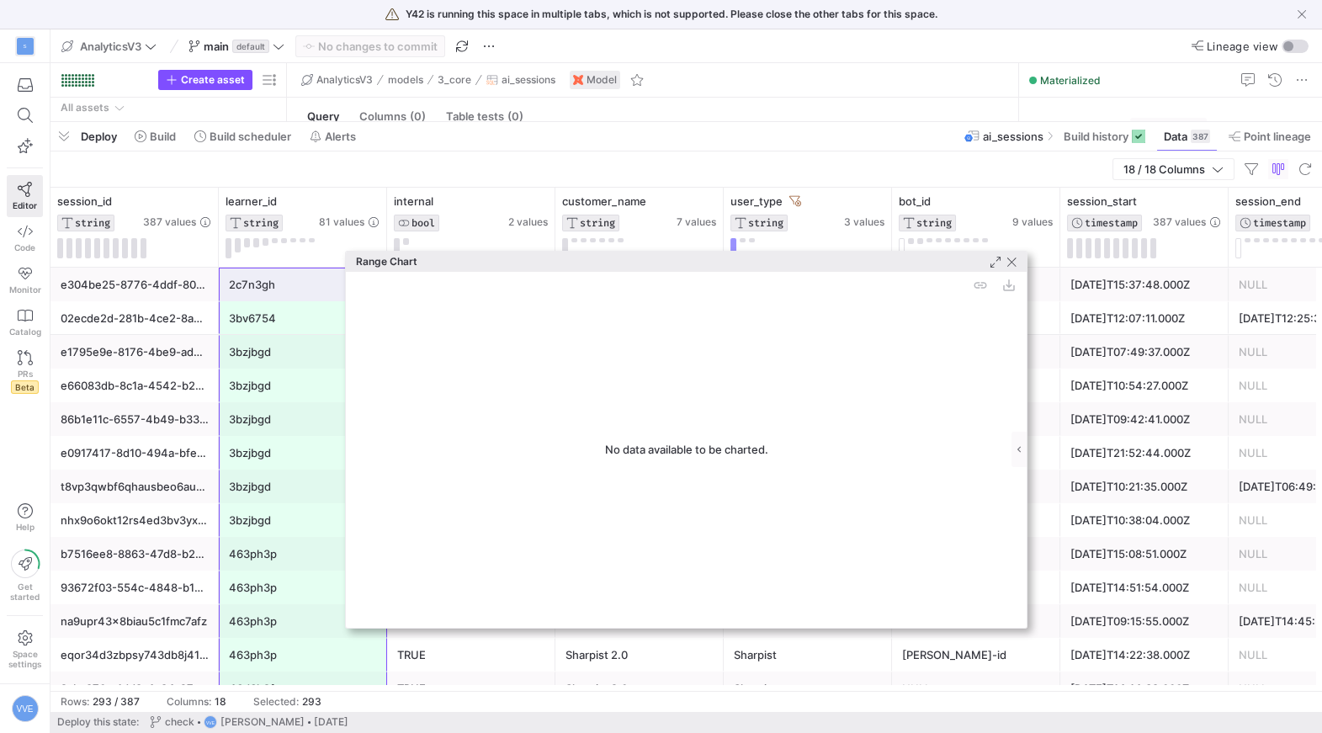
click at [1014, 262] on icon "Range Chart" at bounding box center [1012, 263] width 9 height 10
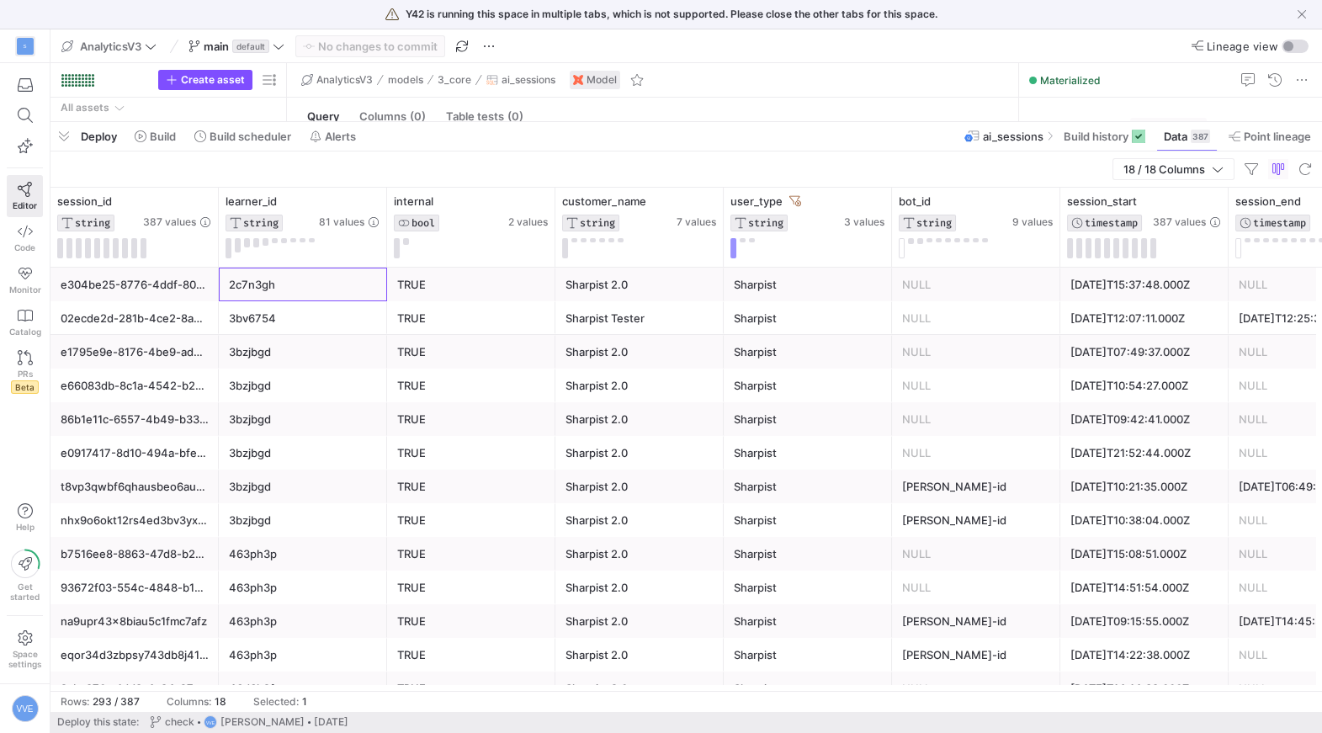
click at [300, 273] on div "2c7n3gh" at bounding box center [303, 285] width 148 height 33
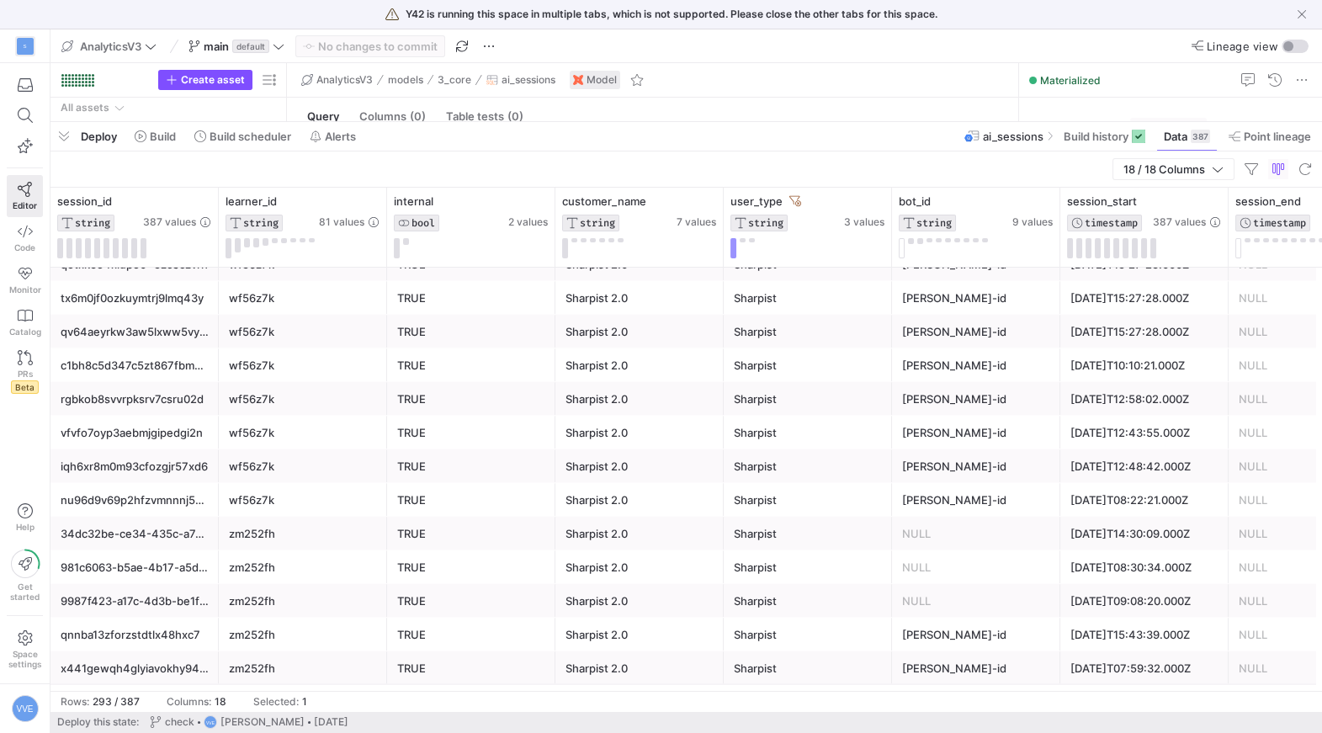
click at [196, 699] on div "Columns:" at bounding box center [189, 702] width 45 height 12
click at [292, 681] on div "zm252fh" at bounding box center [303, 668] width 148 height 33
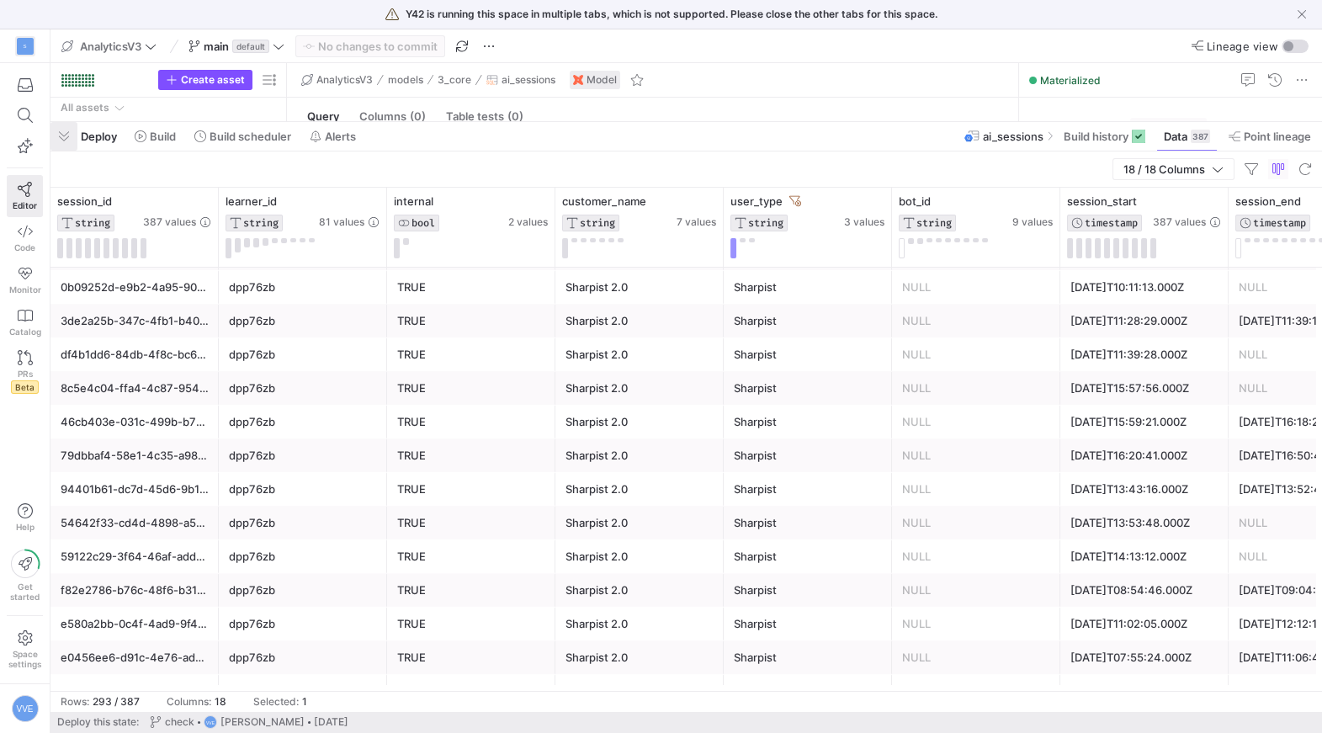
click at [74, 135] on span "button" at bounding box center [64, 136] width 27 height 29
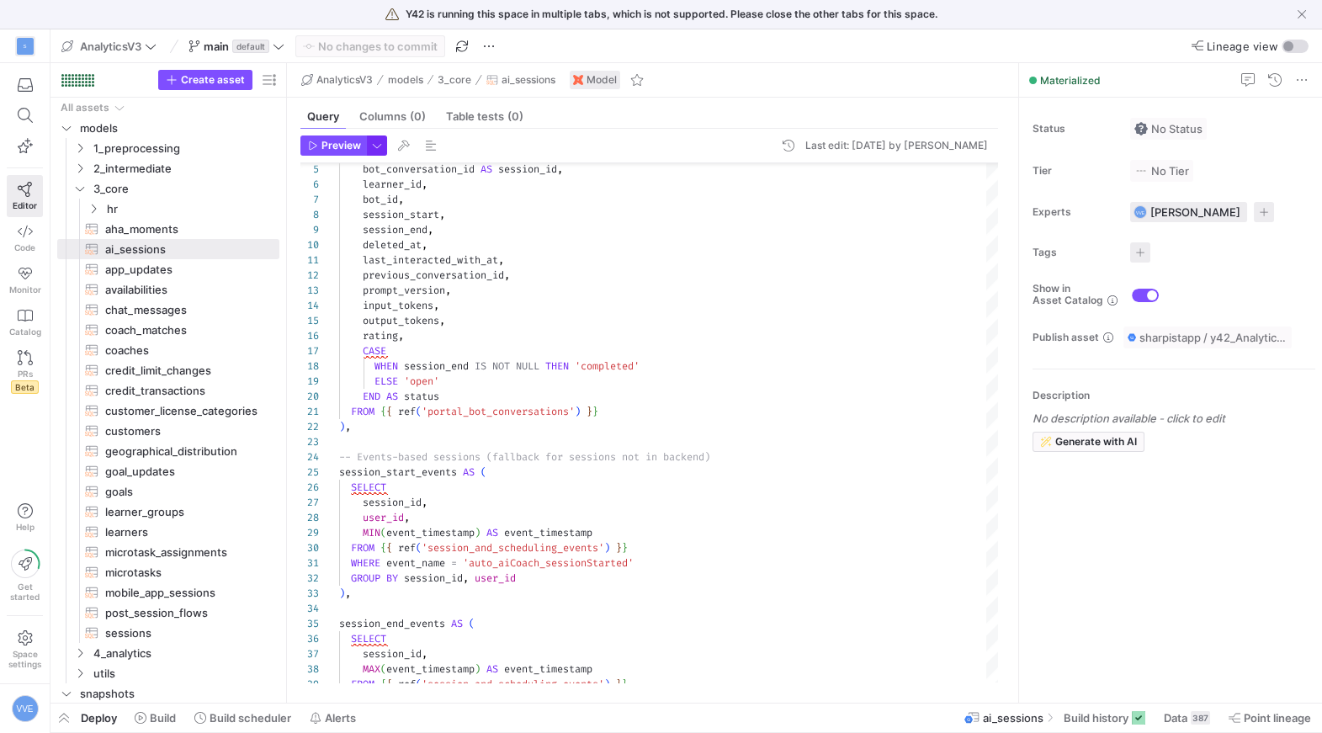
click at [376, 144] on span "button" at bounding box center [377, 145] width 19 height 19
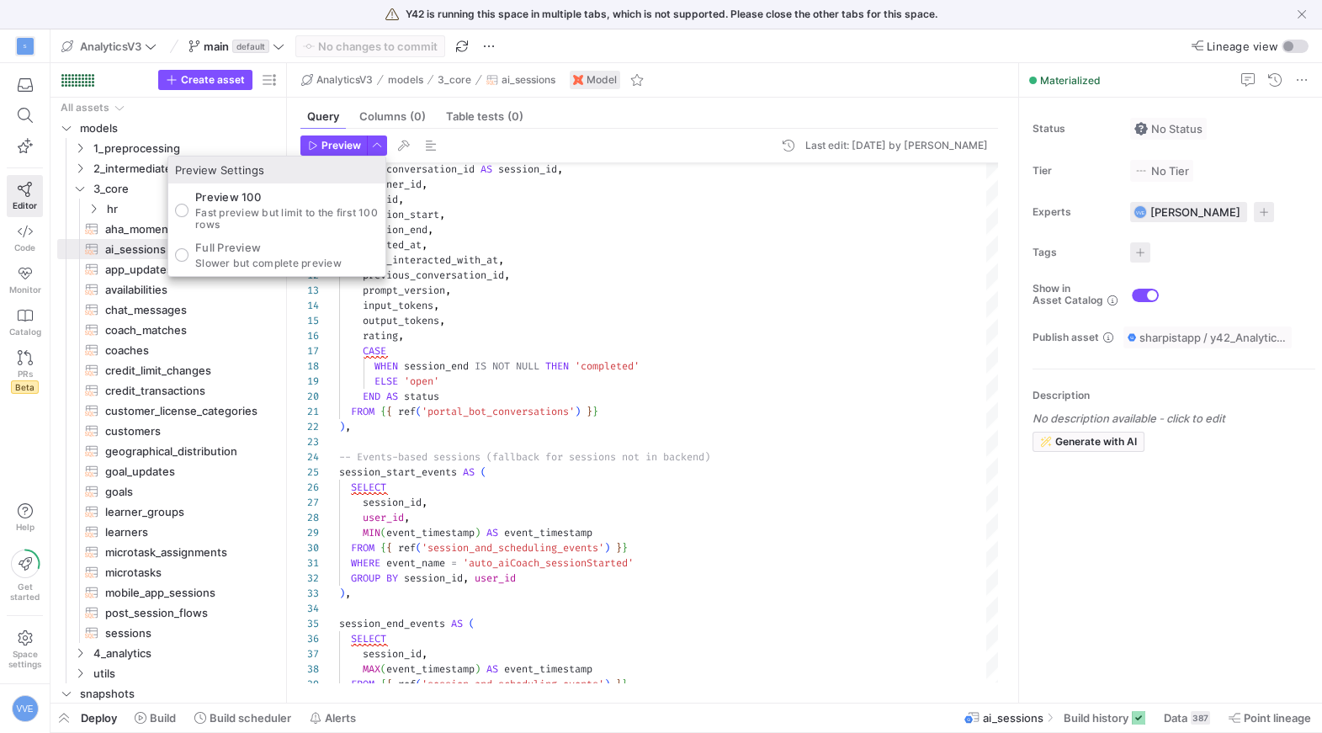
click at [249, 243] on p "Full Preview" at bounding box center [268, 247] width 146 height 13
click at [189, 248] on input "Full Preview Slower but complete preview" at bounding box center [181, 254] width 13 height 13
radio input "true"
click at [337, 145] on div at bounding box center [661, 366] width 1322 height 733
click at [337, 145] on span "Preview" at bounding box center [342, 146] width 40 height 12
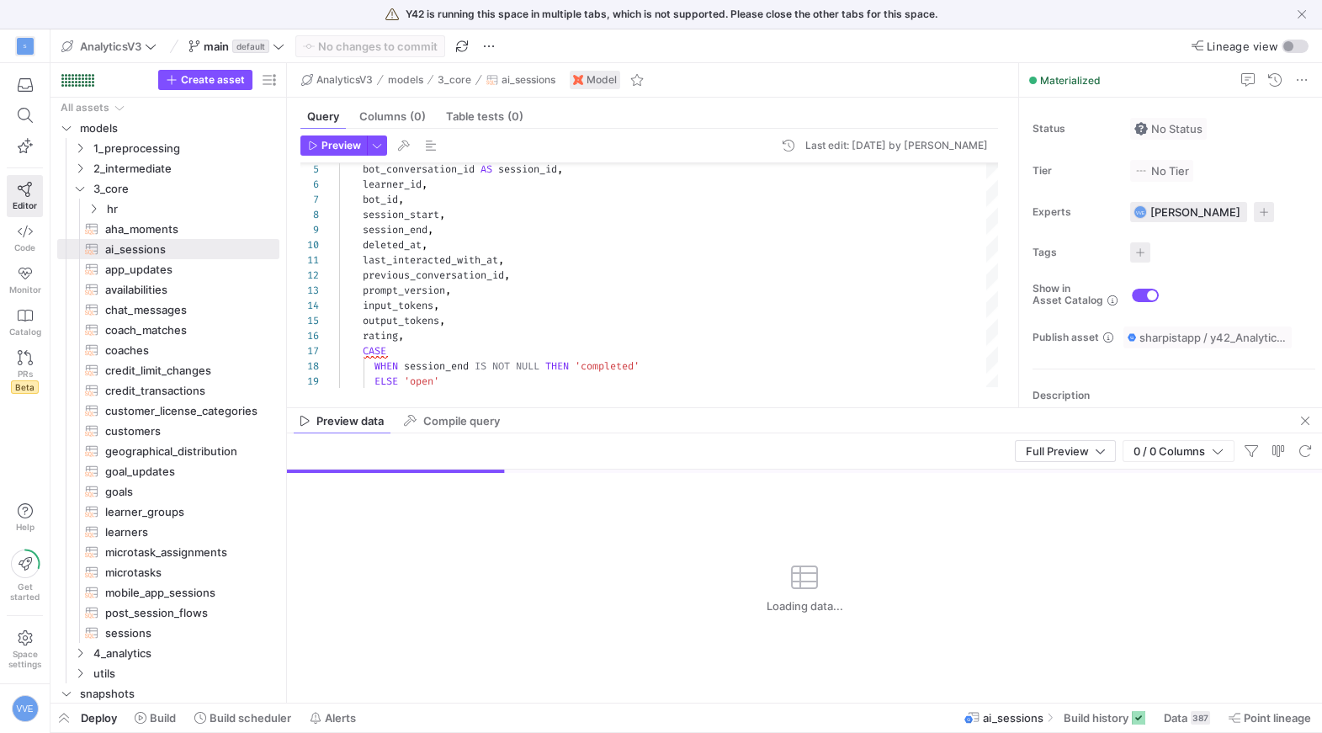
click at [707, 402] on mat-tab-group "Query Columns (0) Table tests (0) Preview Last edit: [DATE] by [PERSON_NAME] 5 …" at bounding box center [649, 253] width 725 height 310
click at [707, 407] on mat-tab-group "Query Columns (0) Table tests (0) Preview Last edit: [DATE] by [PERSON_NAME] 5 …" at bounding box center [649, 253] width 725 height 310
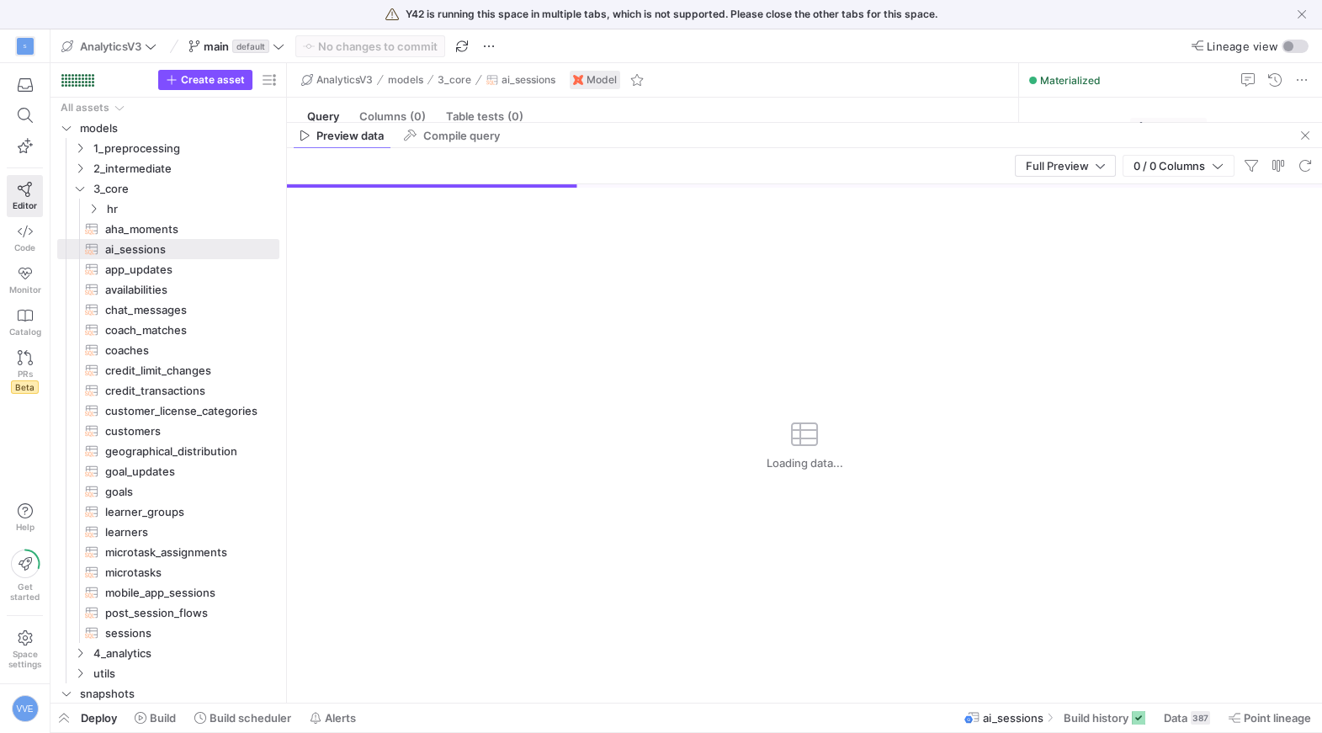
drag, startPoint x: 707, startPoint y: 407, endPoint x: 724, endPoint y: 62, distance: 344.7
click at [722, 122] on div at bounding box center [804, 122] width 1035 height 1
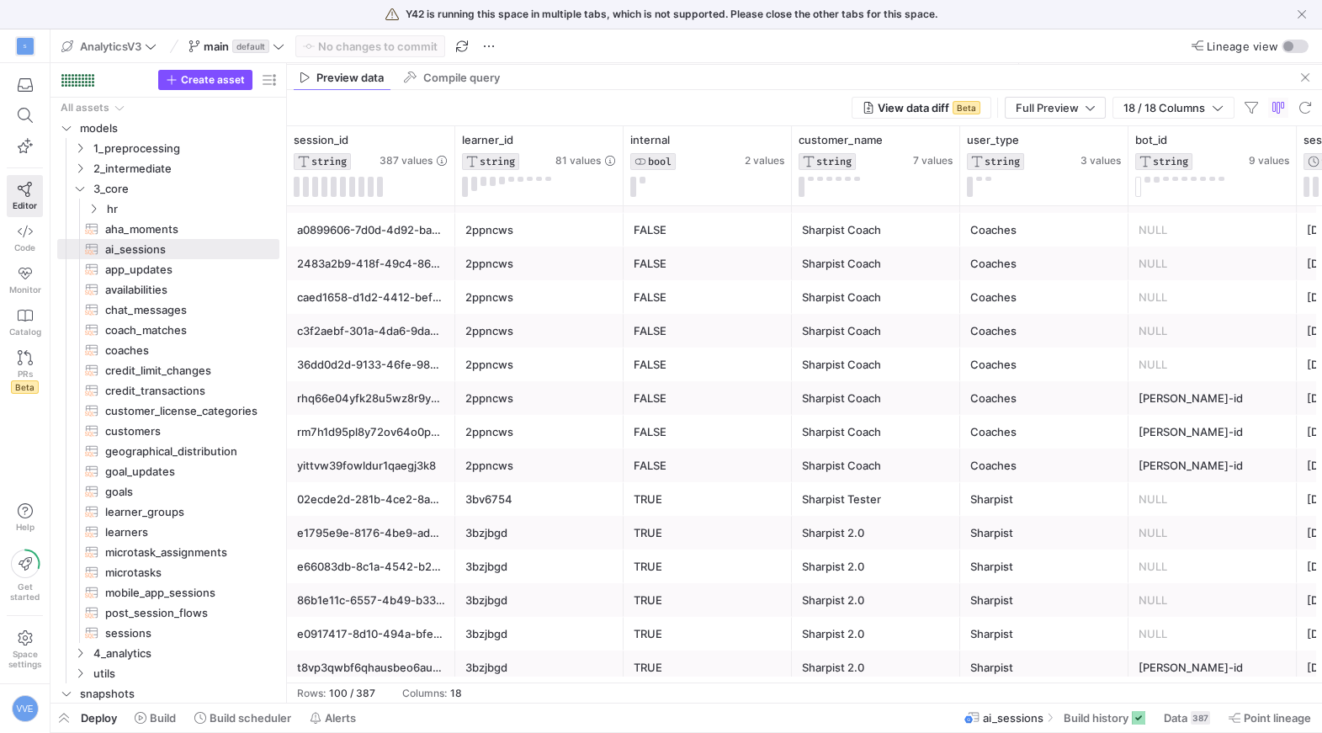
scroll to position [236, 0]
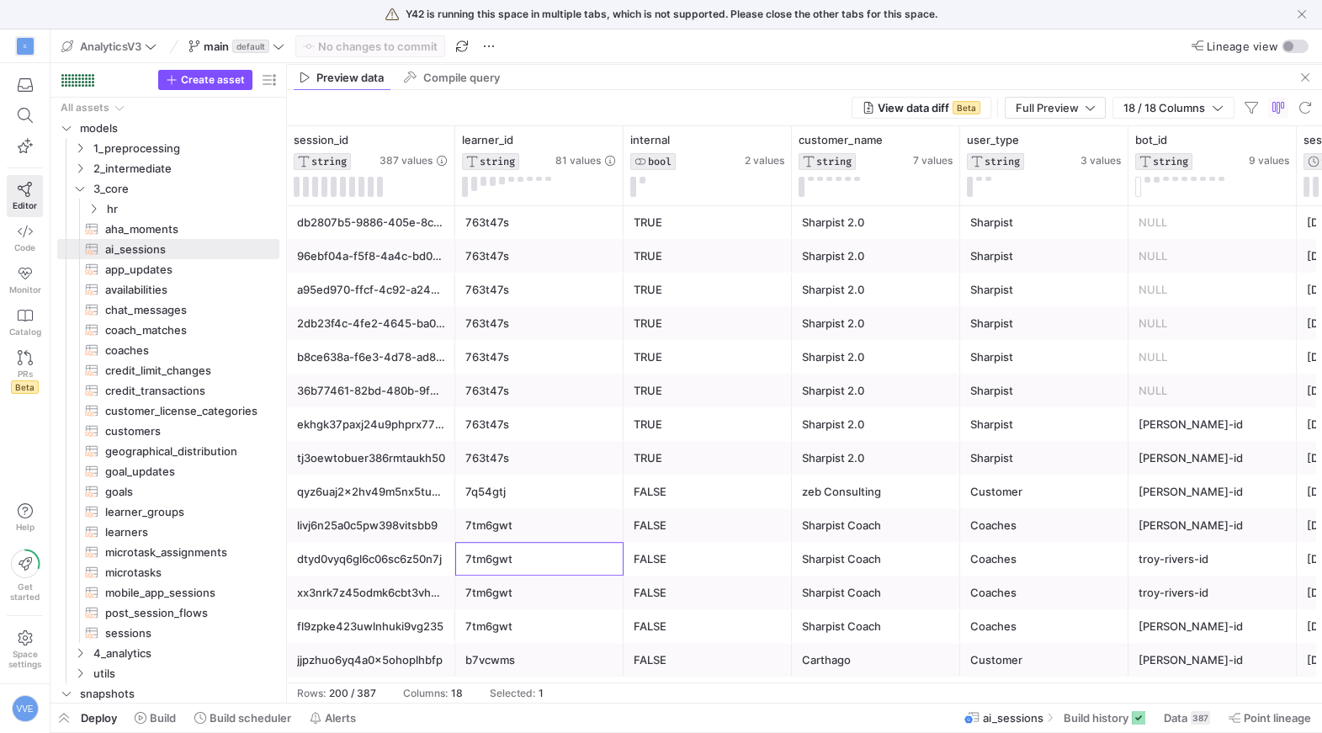
click at [545, 556] on div "7tm6gwt" at bounding box center [540, 559] width 148 height 33
click at [540, 611] on div "7tm6gwt" at bounding box center [540, 626] width 148 height 33
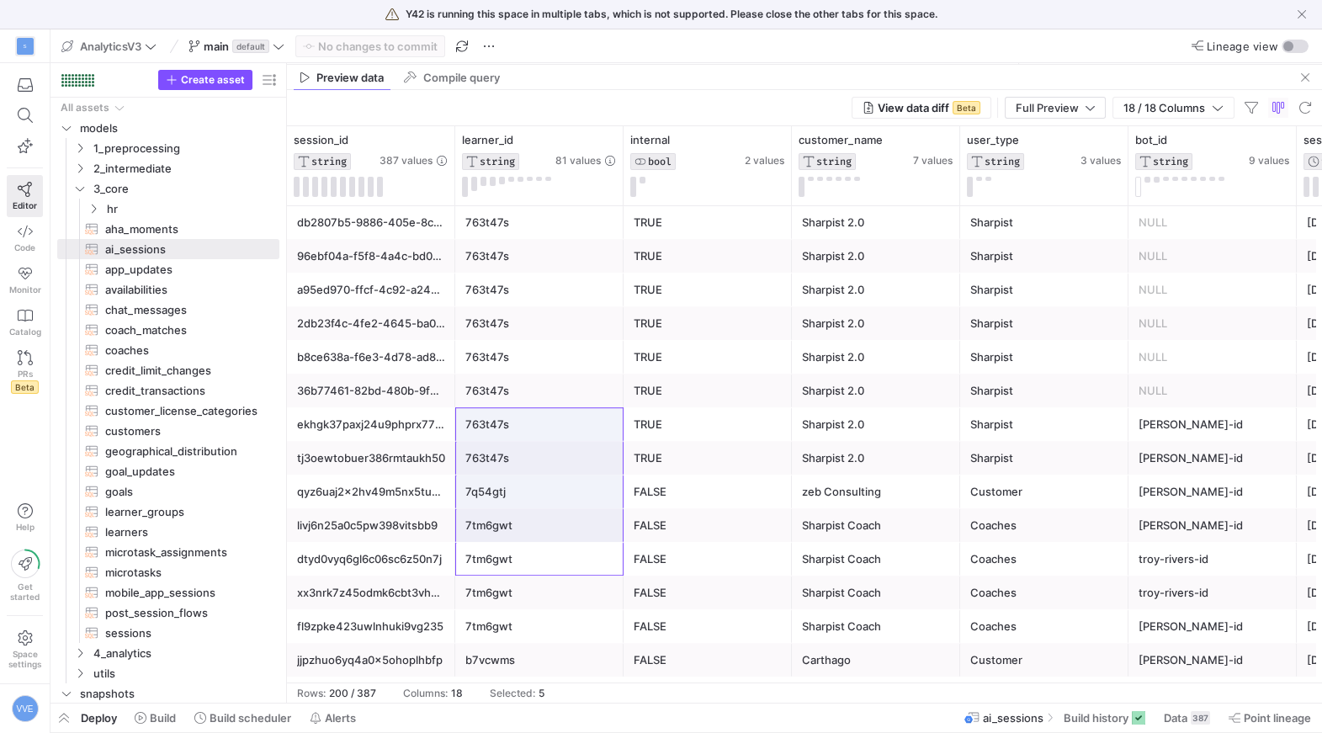
click at [523, 420] on div "763t47s" at bounding box center [540, 424] width 148 height 33
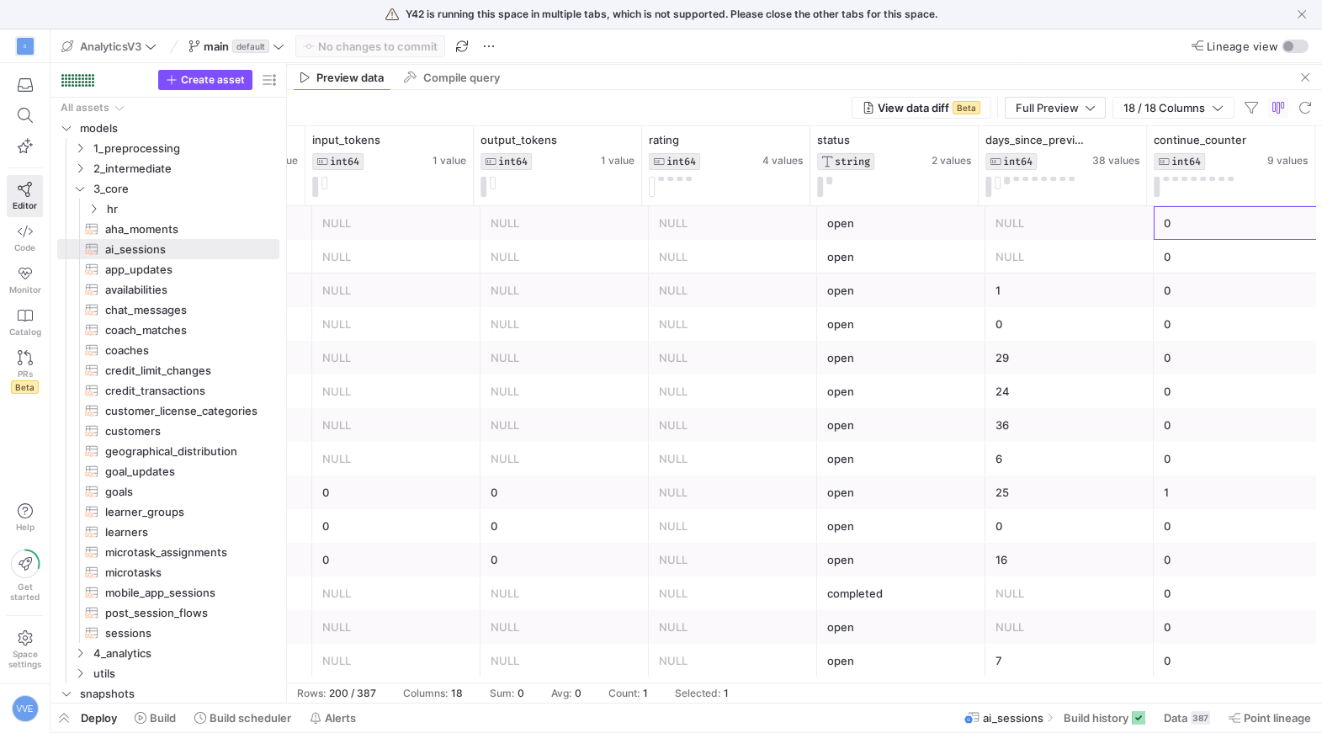
click at [1184, 228] on div "0" at bounding box center [1238, 223] width 148 height 33
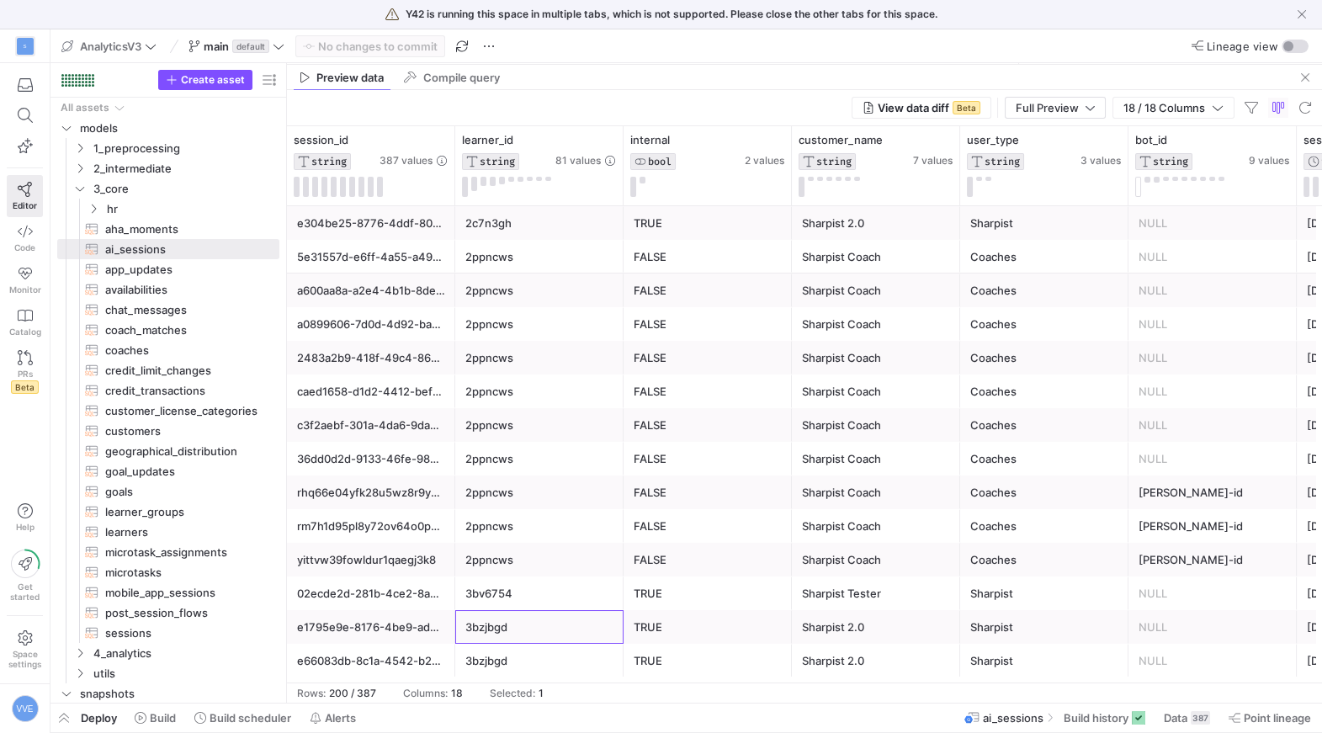
click at [473, 620] on div "3bzjbgd" at bounding box center [540, 627] width 148 height 33
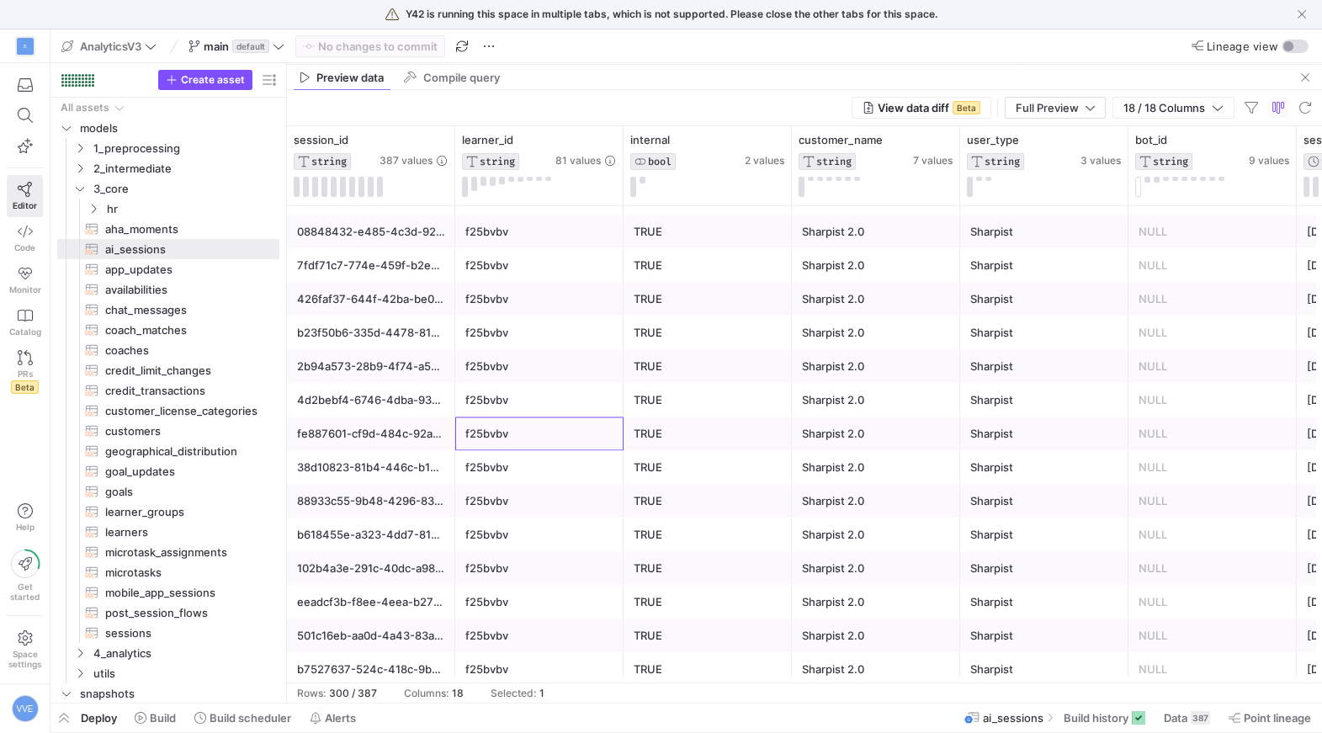
click at [546, 428] on div "f25bvbv" at bounding box center [540, 434] width 148 height 33
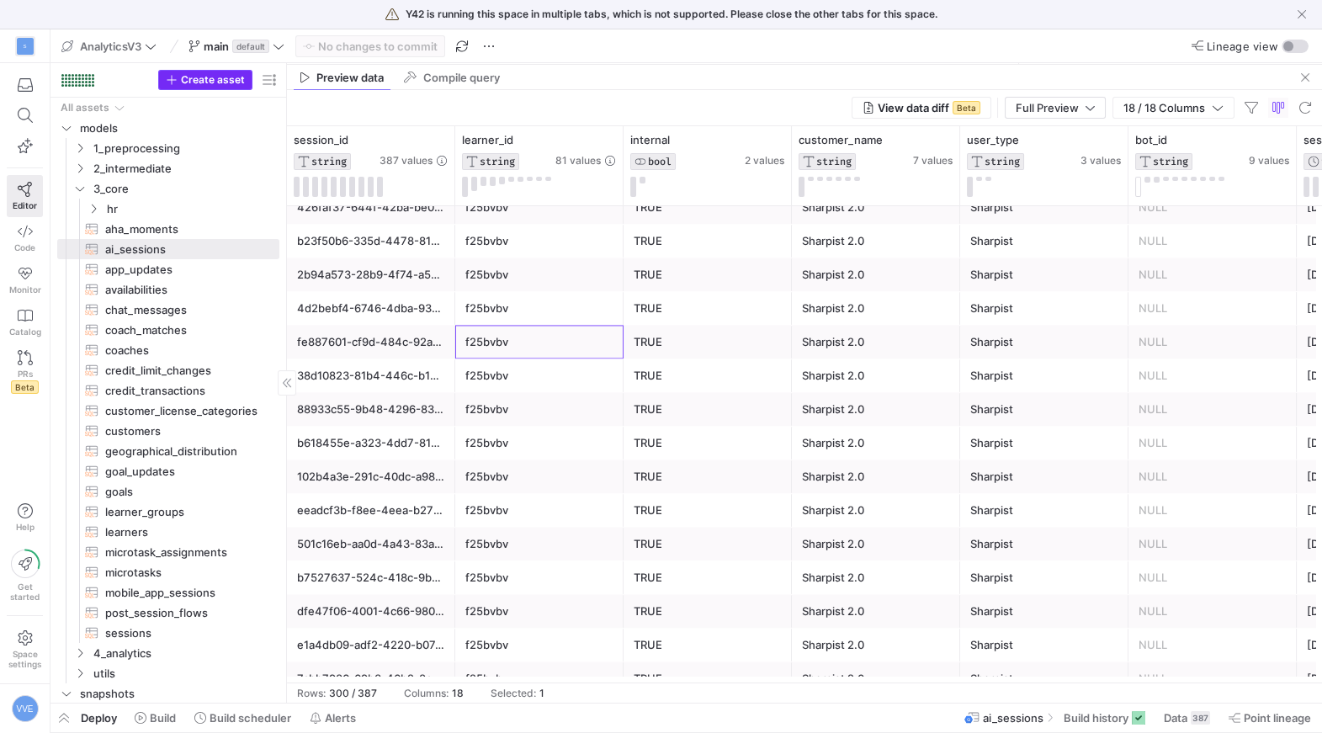
click at [214, 77] on span "Create asset" at bounding box center [213, 80] width 64 height 12
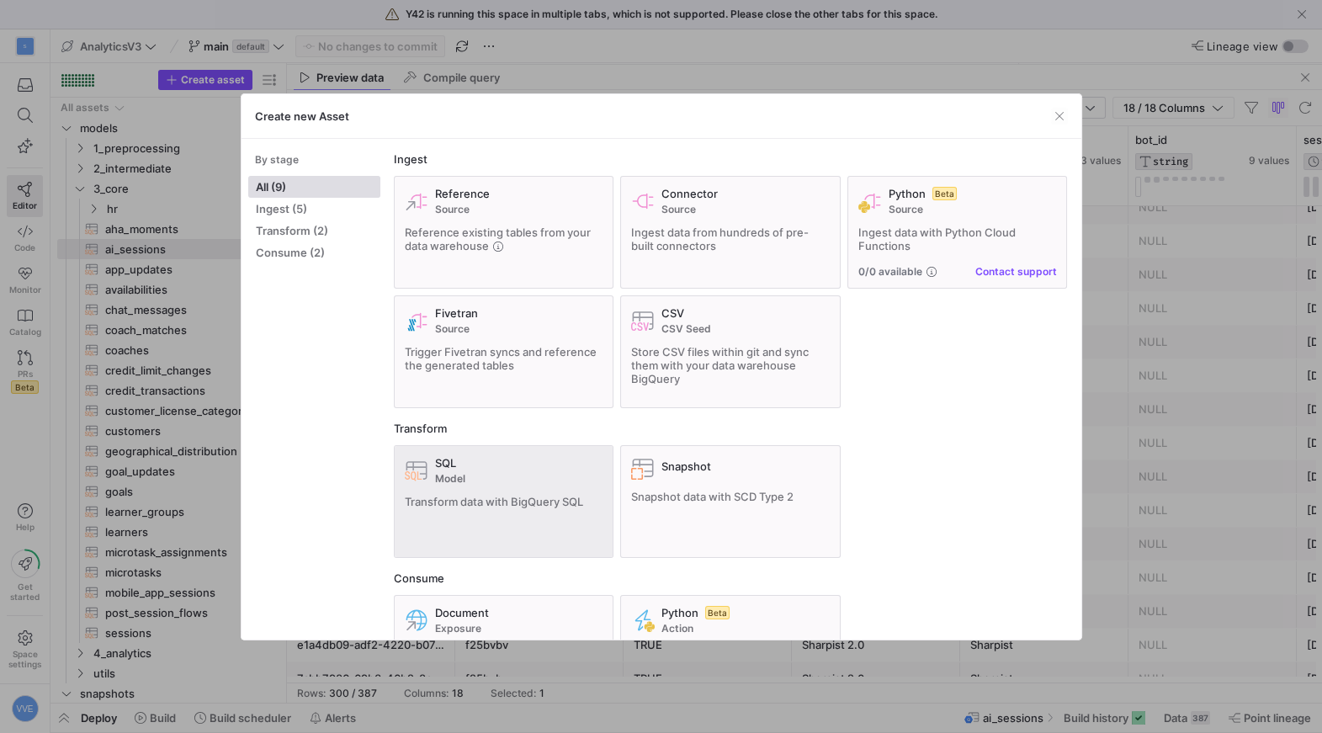
click at [505, 506] on span "Transform data with BigQuery SQL" at bounding box center [494, 501] width 178 height 13
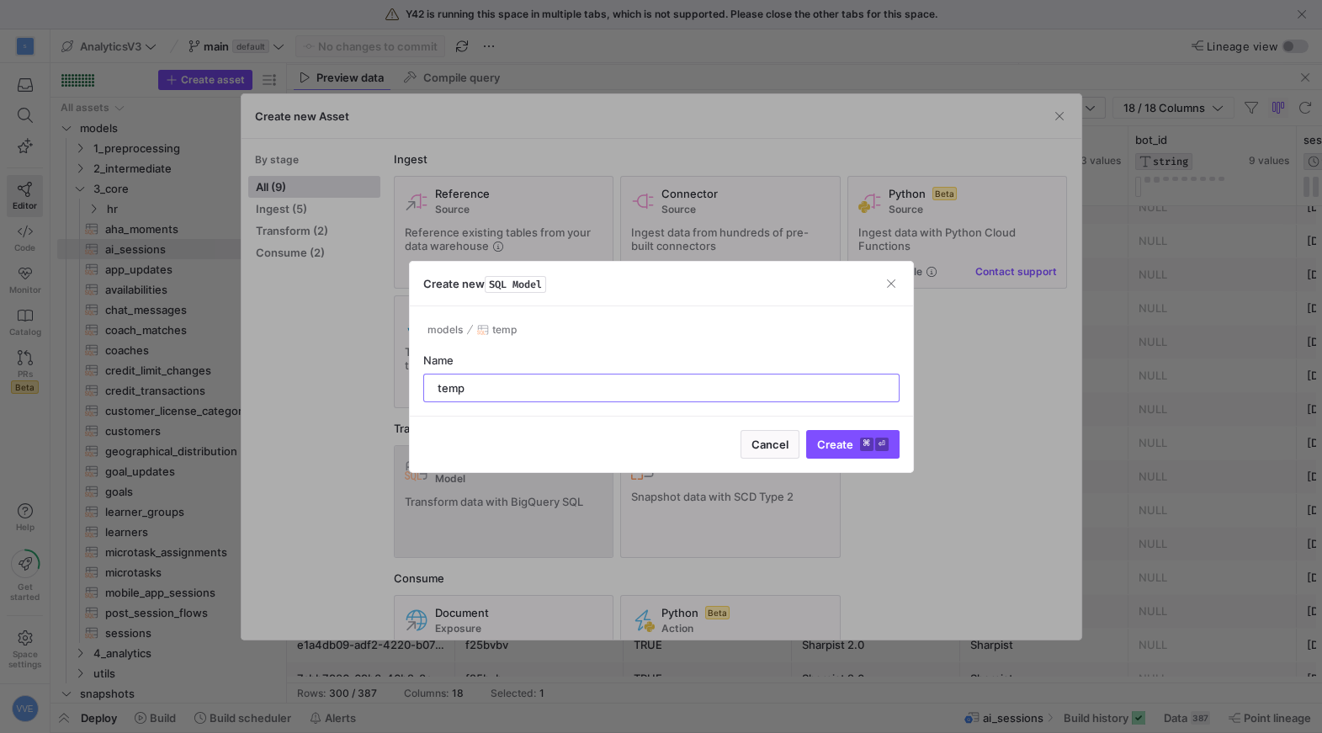
type input "temp"
click at [806, 430] on button "Create ⌘ ⏎" at bounding box center [852, 444] width 93 height 29
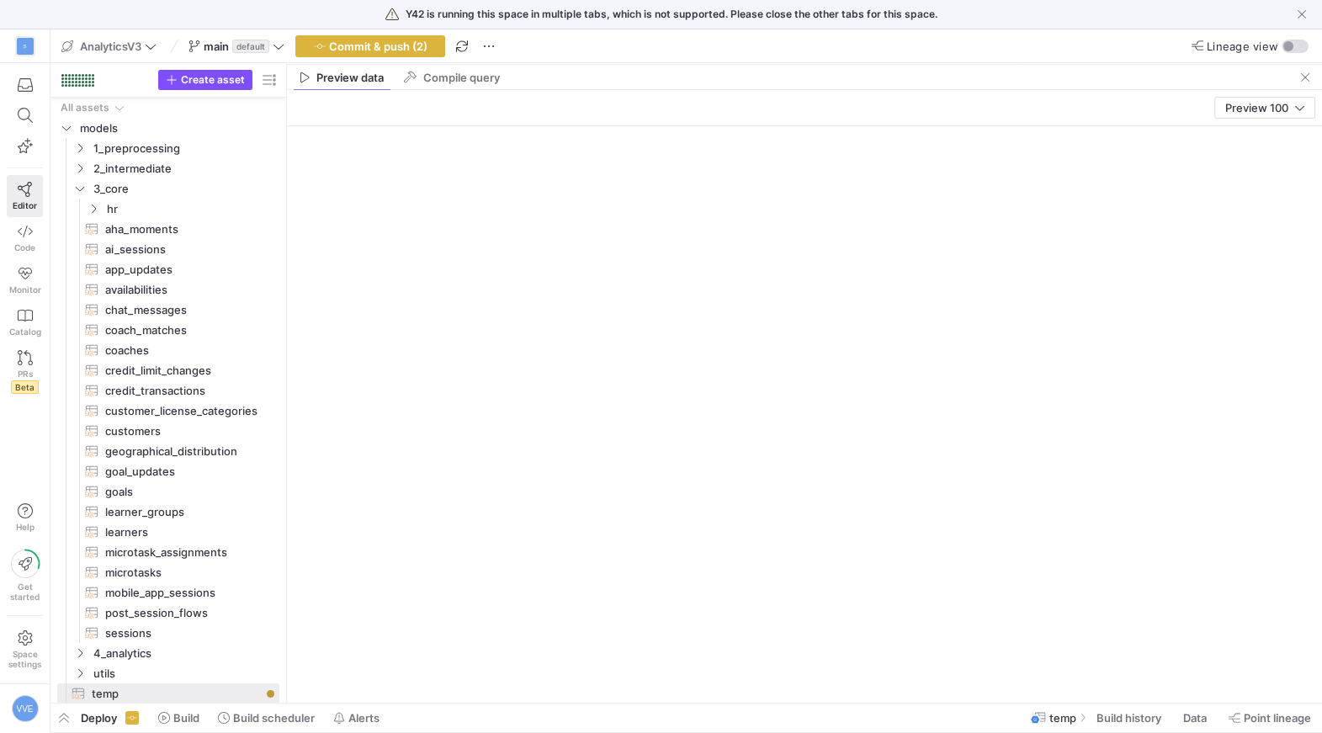
click at [362, 202] on div at bounding box center [804, 414] width 1035 height 577
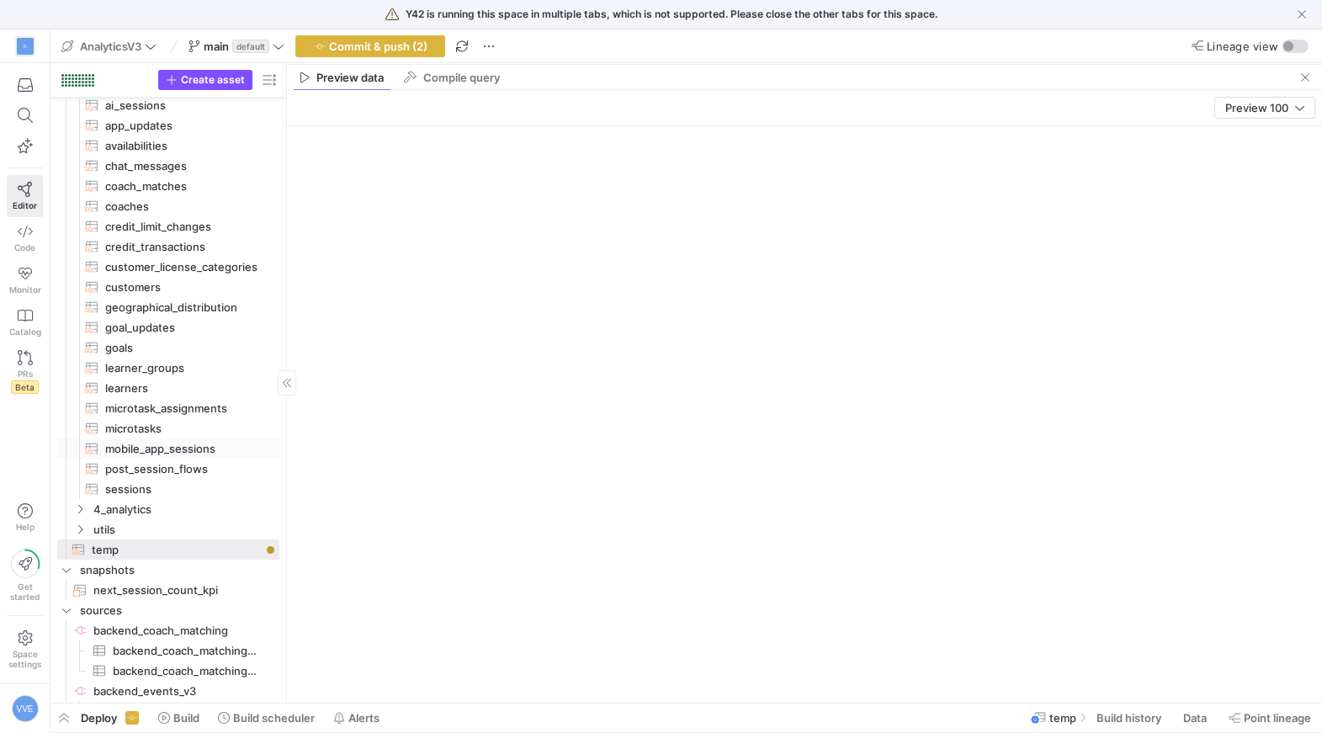
scroll to position [161, 0]
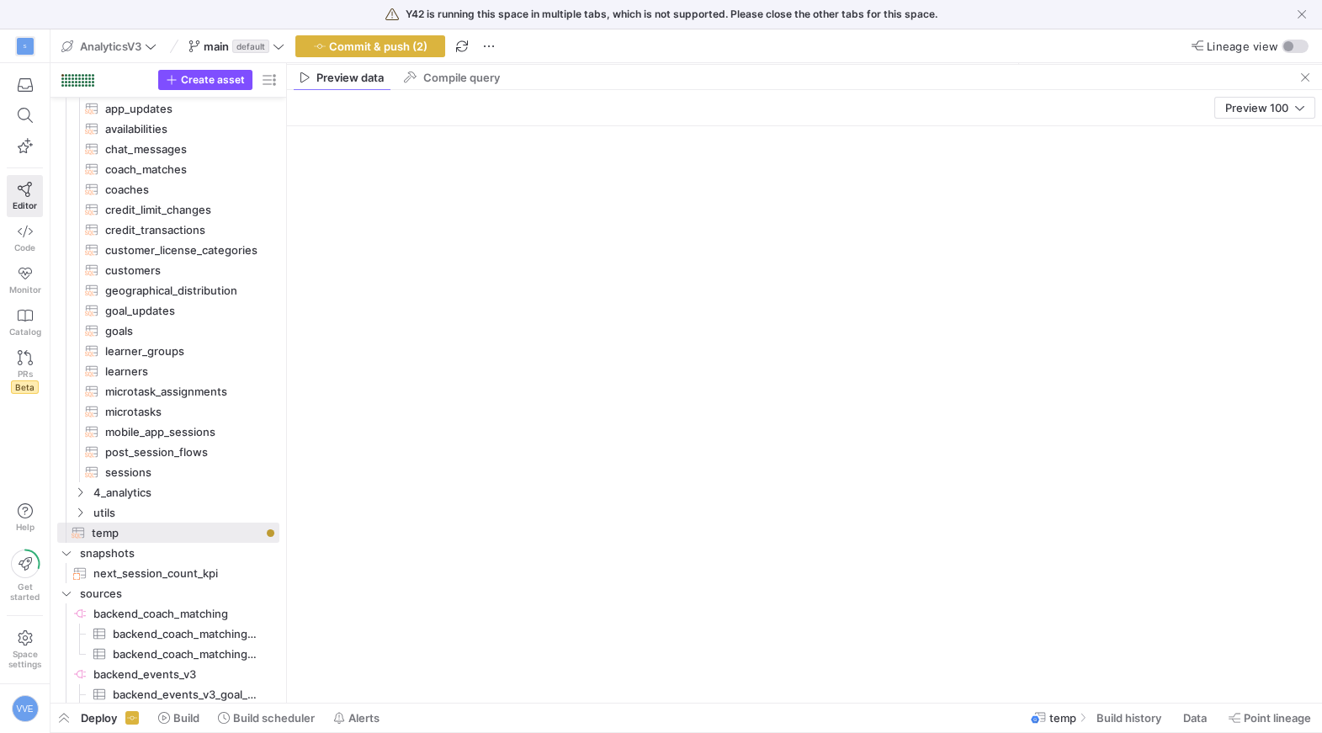
click at [446, 221] on div at bounding box center [804, 414] width 1035 height 577
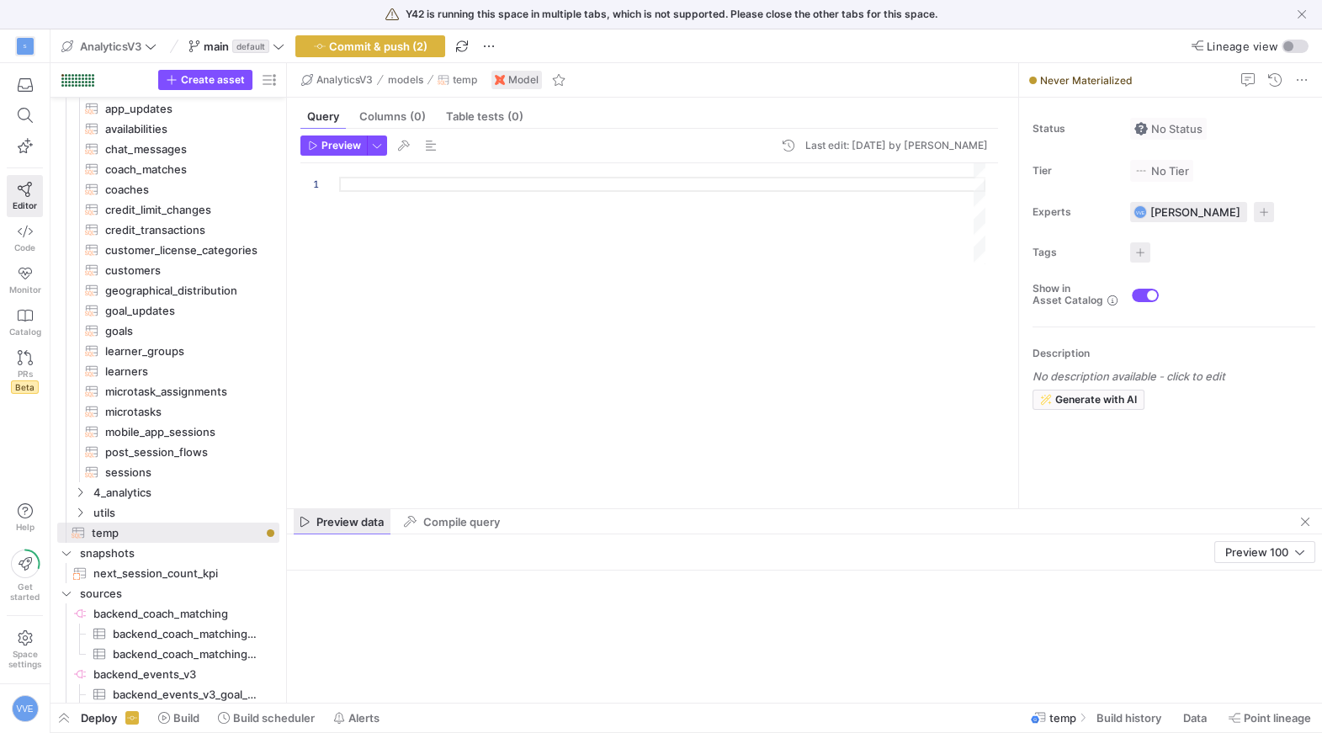
drag, startPoint x: 453, startPoint y: 66, endPoint x: 380, endPoint y: 506, distance: 446.3
click at [380, 506] on as-split "AnalyticsV3 models temp Model Query Columns (0) Table tests (0) Preview Last ed…" at bounding box center [804, 383] width 1035 height 640
click at [408, 246] on div at bounding box center [668, 323] width 659 height 321
click at [346, 140] on span "Preview" at bounding box center [342, 146] width 40 height 12
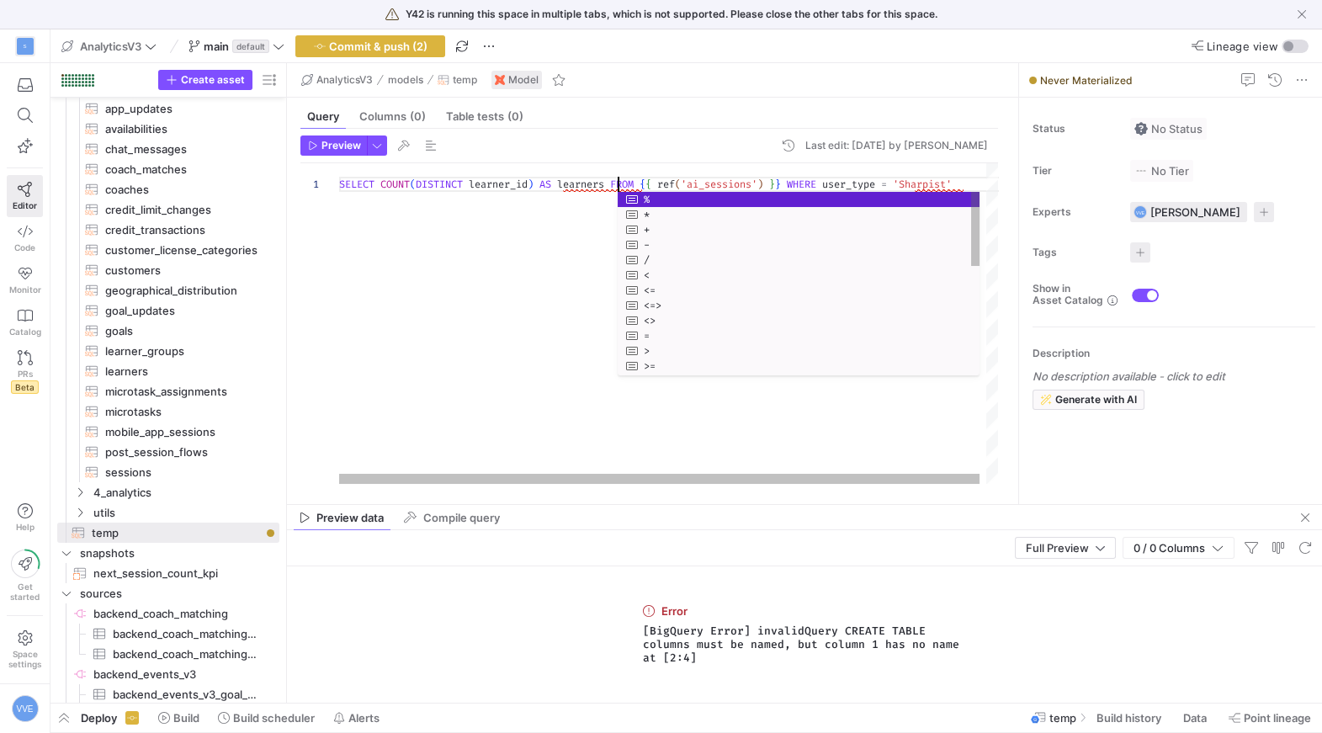
scroll to position [0, 278]
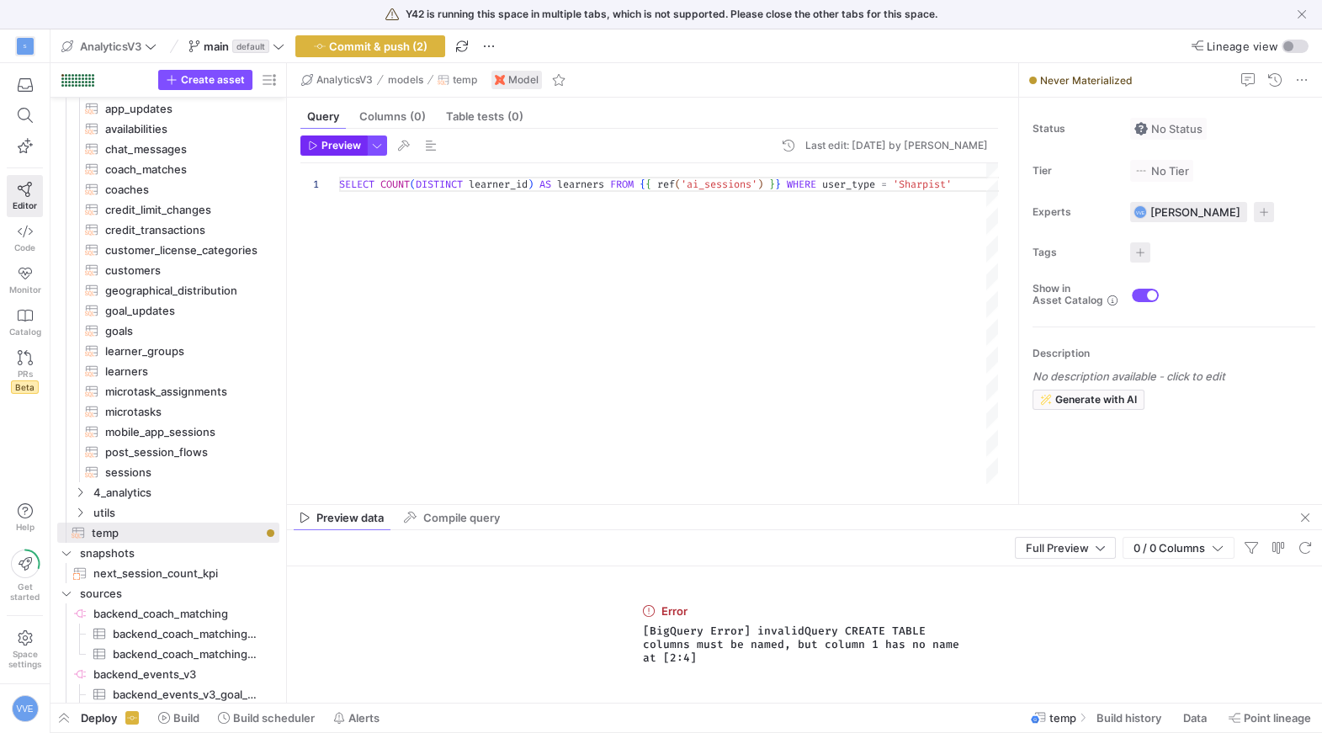
click at [353, 149] on span "Preview" at bounding box center [342, 146] width 40 height 12
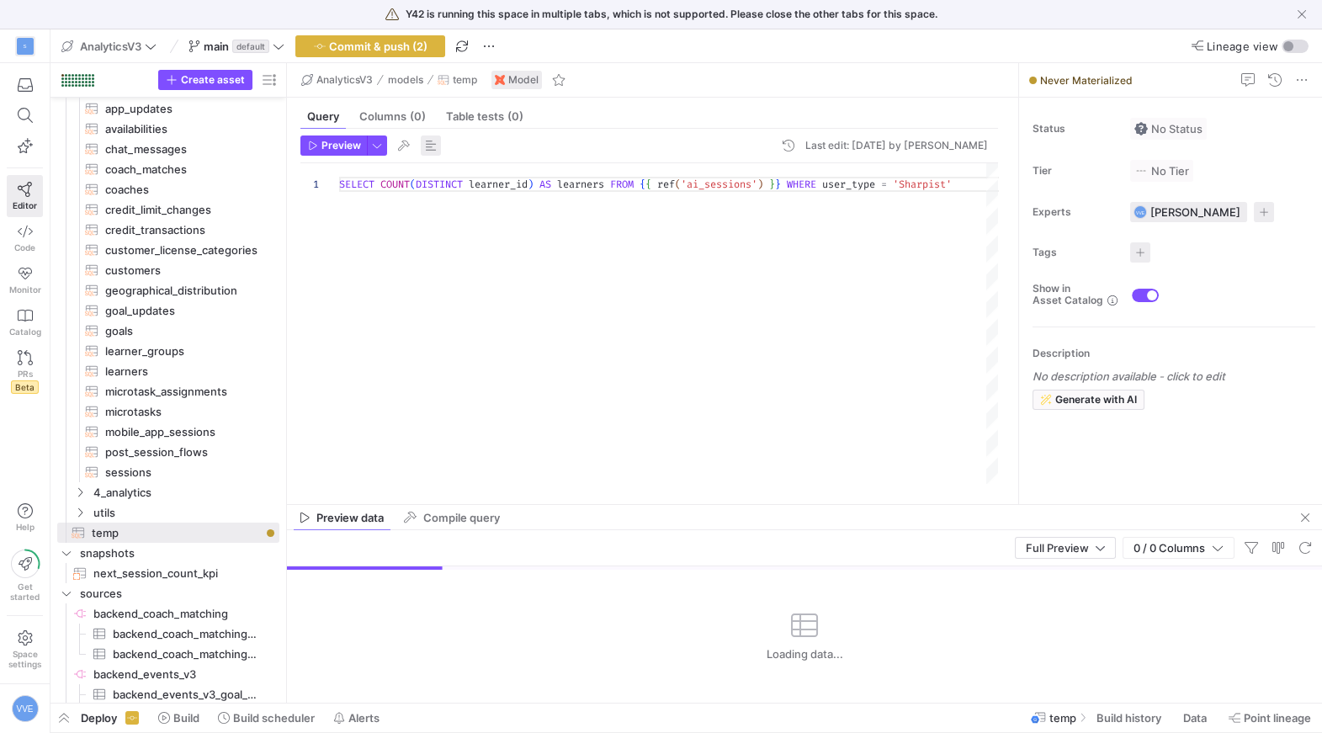
click at [426, 146] on span "button" at bounding box center [431, 146] width 20 height 20
type textarea "SELECT COUNT(DISTINCT learner_id) AS learners FROM {{ ref('ai_sessions') }} WHE…"
